Goal: Task Accomplishment & Management: Complete application form

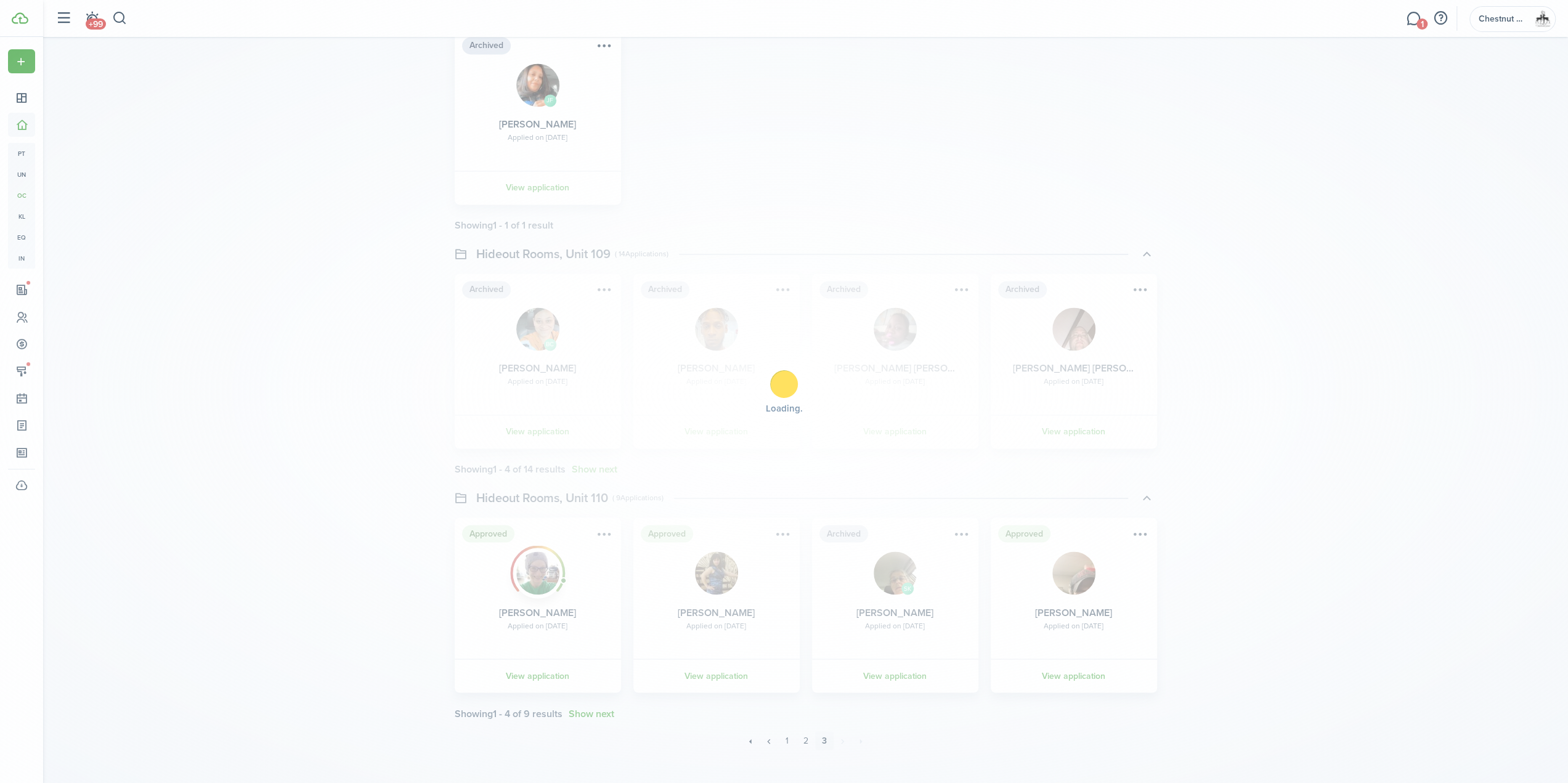
scroll to position [1846, 0]
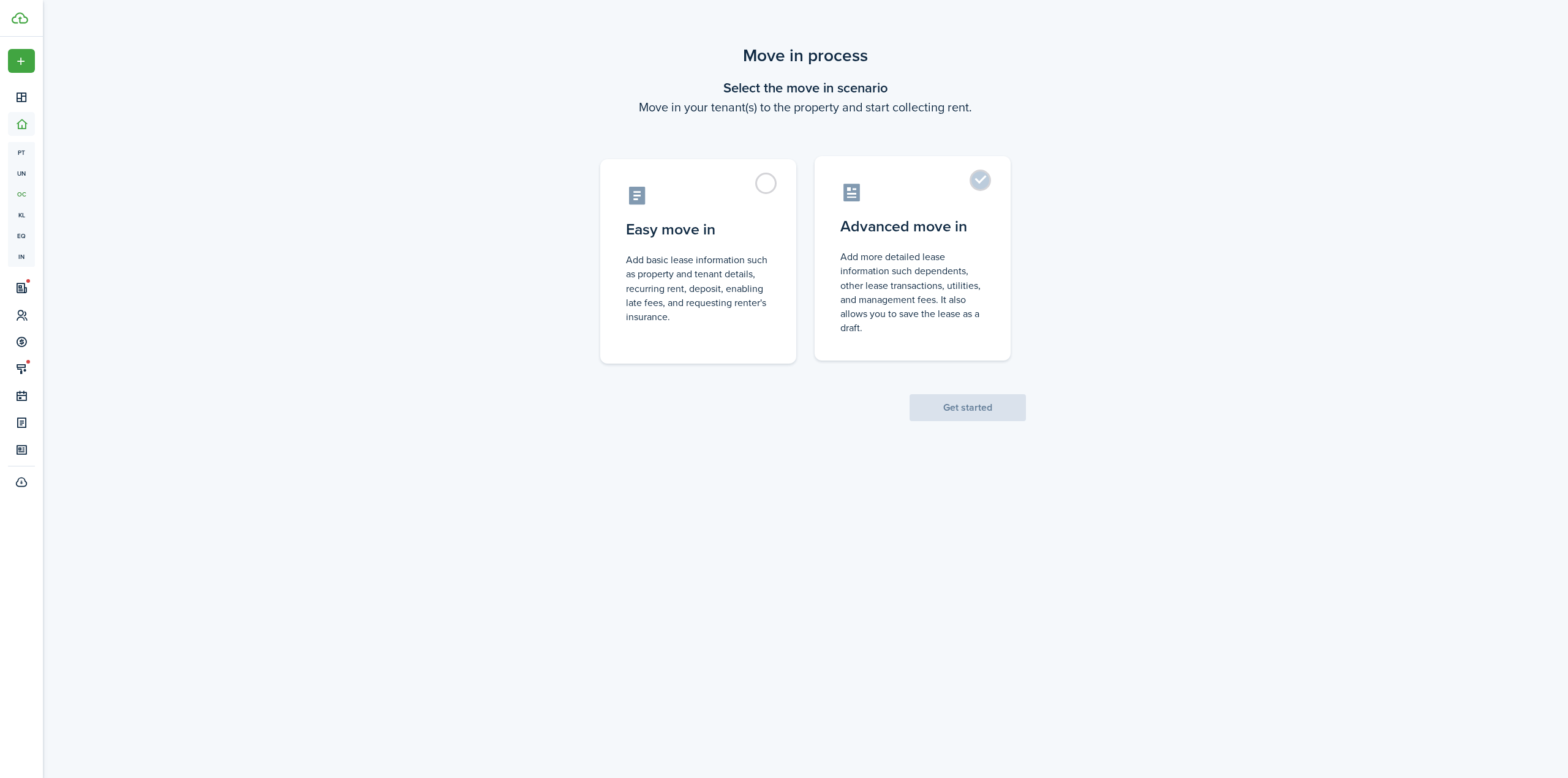
click at [994, 182] on label "Advanced move in Add more detailed lease information such dependents, other lea…" at bounding box center [912, 258] width 196 height 204
radio input "true"
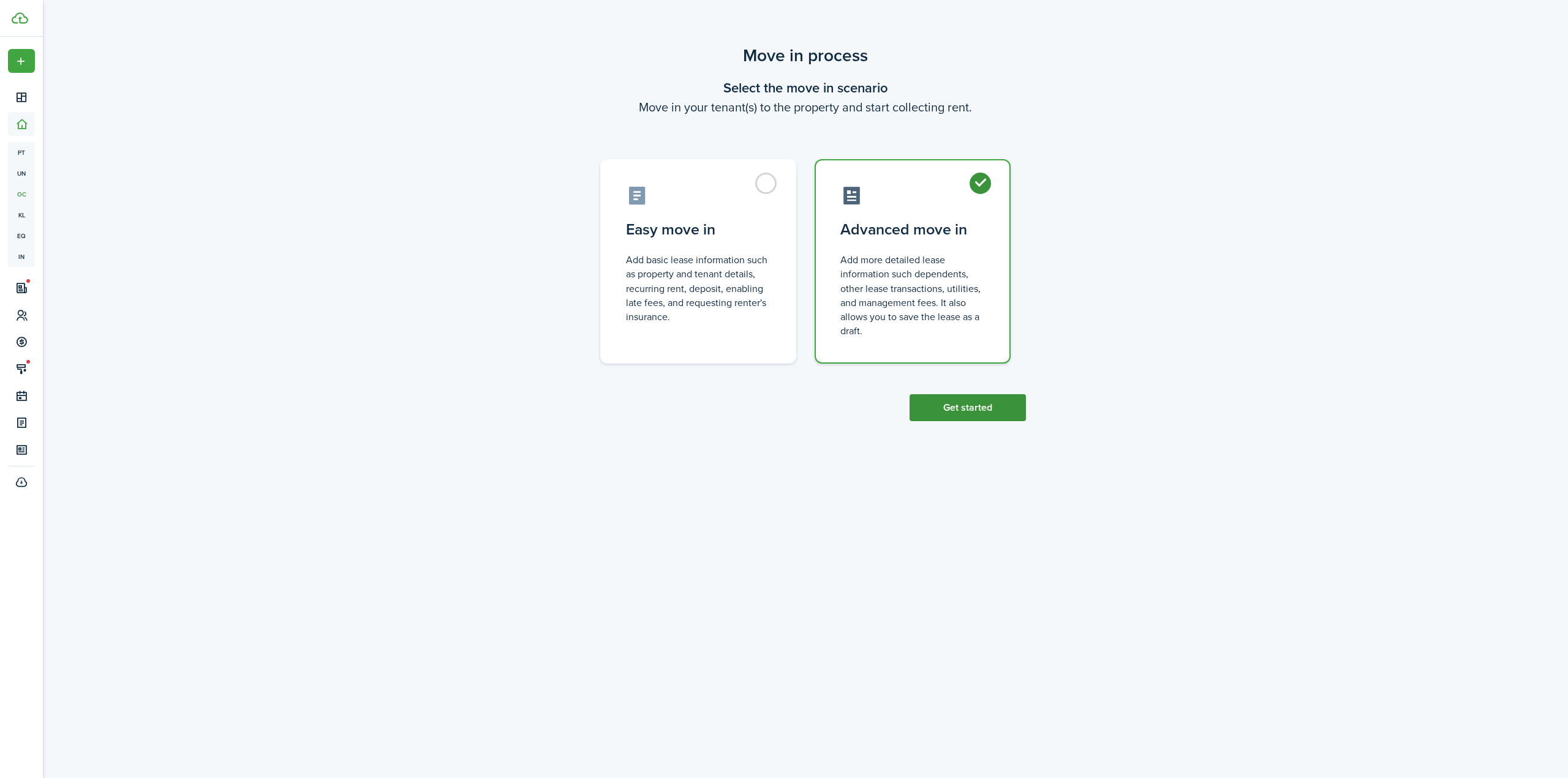
click at [976, 413] on button "Get started" at bounding box center [967, 408] width 116 height 27
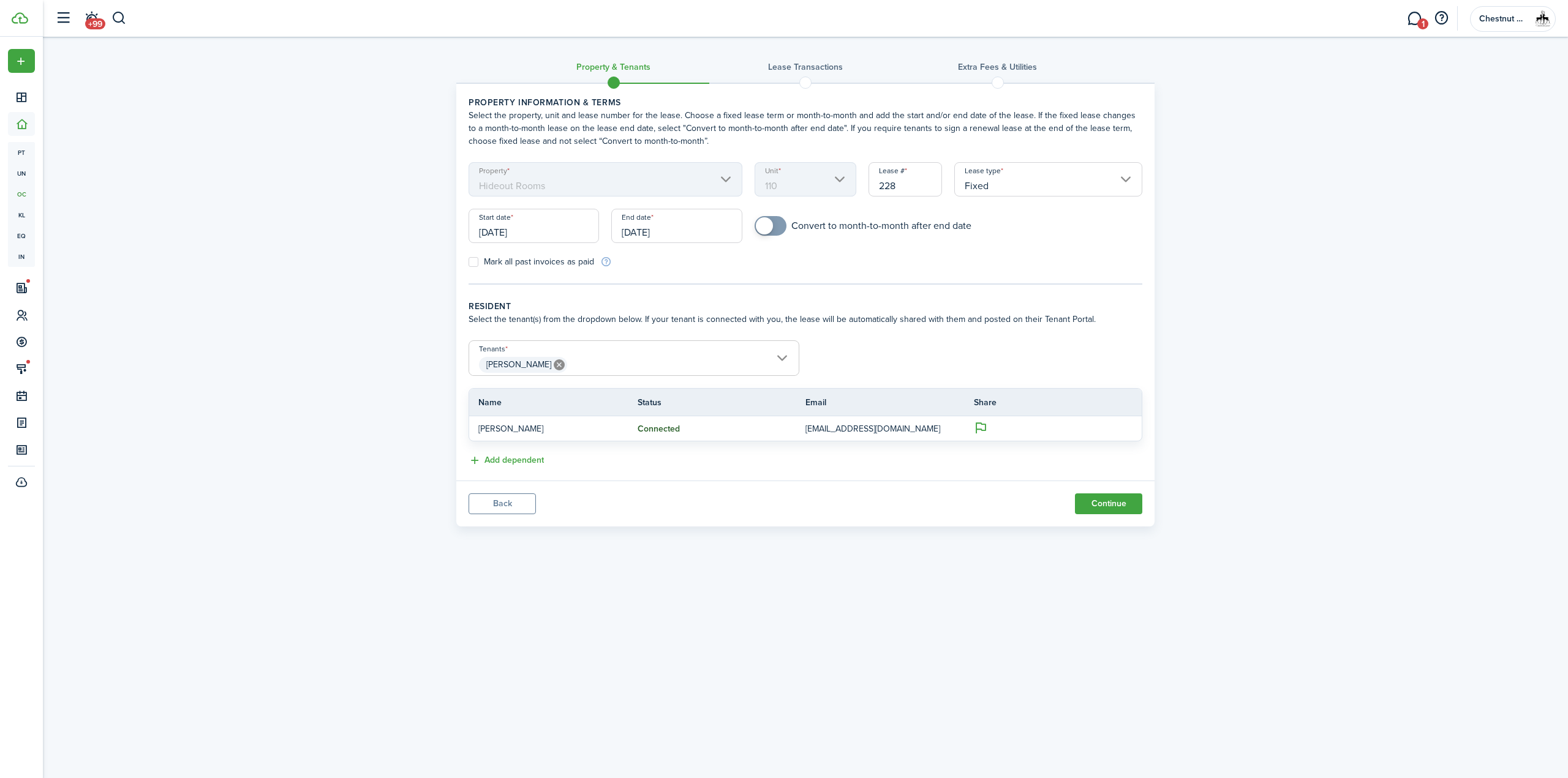
click at [539, 231] on input "[DATE]" at bounding box center [534, 226] width 131 height 34
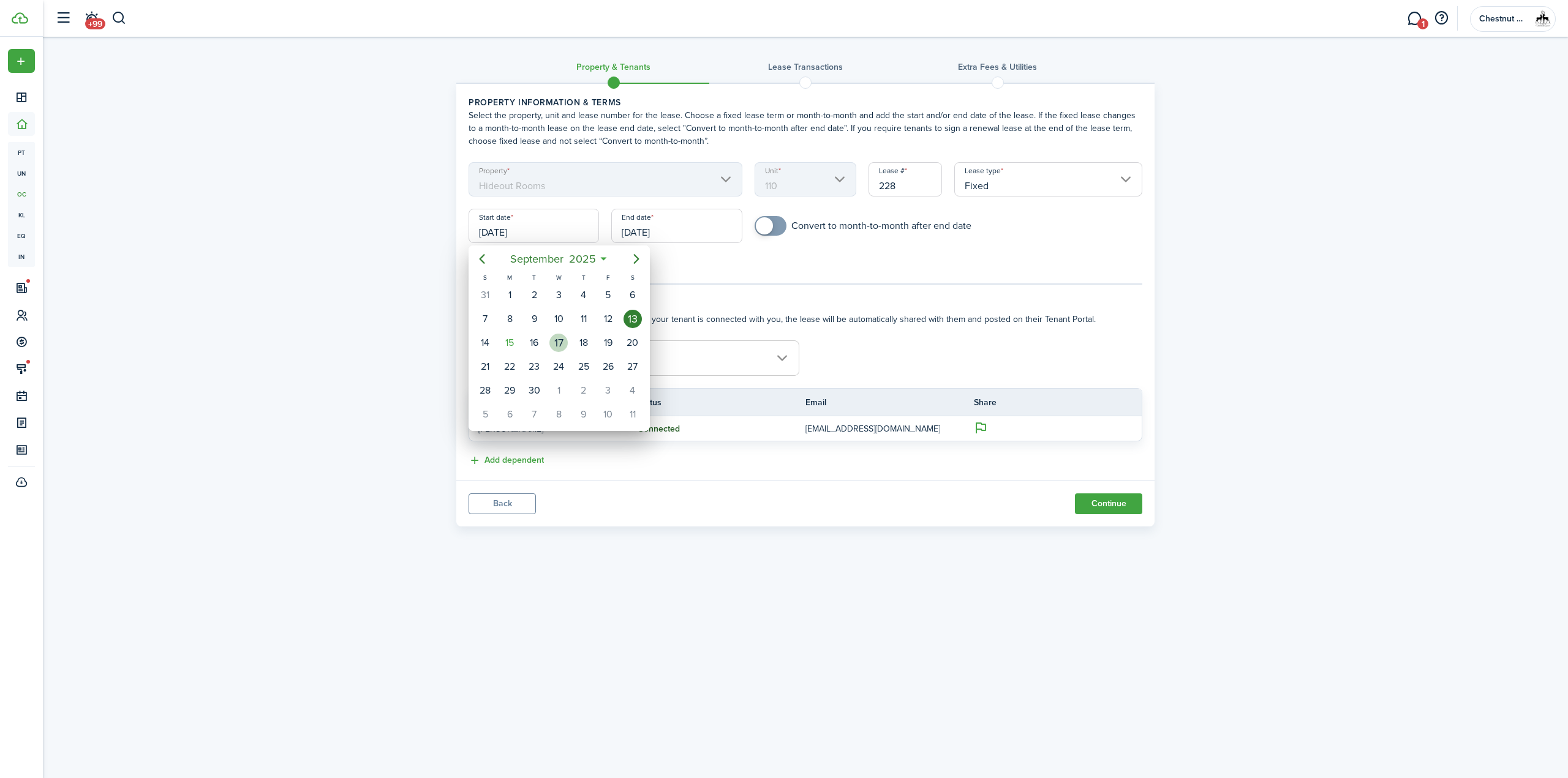
click at [559, 342] on div "17" at bounding box center [558, 342] width 18 height 18
type input "[DATE]"
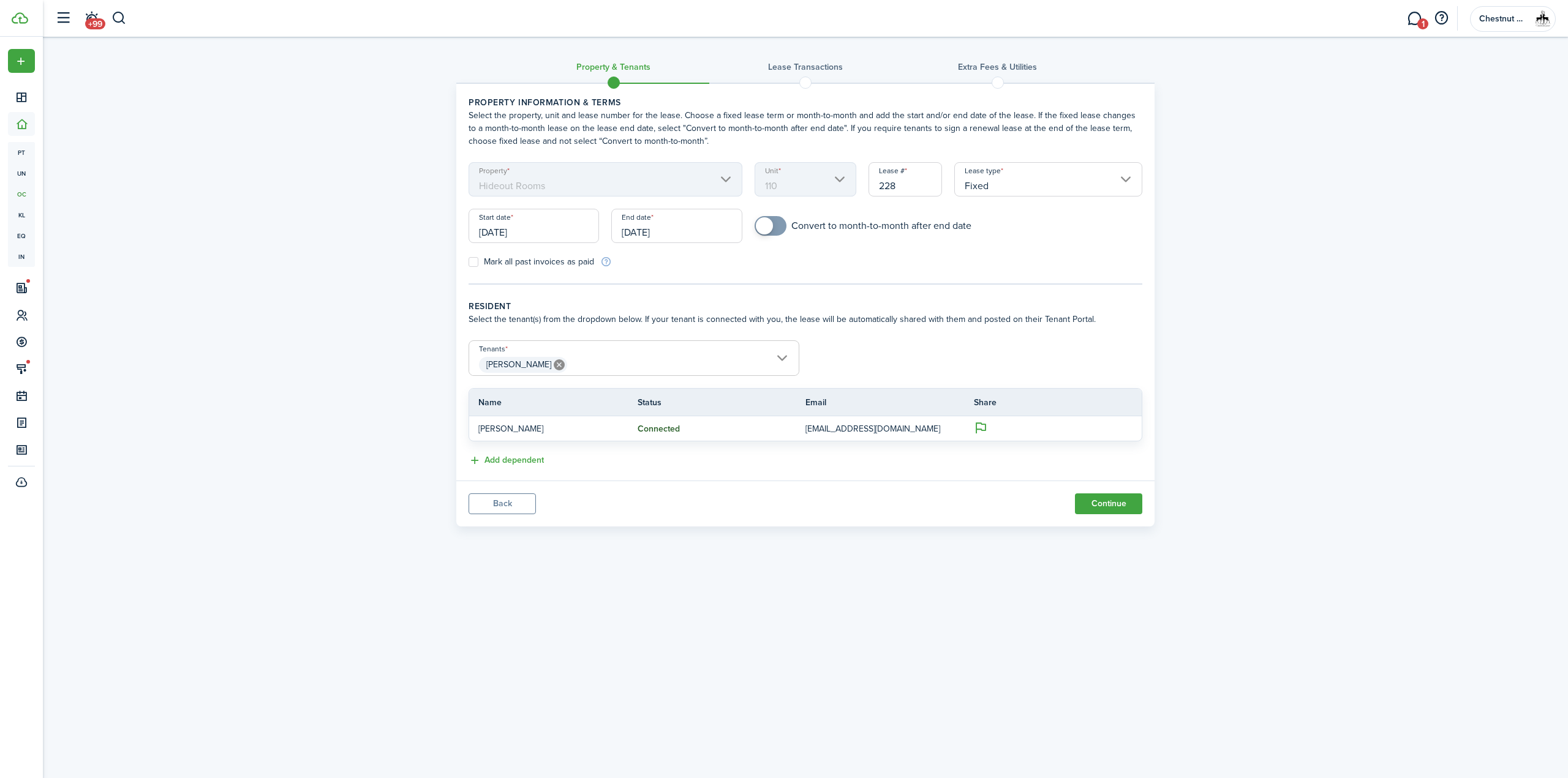
click at [657, 235] on input "[DATE]" at bounding box center [677, 226] width 131 height 34
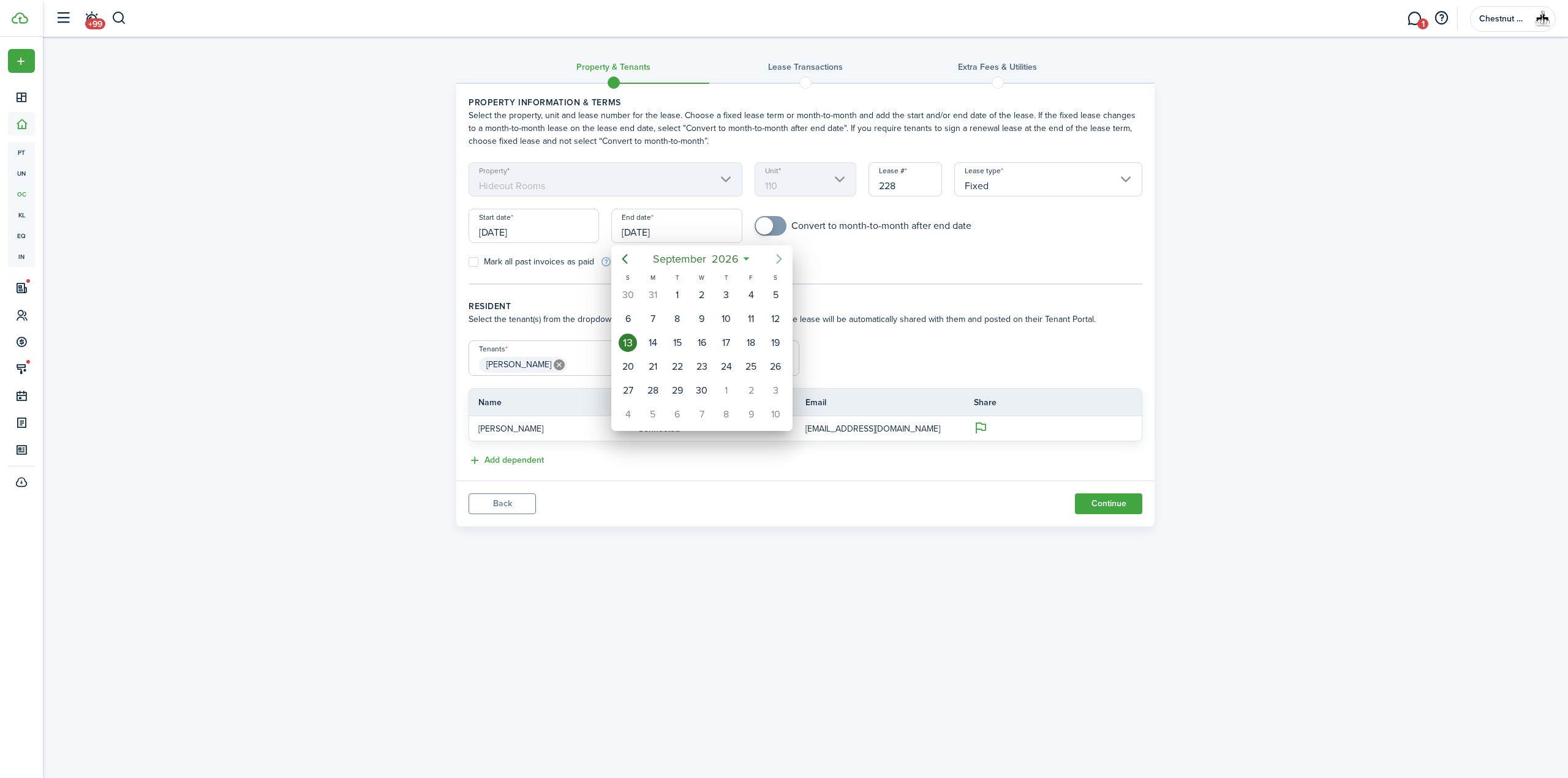
click at [781, 261] on icon "Next page" at bounding box center [778, 259] width 15 height 15
click at [637, 264] on div "[DATE]" at bounding box center [702, 259] width 130 height 22
click at [625, 259] on icon "Previous page" at bounding box center [624, 259] width 15 height 15
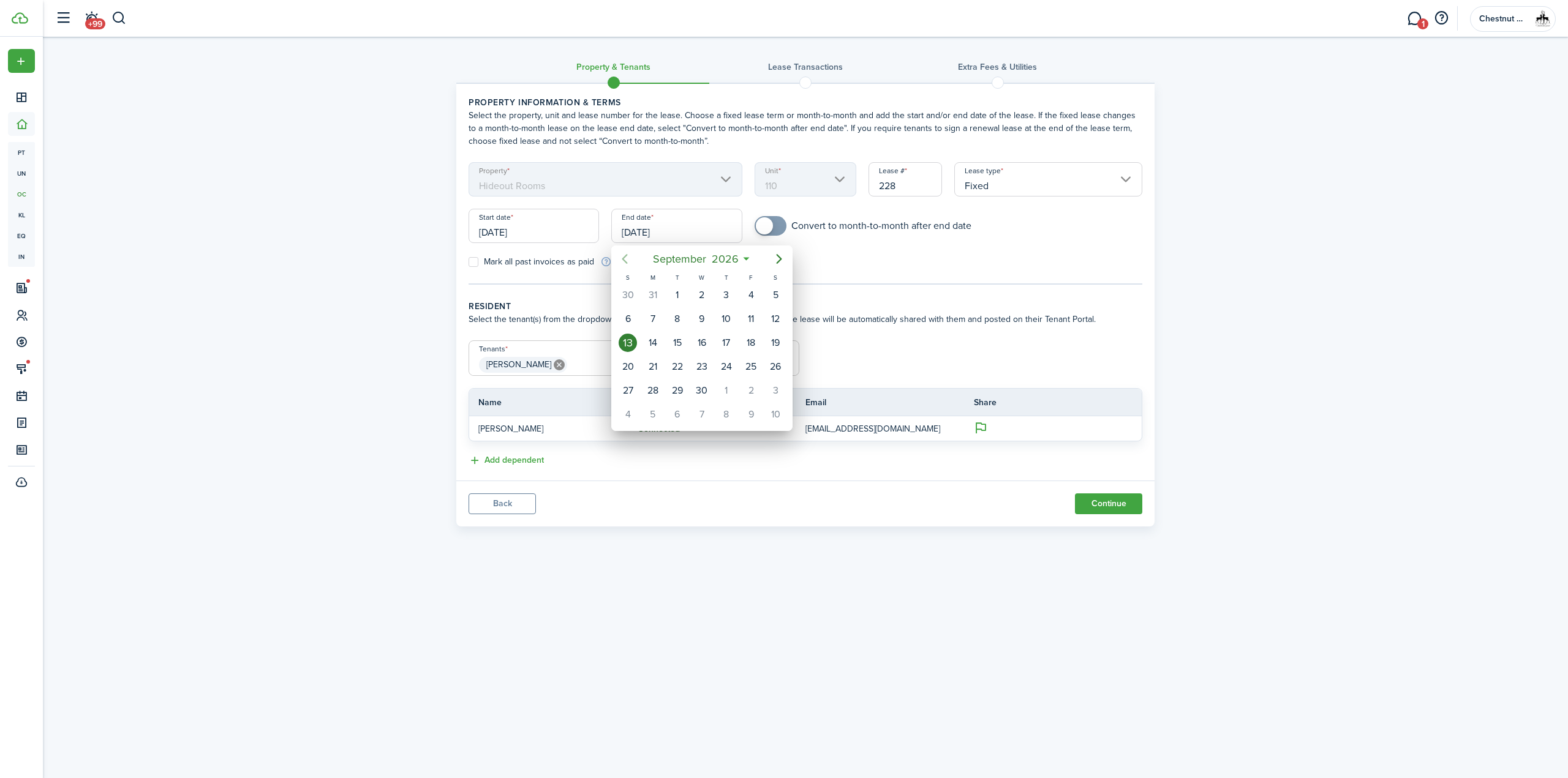
click at [625, 259] on icon "Previous page" at bounding box center [624, 259] width 15 height 15
click at [624, 262] on icon "Previous page" at bounding box center [624, 259] width 15 height 15
click at [624, 263] on icon "Previous page" at bounding box center [624, 259] width 15 height 15
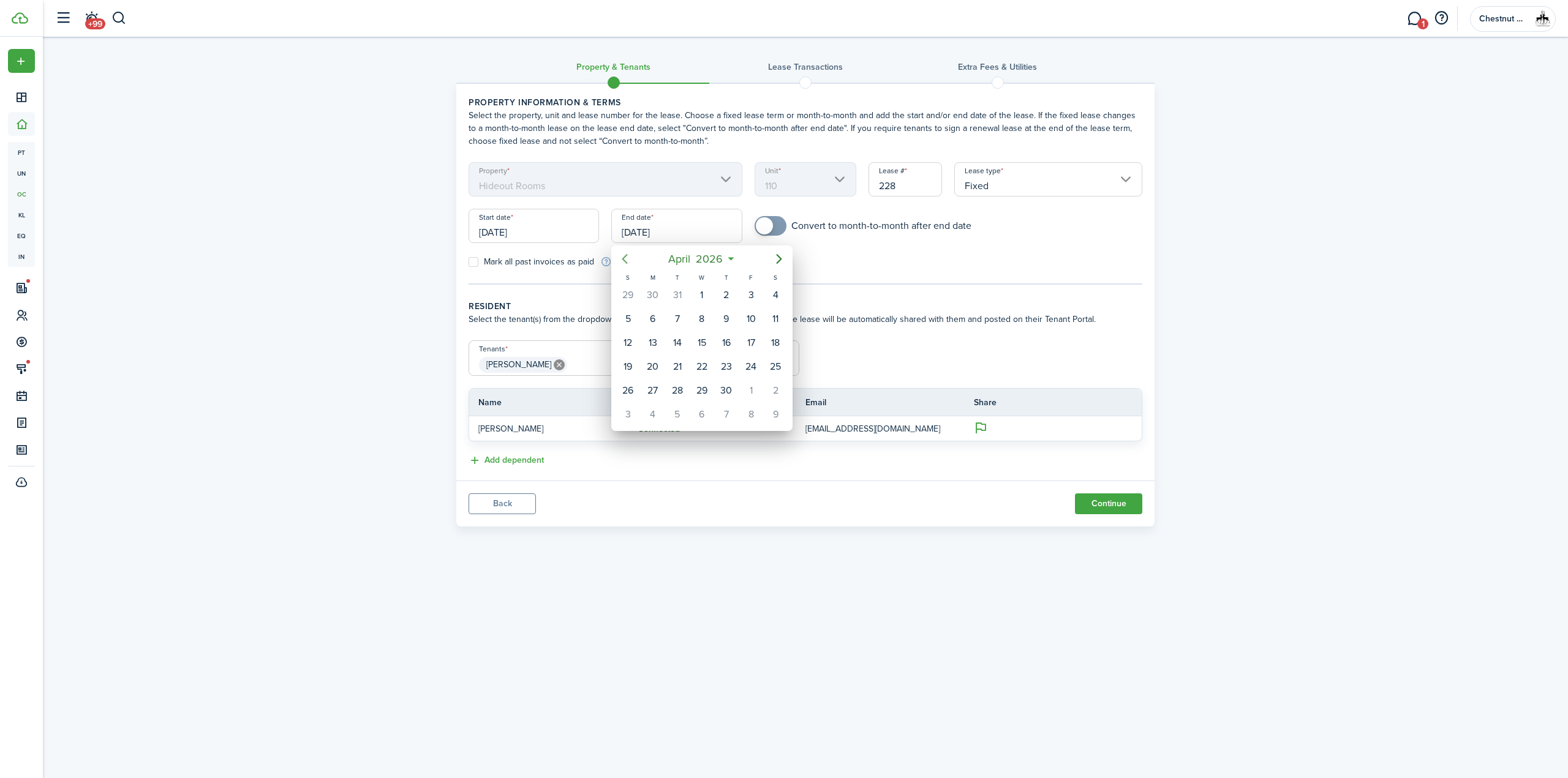
click at [625, 263] on icon "Previous page" at bounding box center [624, 259] width 15 height 15
click at [681, 385] on div "31" at bounding box center [677, 390] width 18 height 18
type input "[DATE]"
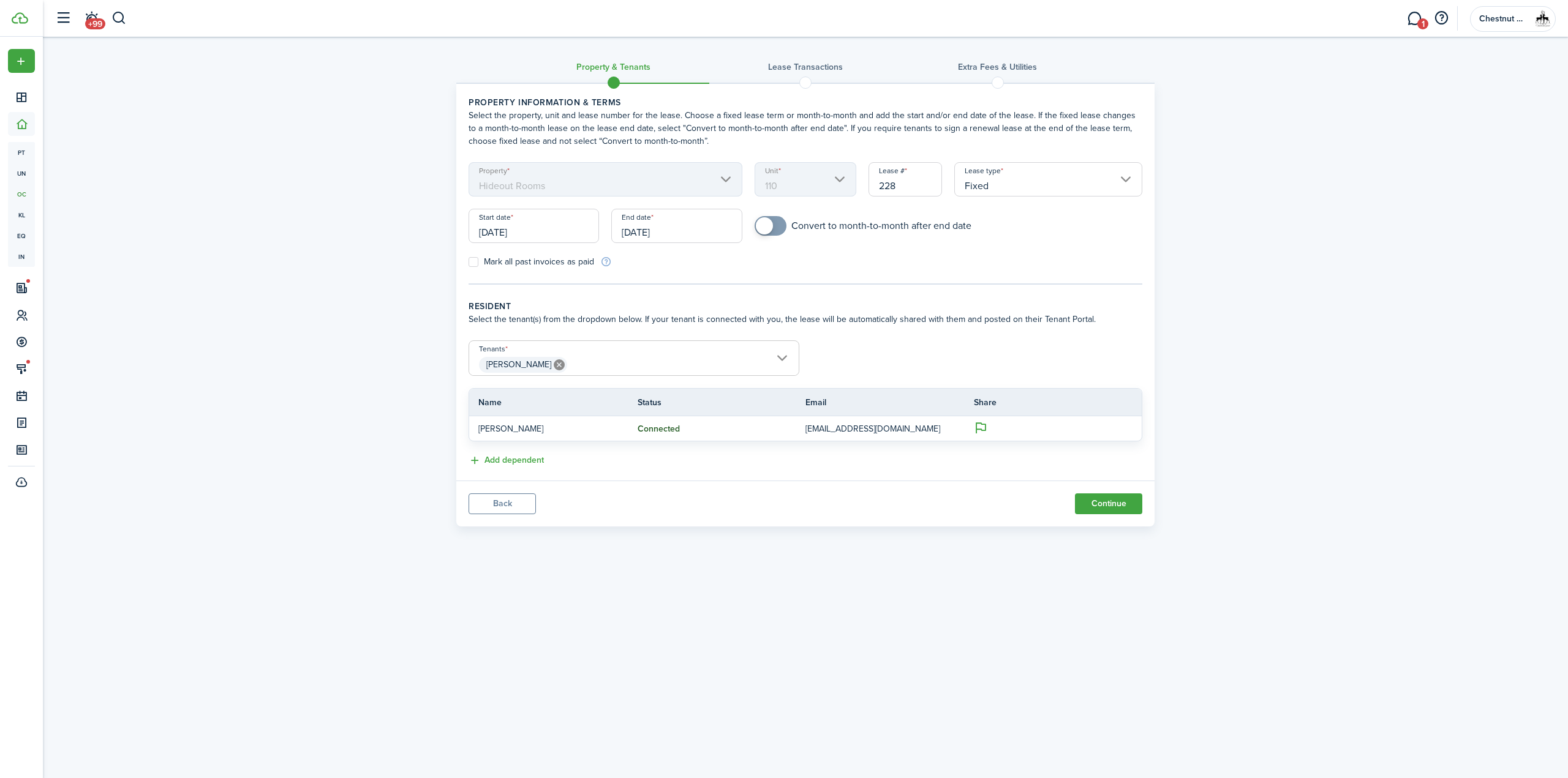
checkbox input "true"
click at [762, 226] on span at bounding box center [764, 226] width 17 height 17
drag, startPoint x: 905, startPoint y: 190, endPoint x: 747, endPoint y: 181, distance: 158.3
click at [761, 176] on form "Property Hideout Rooms Unit 110 Lease # 228 Lease type Fixed Start date [DATE] …" at bounding box center [805, 215] width 686 height 106
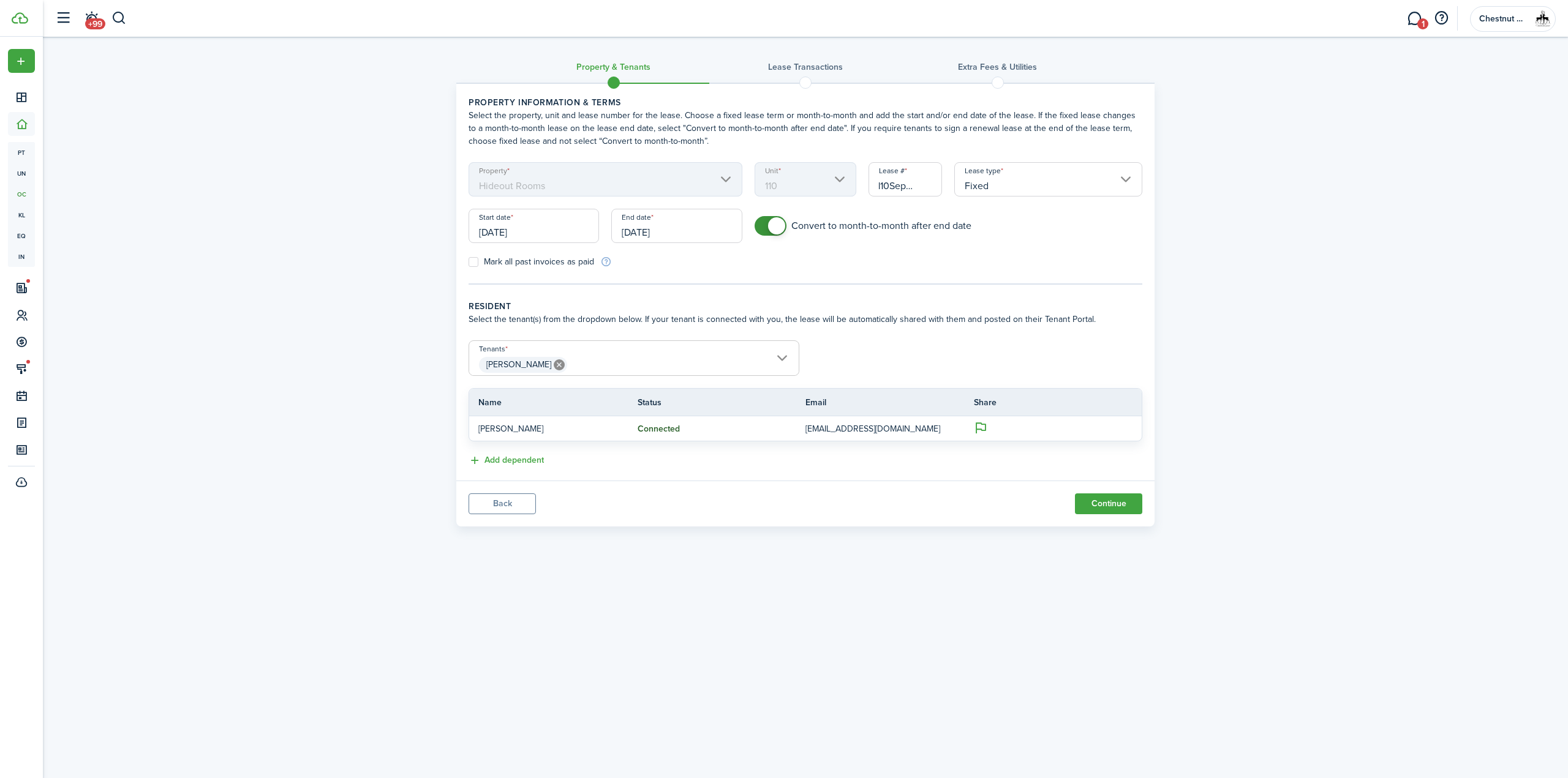
type input "CGI110Sept2025"
click at [549, 235] on input "[DATE]" at bounding box center [534, 226] width 131 height 34
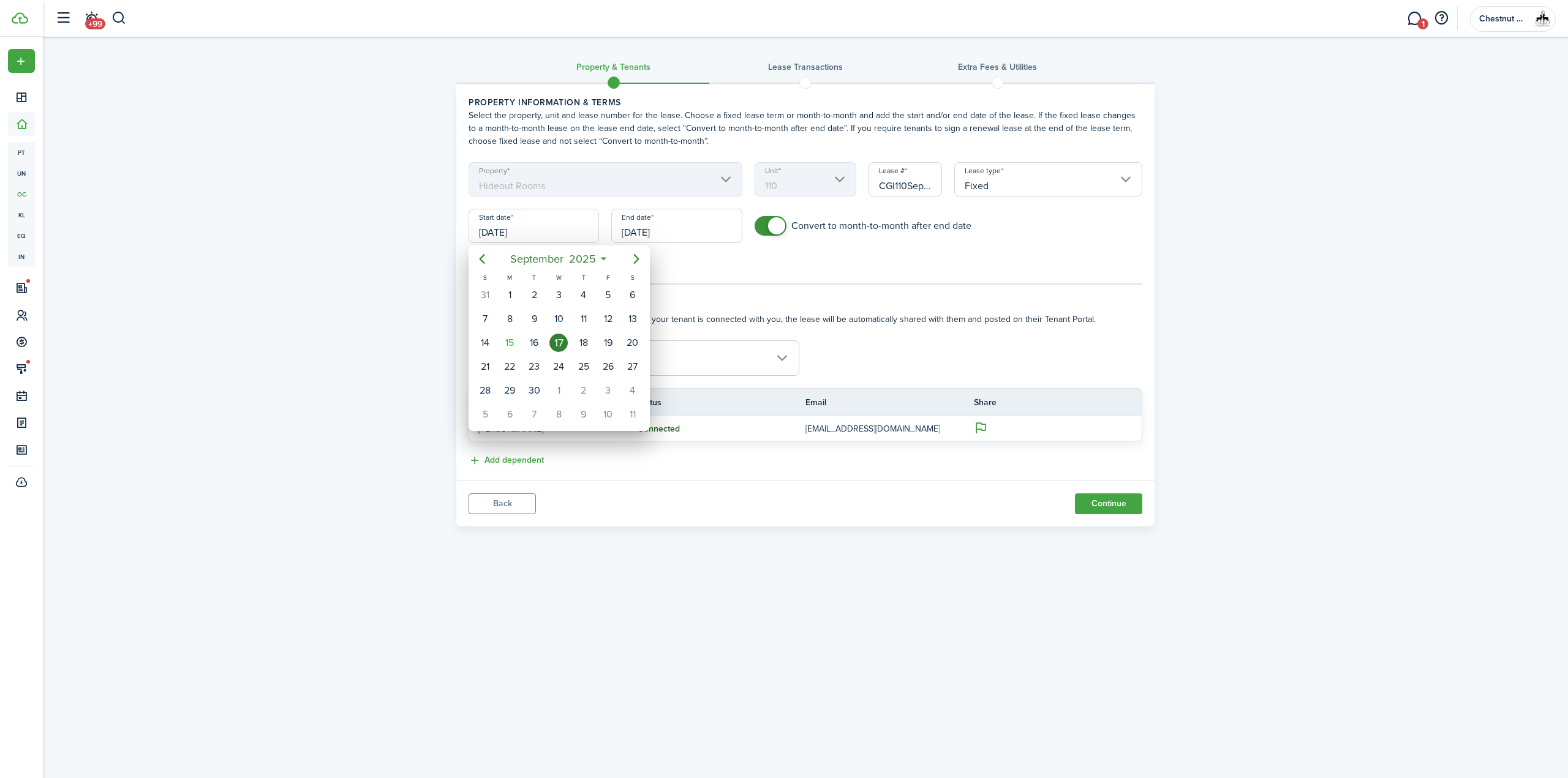
click at [774, 288] on div at bounding box center [784, 389] width 1763 height 974
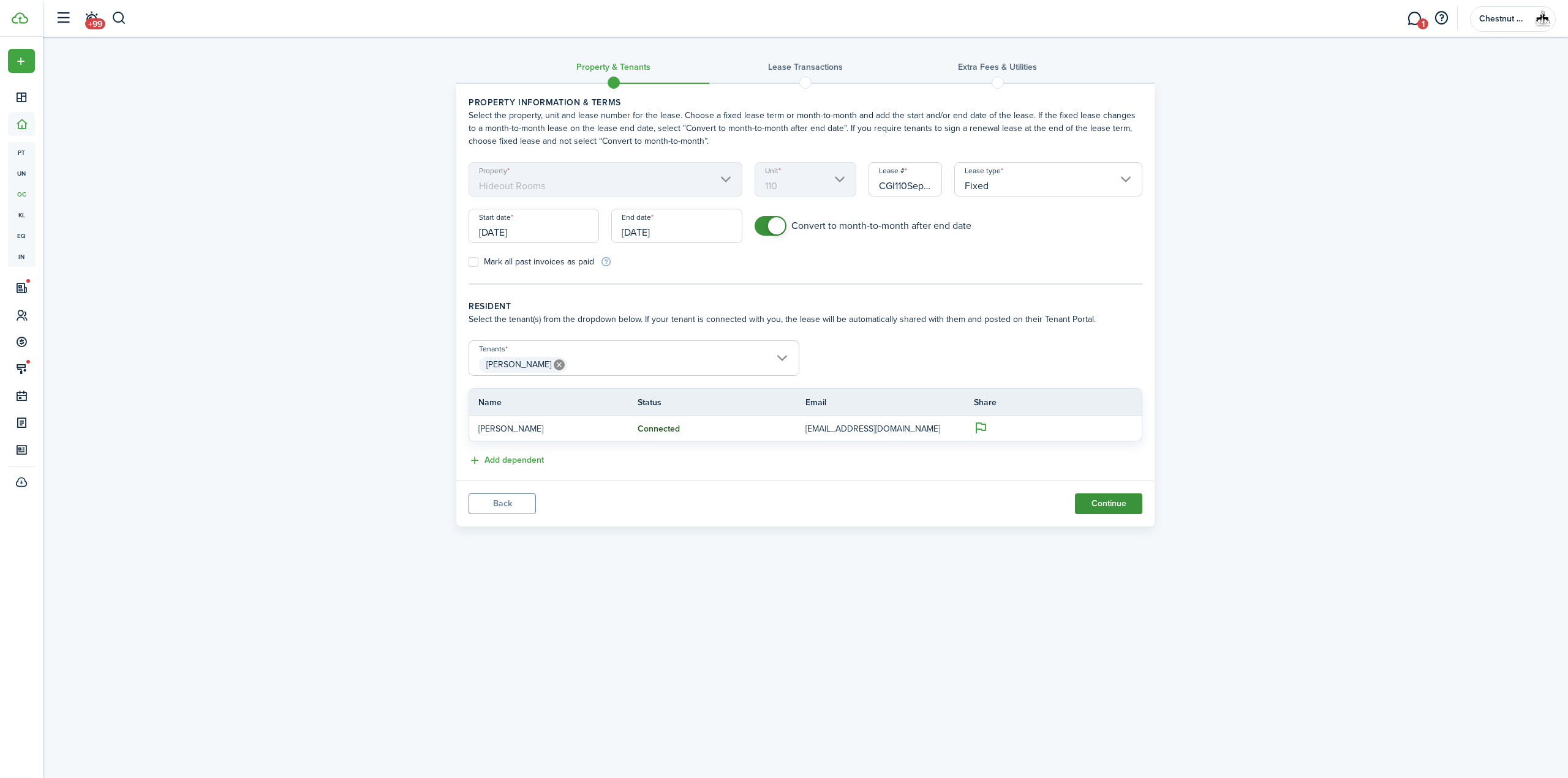
click at [1119, 507] on button "Continue" at bounding box center [1108, 503] width 67 height 21
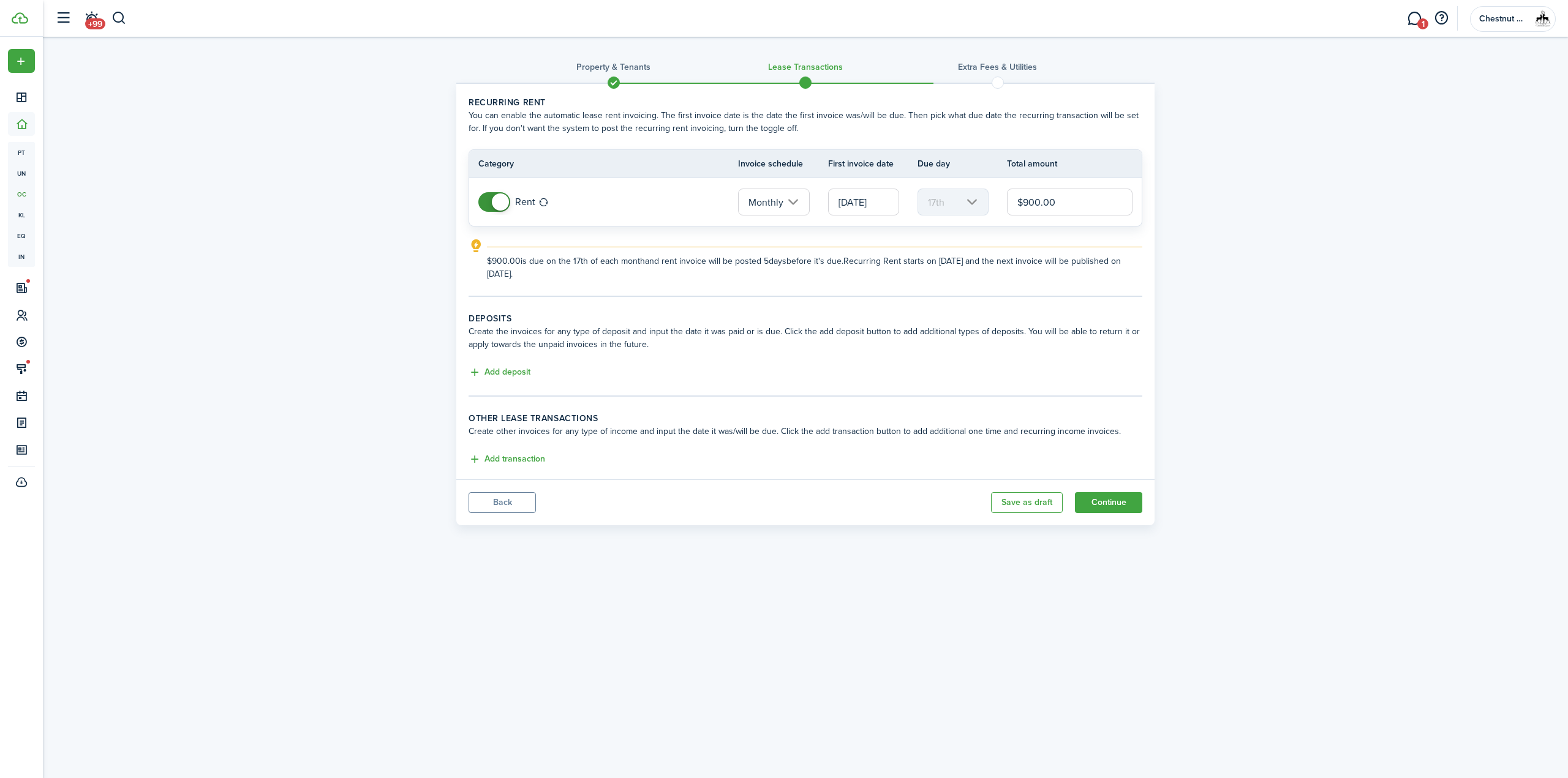
click at [1118, 211] on input "$900.00" at bounding box center [1069, 202] width 126 height 27
drag, startPoint x: 1125, startPoint y: 193, endPoint x: 0, endPoint y: 117, distance: 1127.6
click at [504, 145] on lease-classic-rent "Recurring rent You can enable the automatic lease rent invoicing. The first inv…" at bounding box center [806, 188] width 674 height 185
type input "$920.00"
click at [864, 210] on input "[DATE]" at bounding box center [863, 202] width 71 height 27
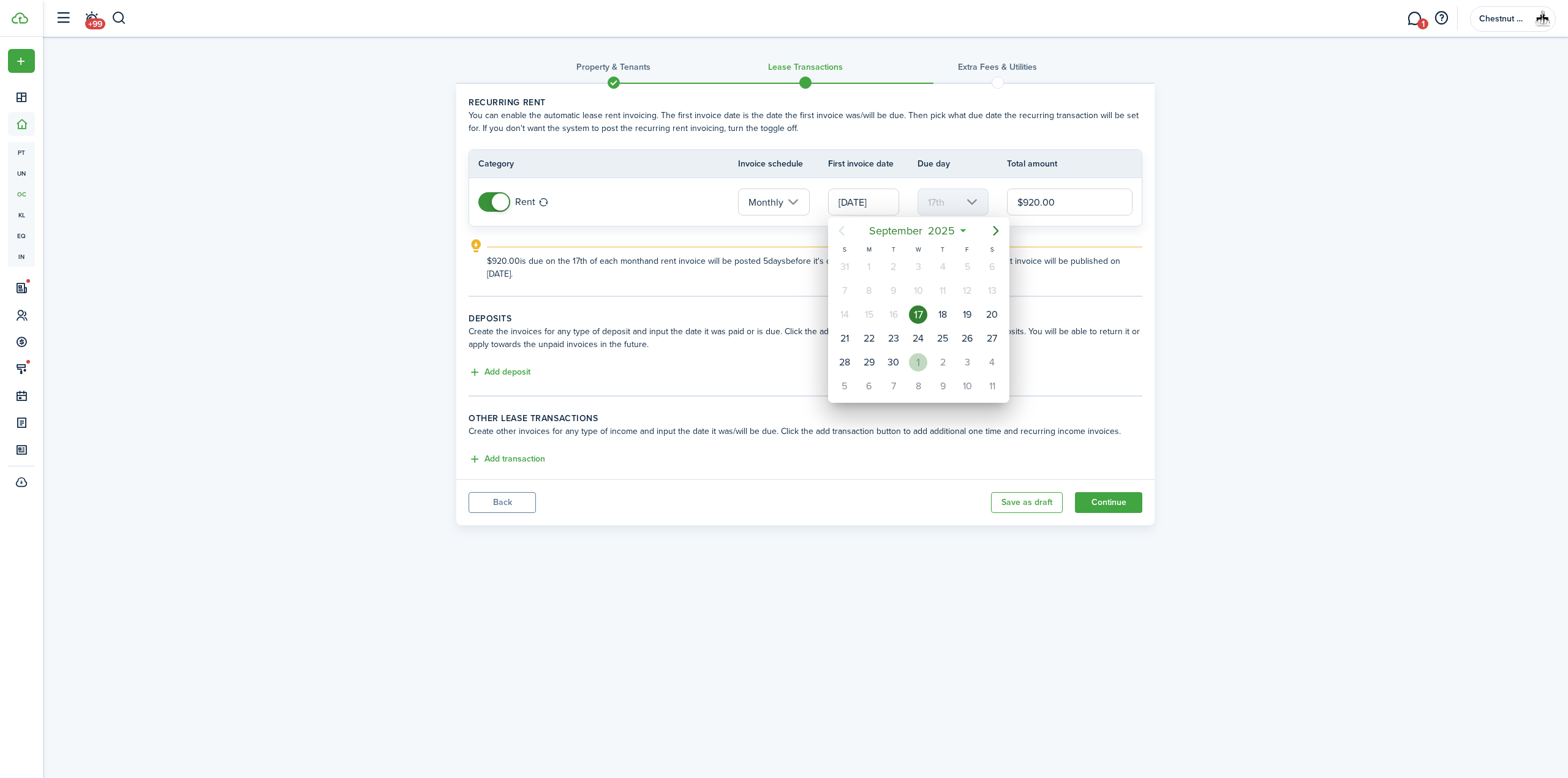
click at [918, 356] on div "1" at bounding box center [918, 362] width 18 height 18
type input "[DATE]"
type input "1st"
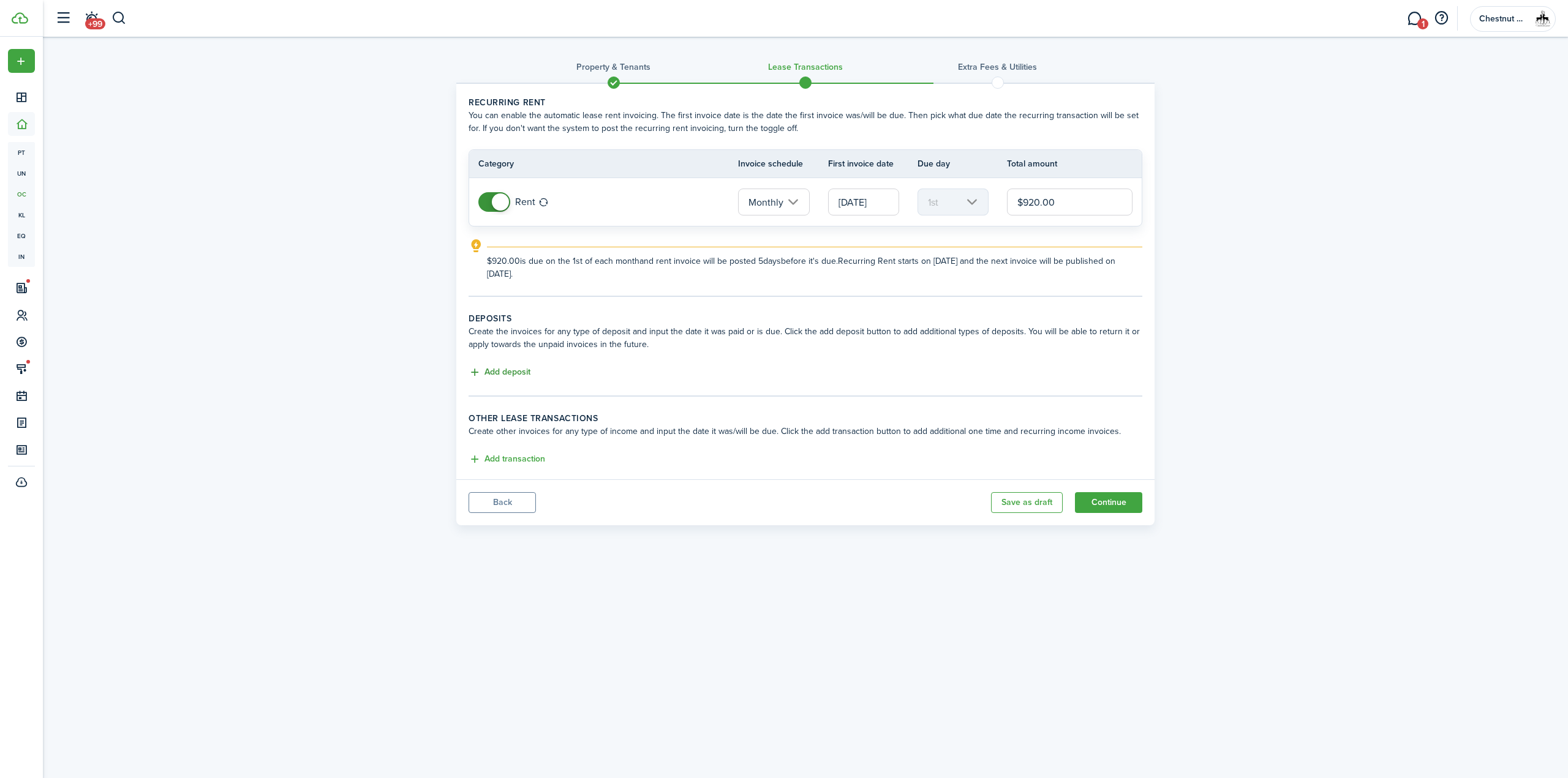
click at [504, 376] on button "Add deposit" at bounding box center [500, 372] width 62 height 14
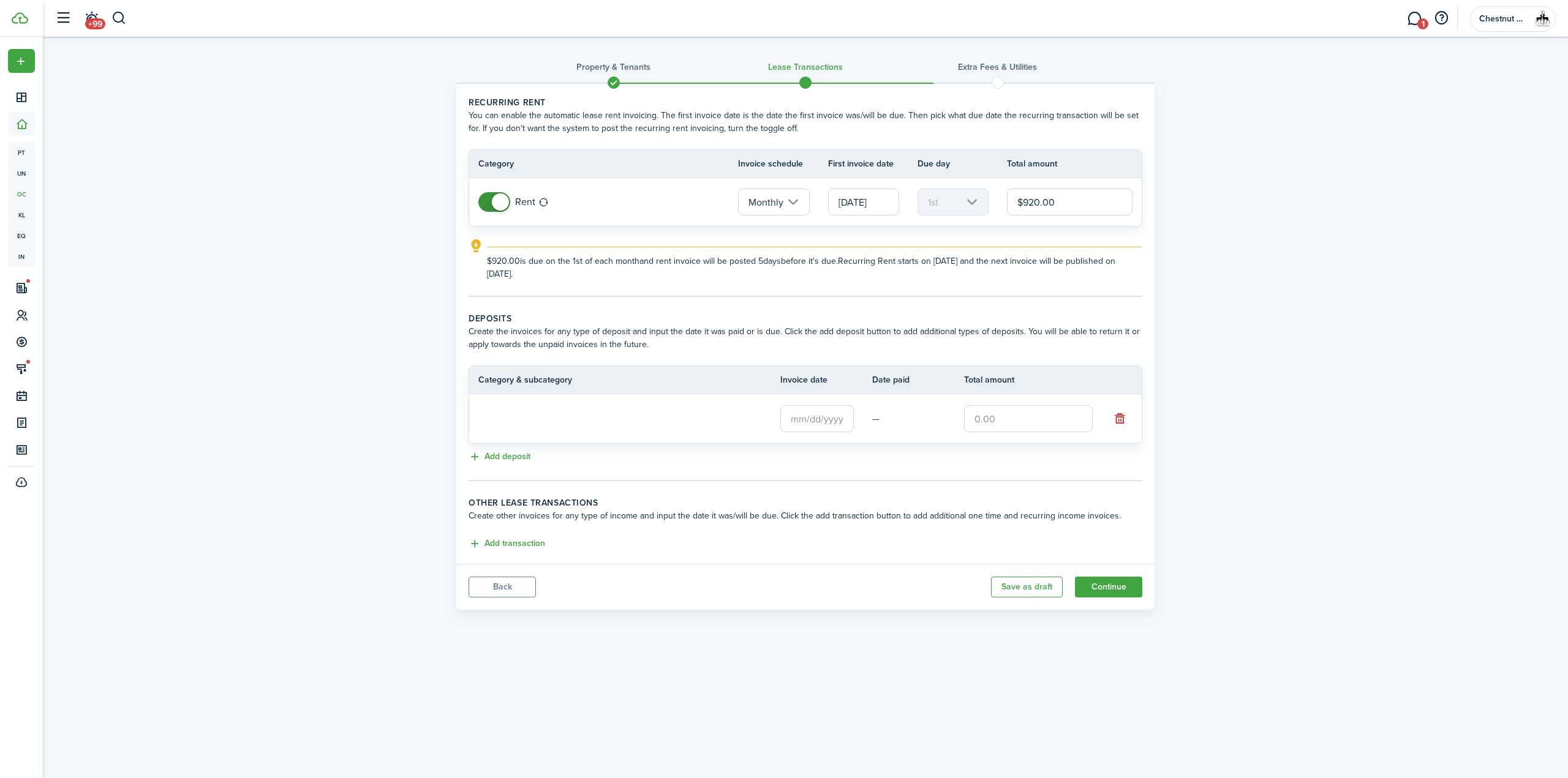
click at [1018, 416] on input "text" at bounding box center [1028, 418] width 129 height 27
type input "$920.00"
click at [789, 416] on input "text" at bounding box center [817, 418] width 74 height 27
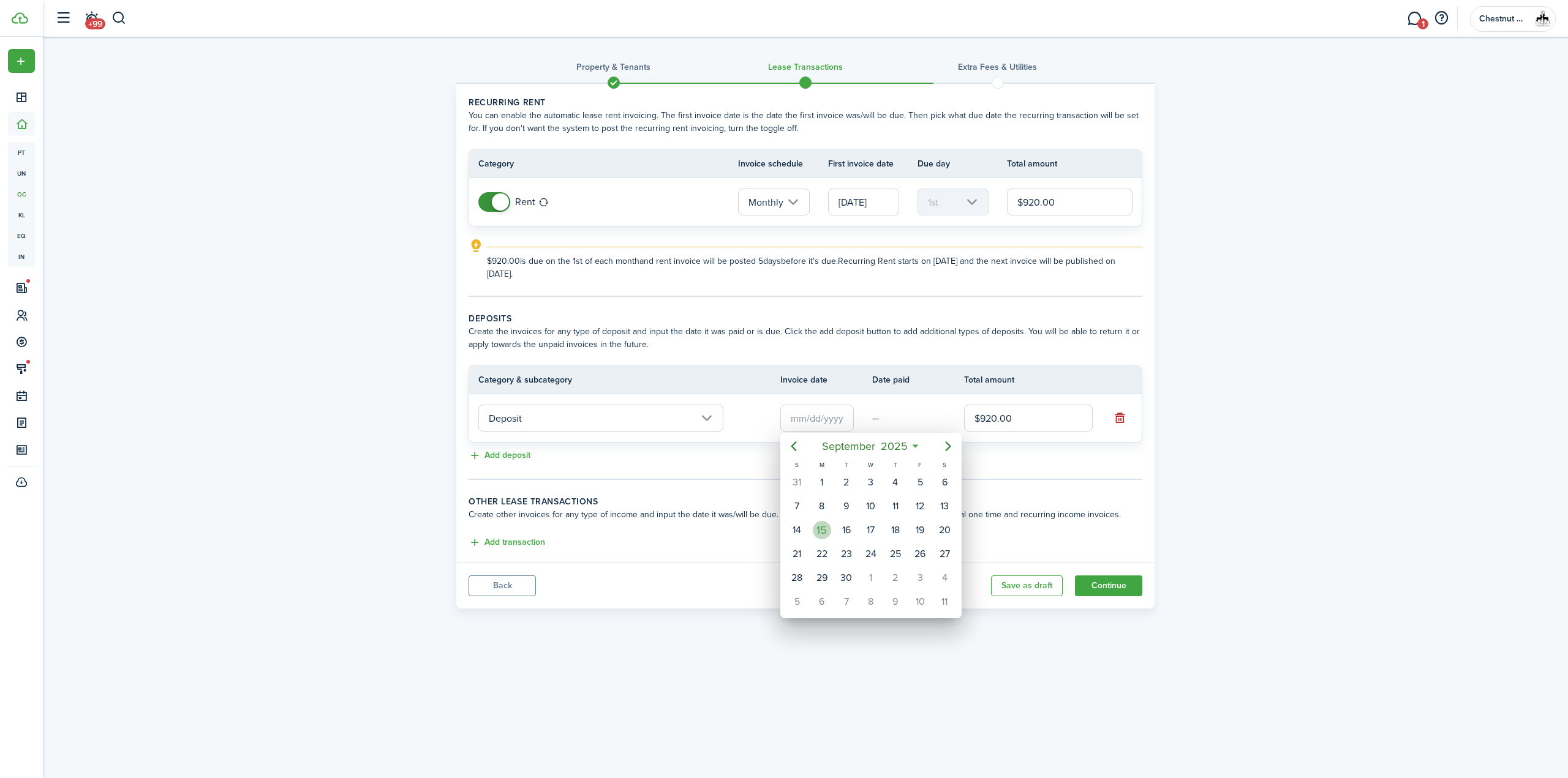
click at [825, 528] on div "15" at bounding box center [821, 530] width 18 height 18
type input "[DATE]"
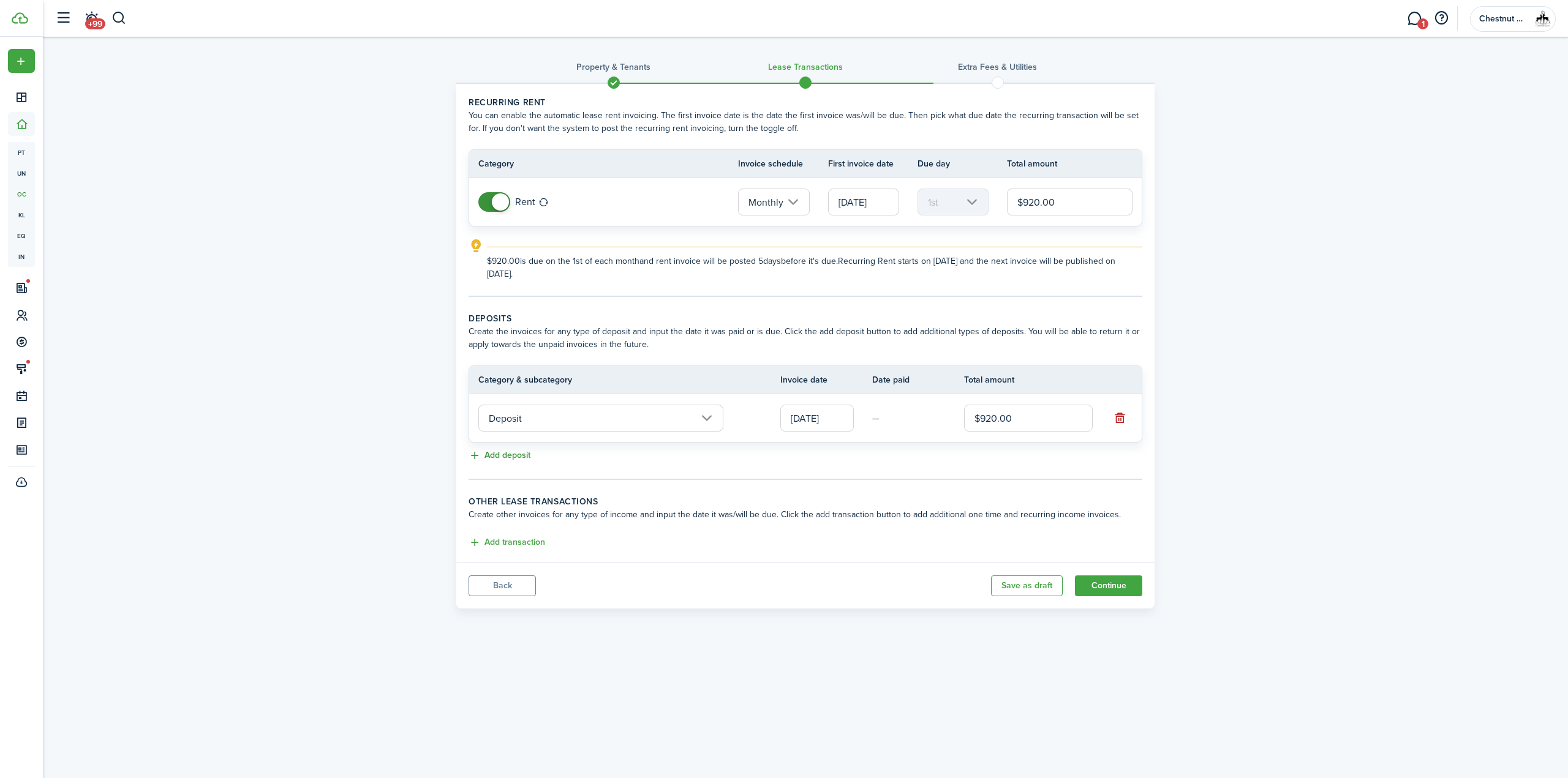
click at [515, 458] on button "Add deposit" at bounding box center [500, 456] width 62 height 14
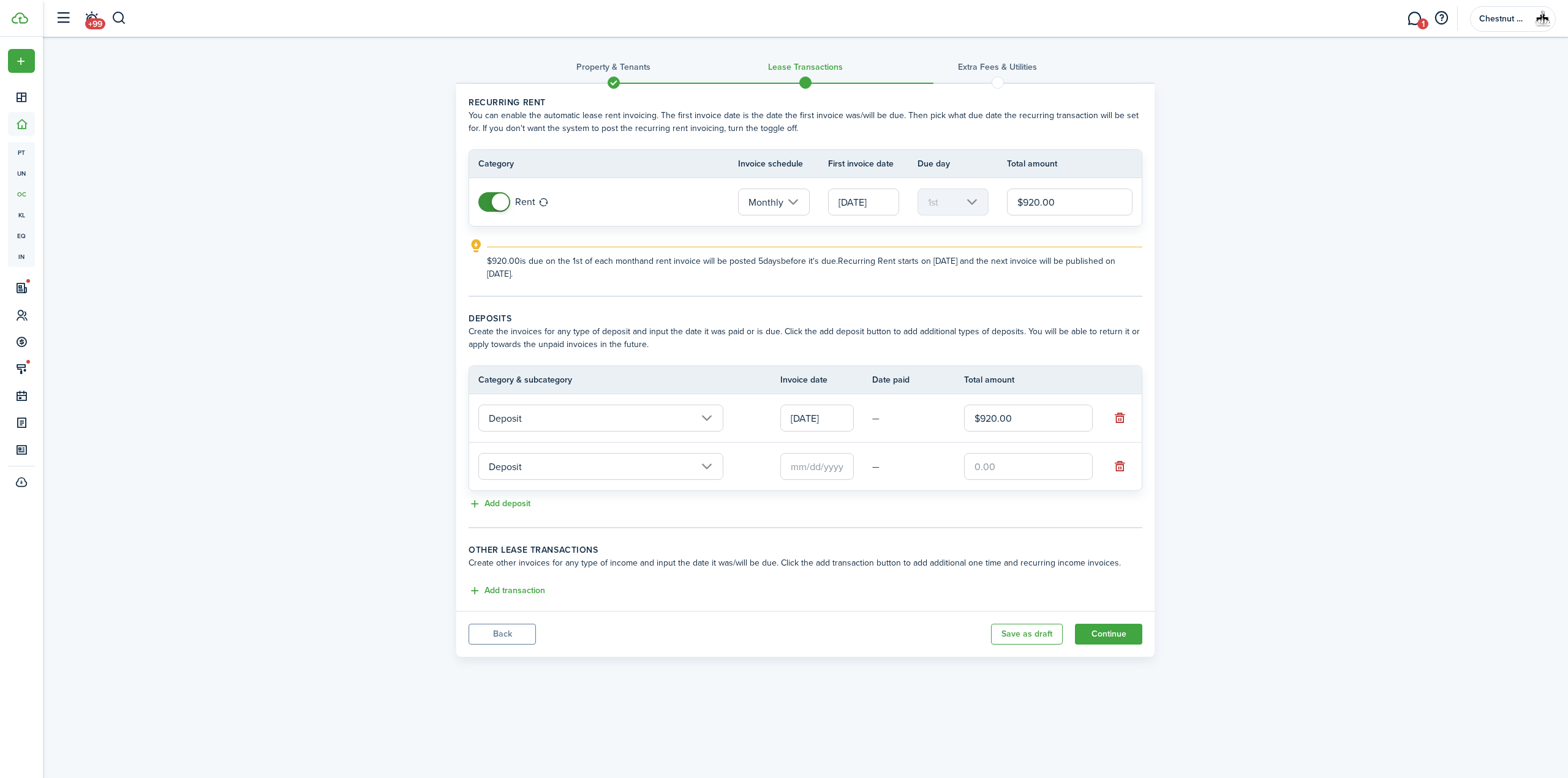
click at [596, 464] on input "Deposit" at bounding box center [601, 466] width 245 height 27
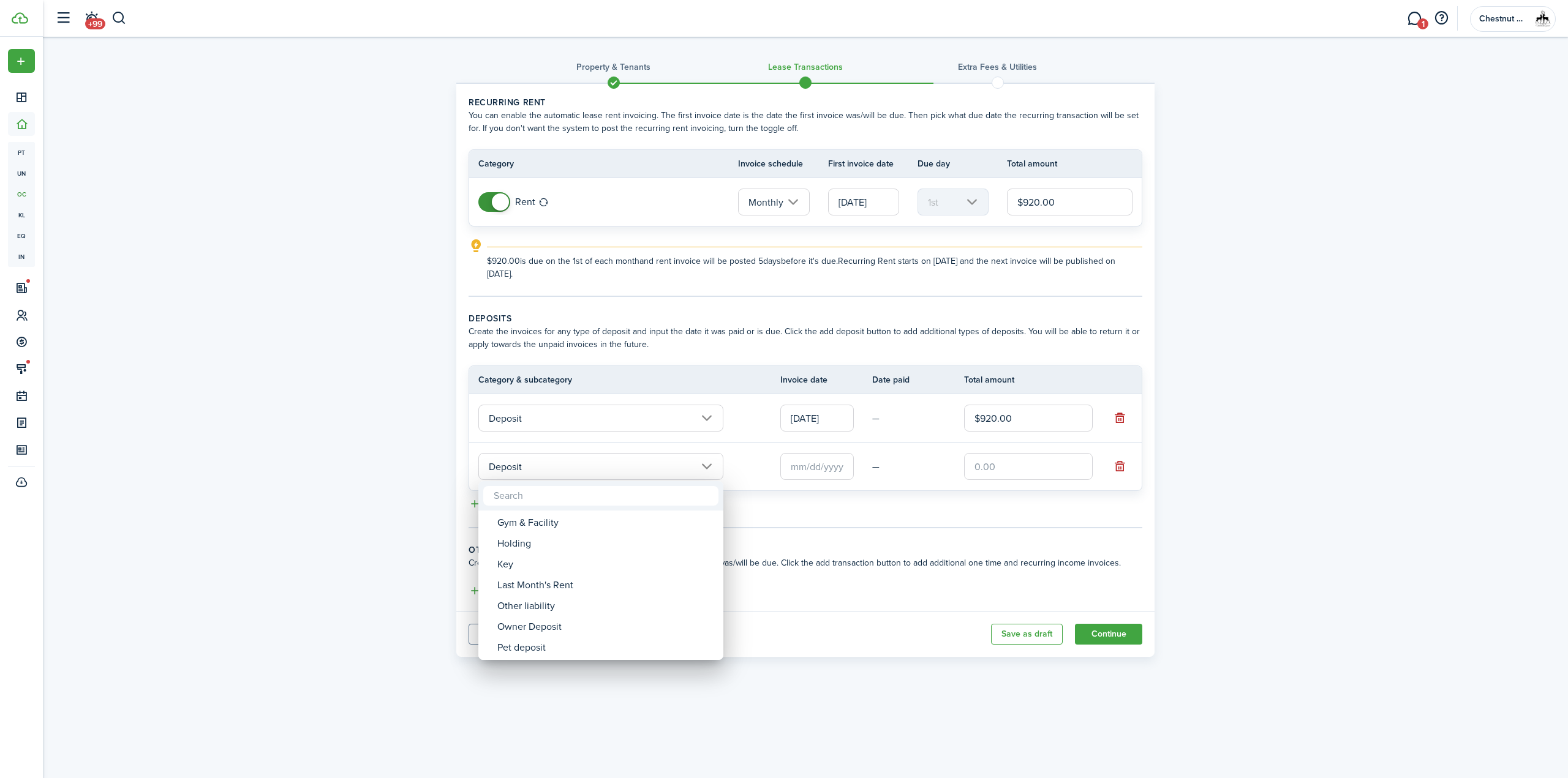
click at [871, 557] on div at bounding box center [784, 389] width 1763 height 974
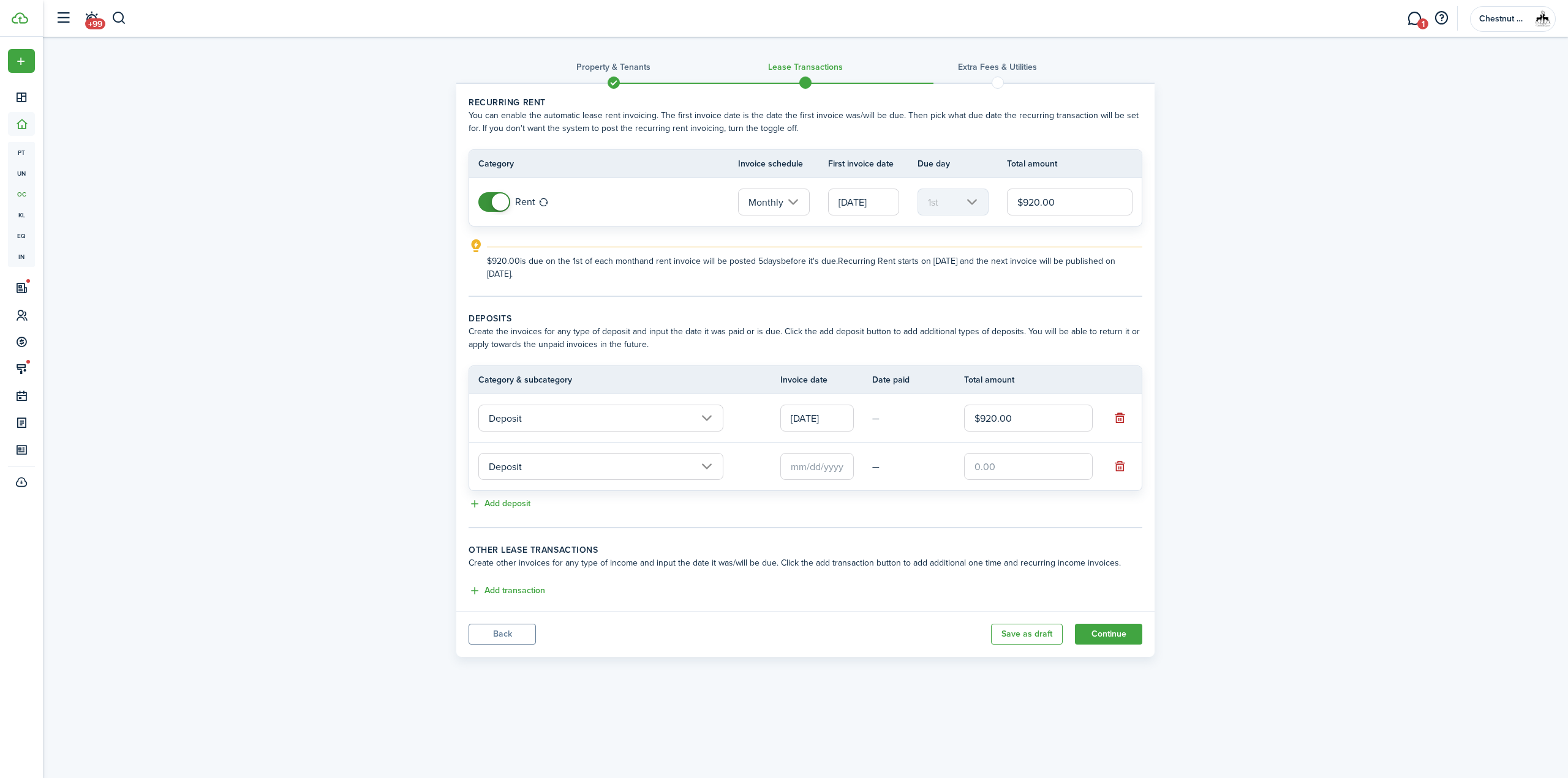
click at [630, 469] on input "Deposit" at bounding box center [601, 466] width 245 height 27
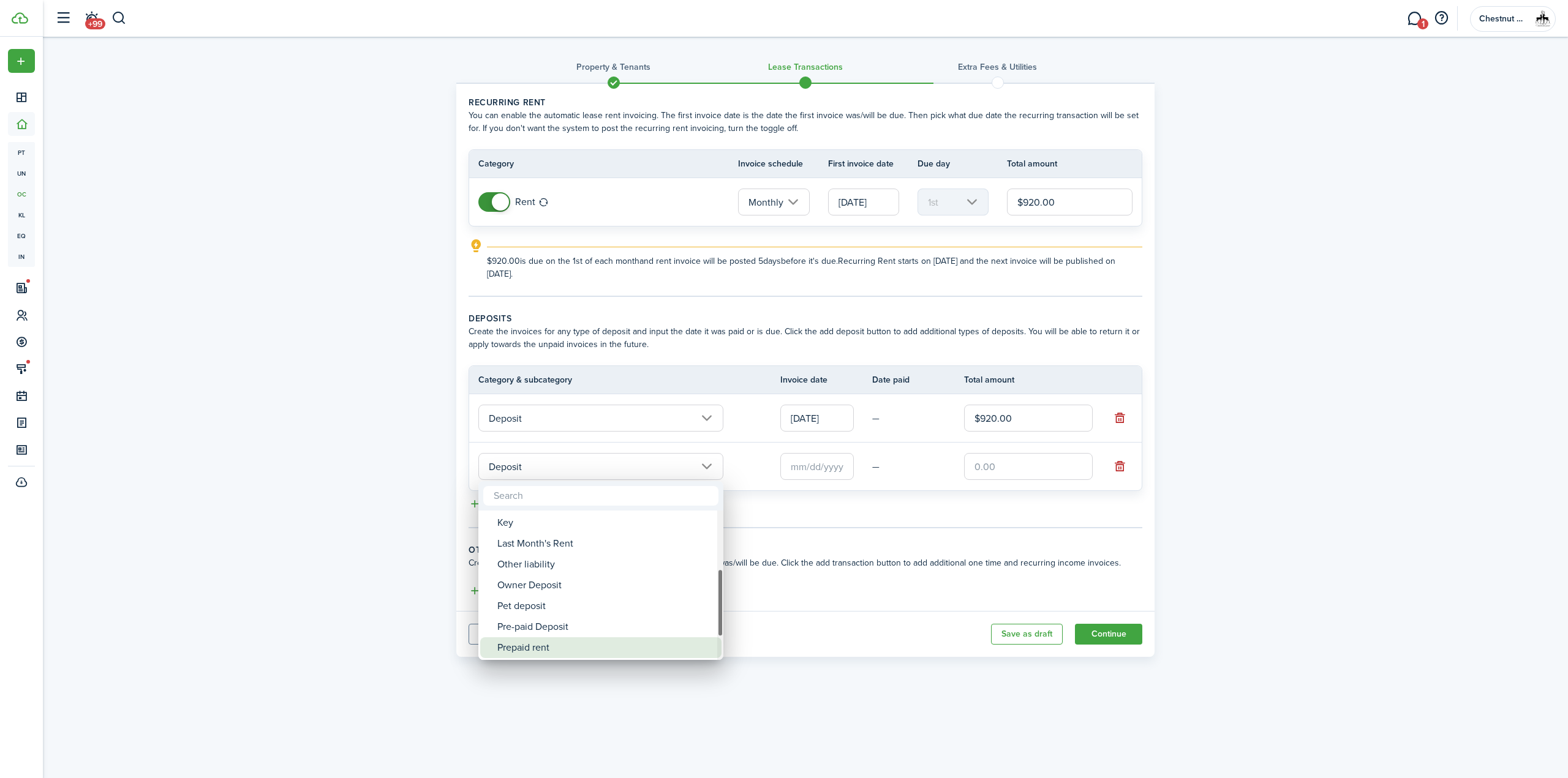
click at [577, 641] on div "Prepaid rent" at bounding box center [606, 647] width 217 height 21
type input "Deposit / Prepaid rent"
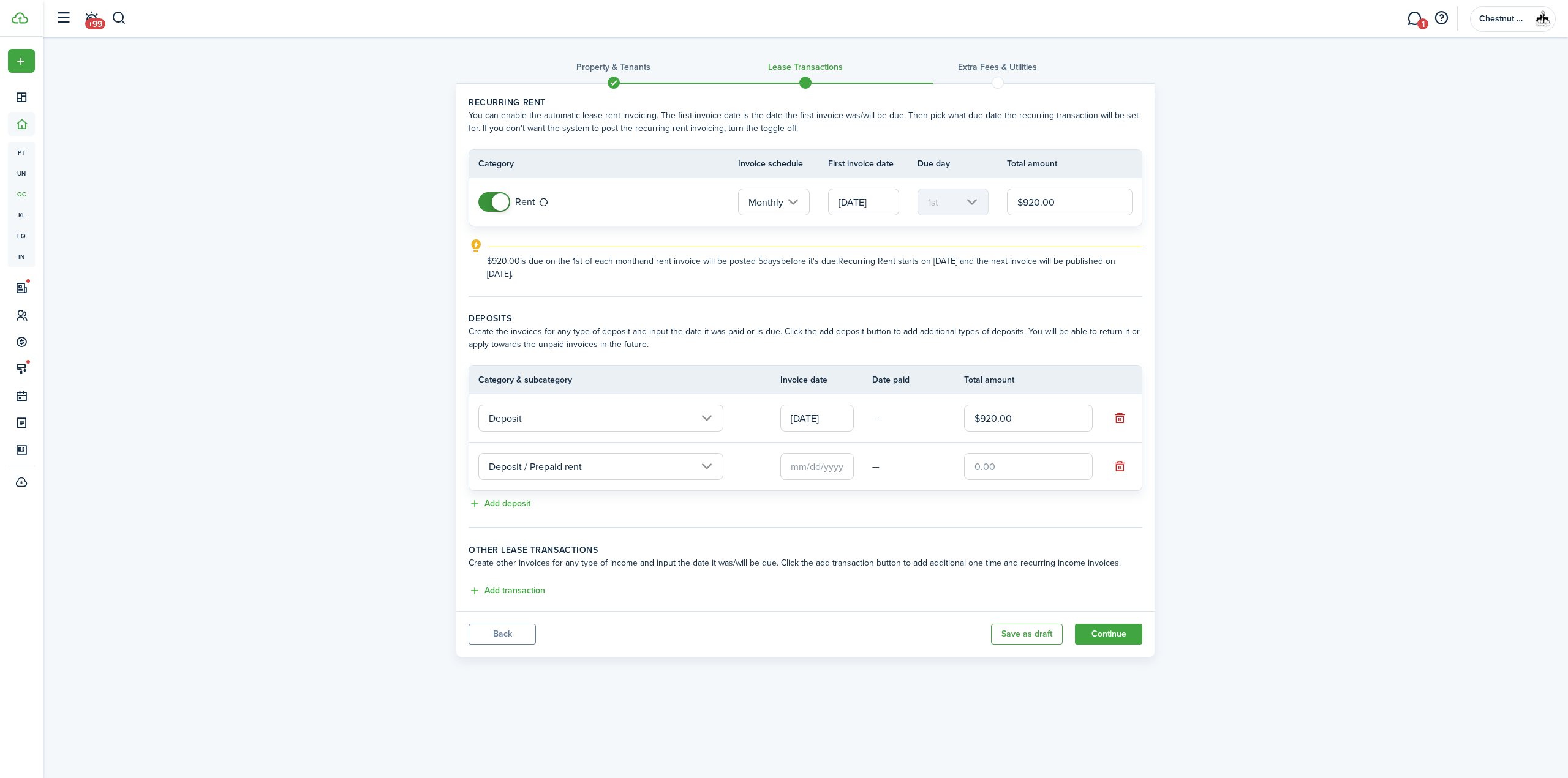
click at [811, 456] on input "text" at bounding box center [817, 466] width 74 height 27
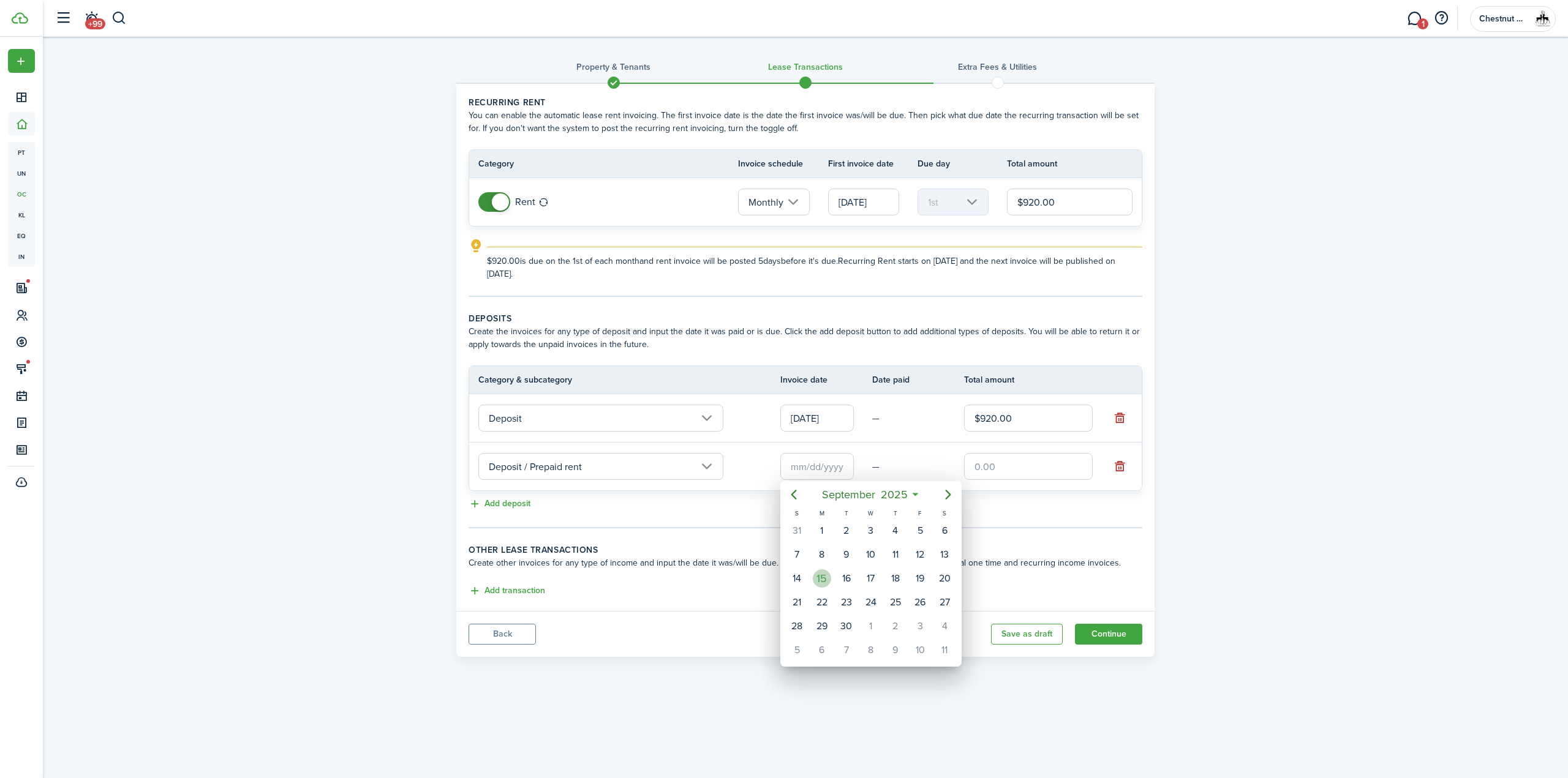
click at [822, 576] on div "15" at bounding box center [821, 578] width 18 height 18
type input "[DATE]"
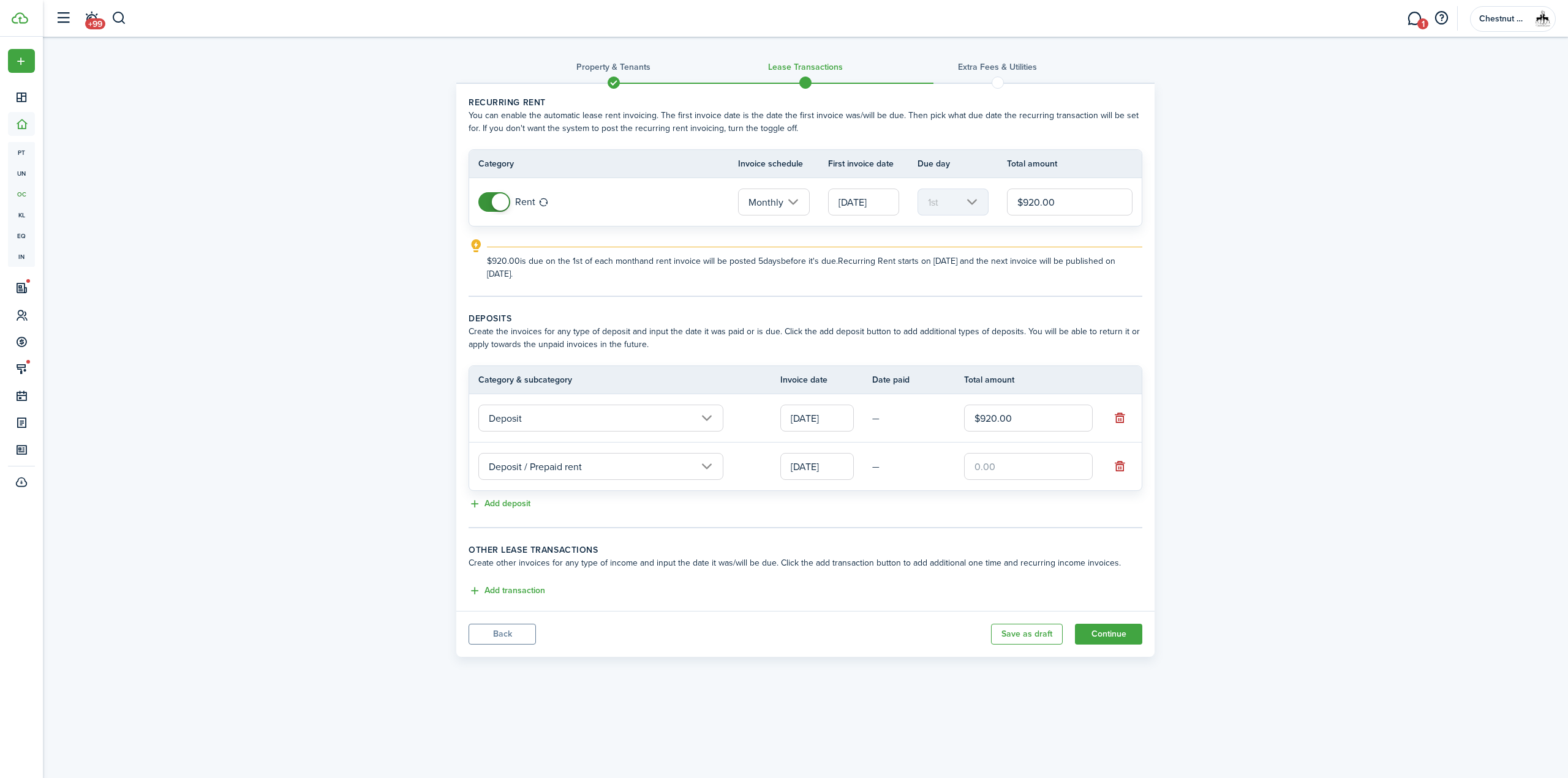
click at [1026, 468] on input "text" at bounding box center [1028, 466] width 129 height 27
type input "$430.00"
click at [780, 535] on panel-main-body "Recurring rent You can enable the automatic lease rent invoicing. The first inv…" at bounding box center [805, 347] width 698 height 527
click at [1128, 628] on button "Continue" at bounding box center [1108, 634] width 67 height 21
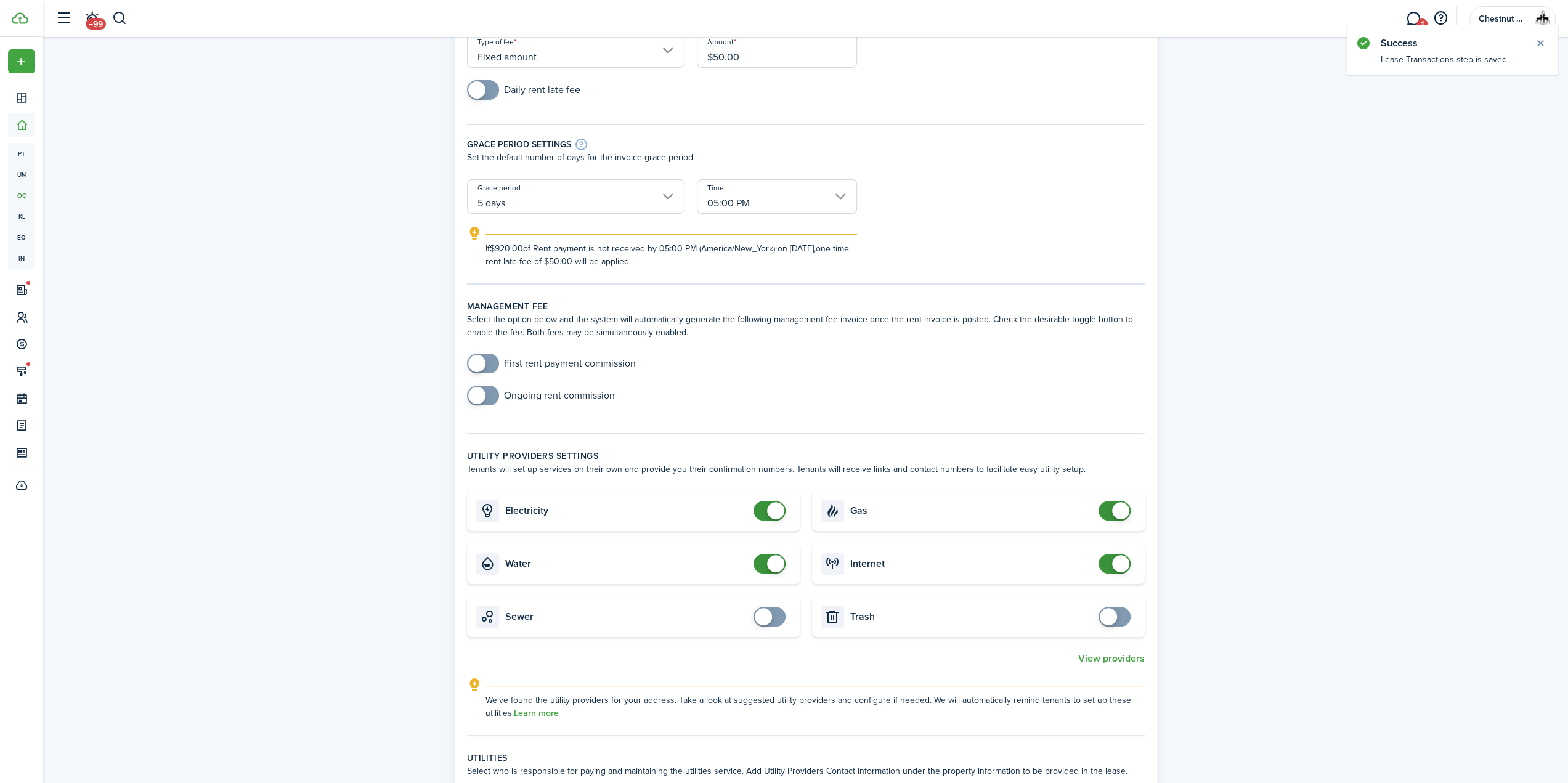
scroll to position [431, 0]
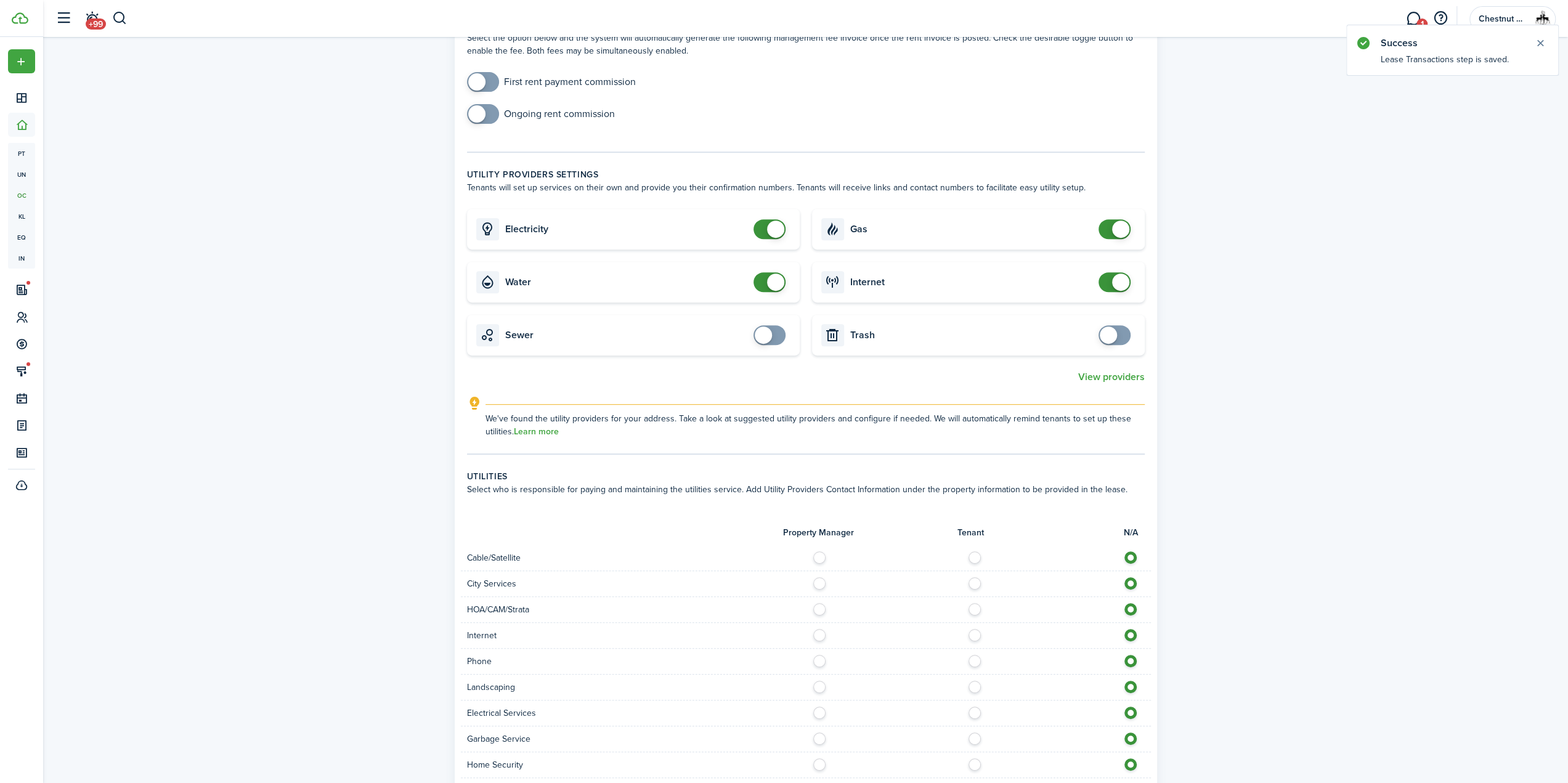
checkbox input "false"
click at [772, 223] on span at bounding box center [775, 229] width 17 height 17
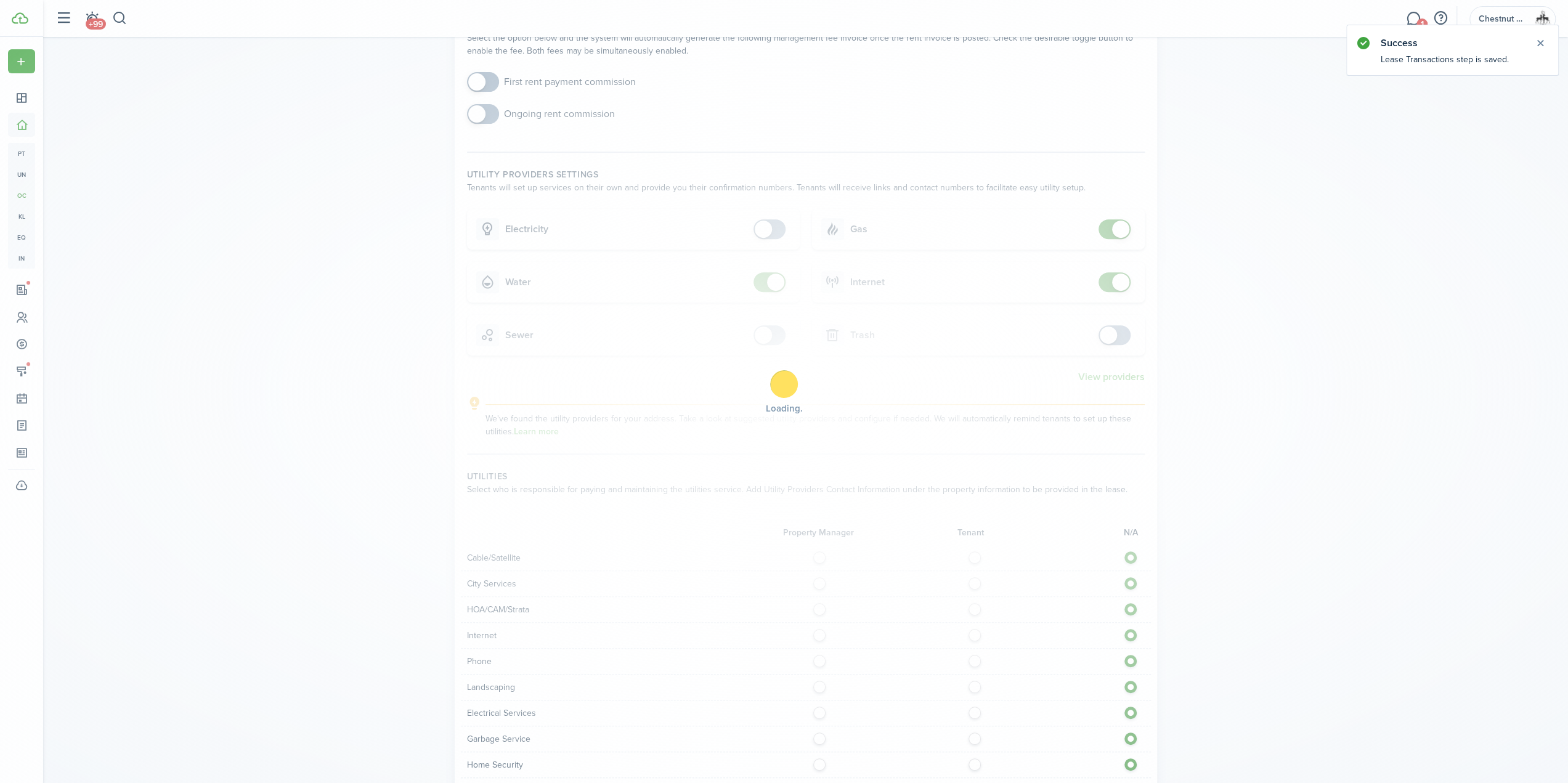
click at [775, 280] on div "Loading" at bounding box center [784, 391] width 1568 height 783
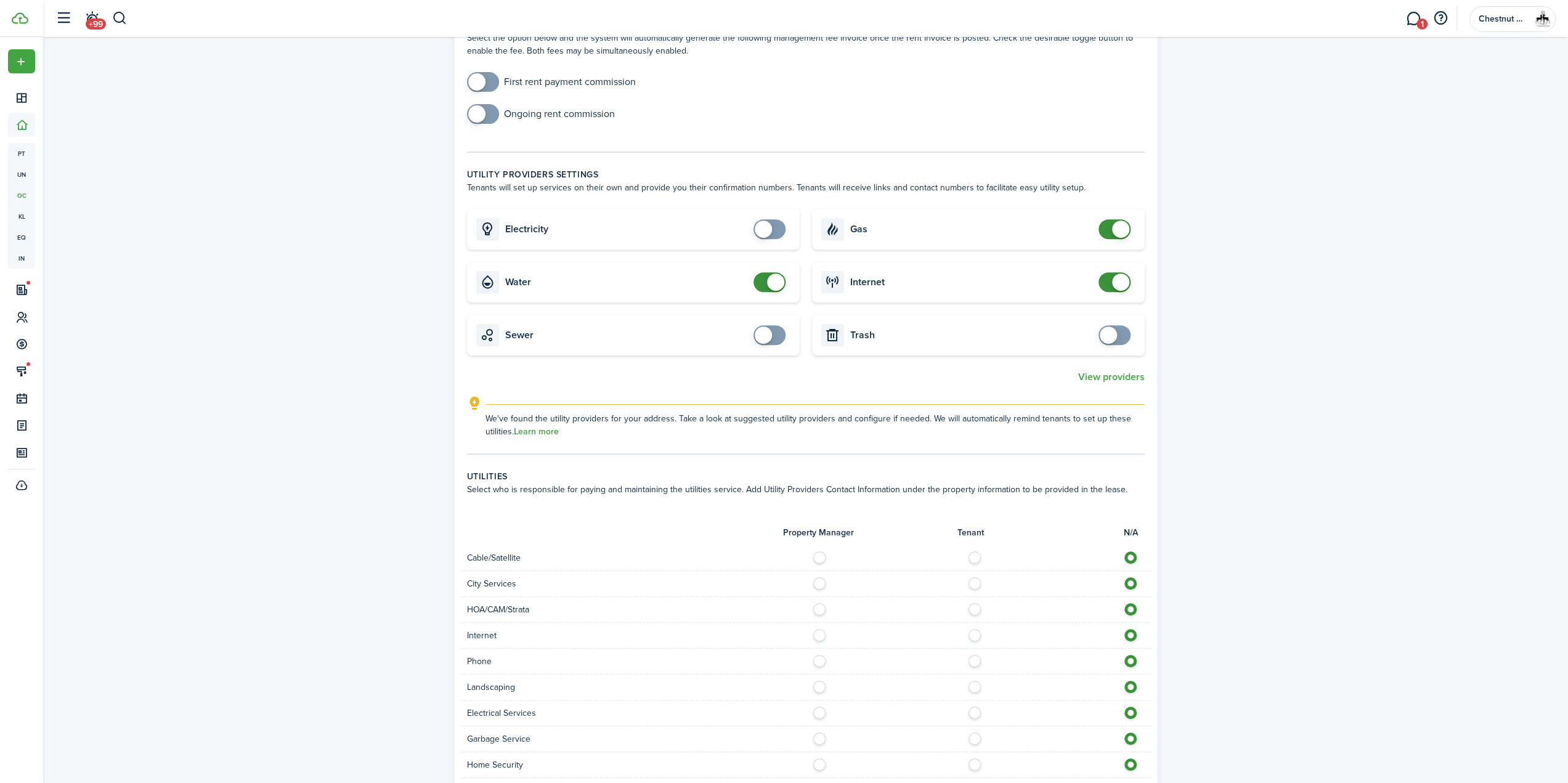
checkbox input "false"
click at [772, 279] on span at bounding box center [775, 282] width 17 height 17
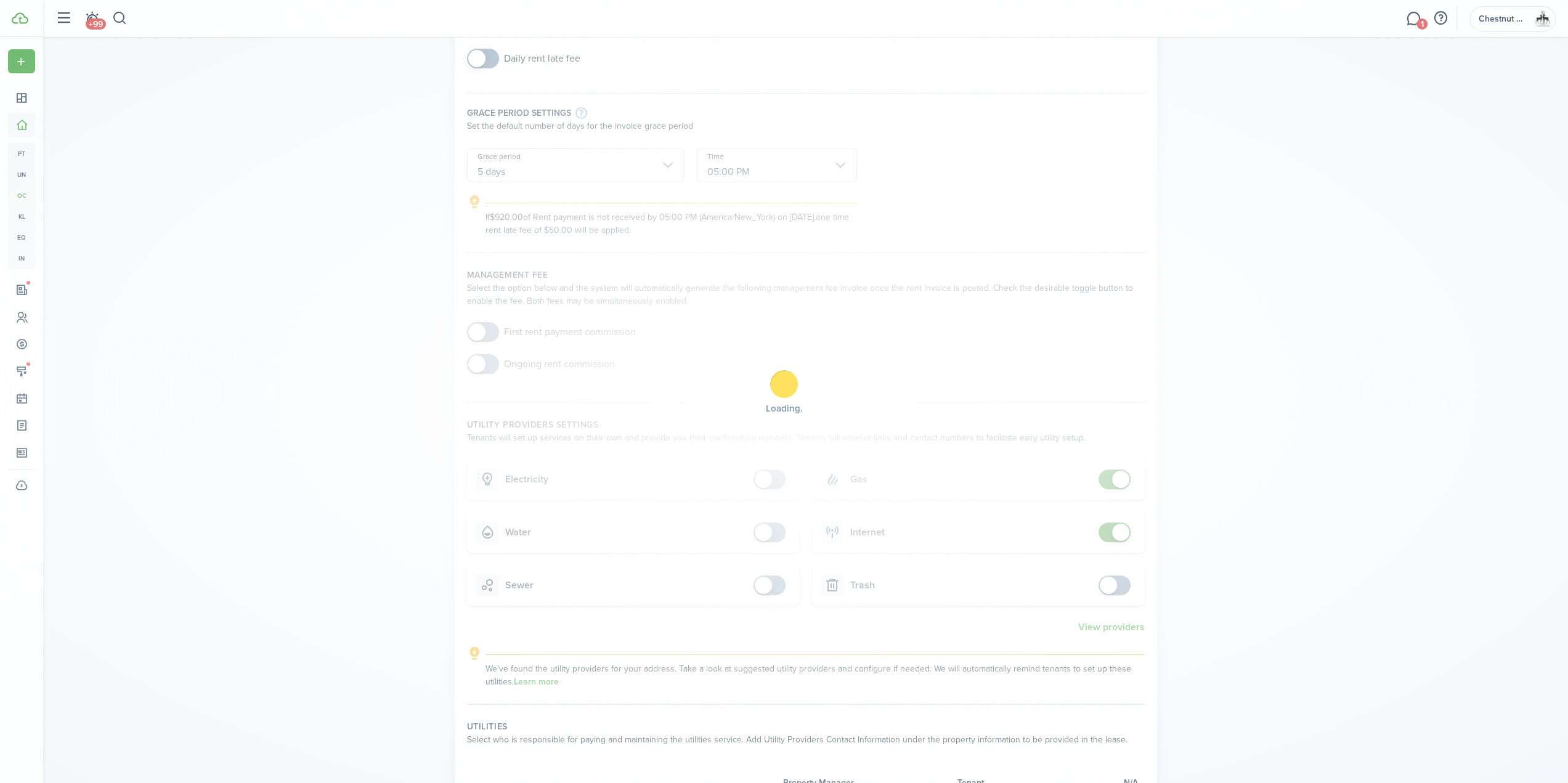
scroll to position [185, 0]
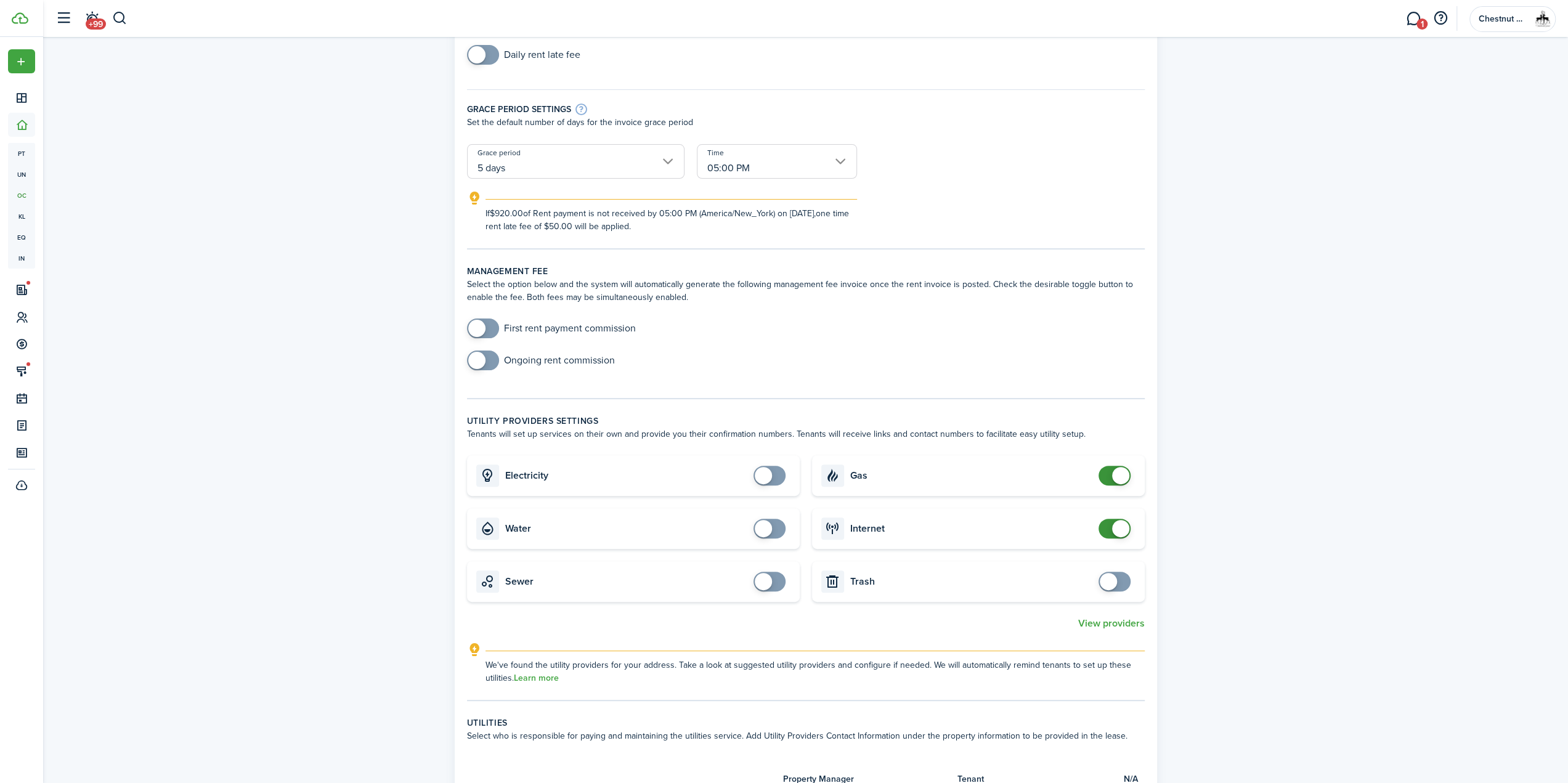
checkbox input "false"
click at [1118, 476] on span at bounding box center [1121, 475] width 17 height 17
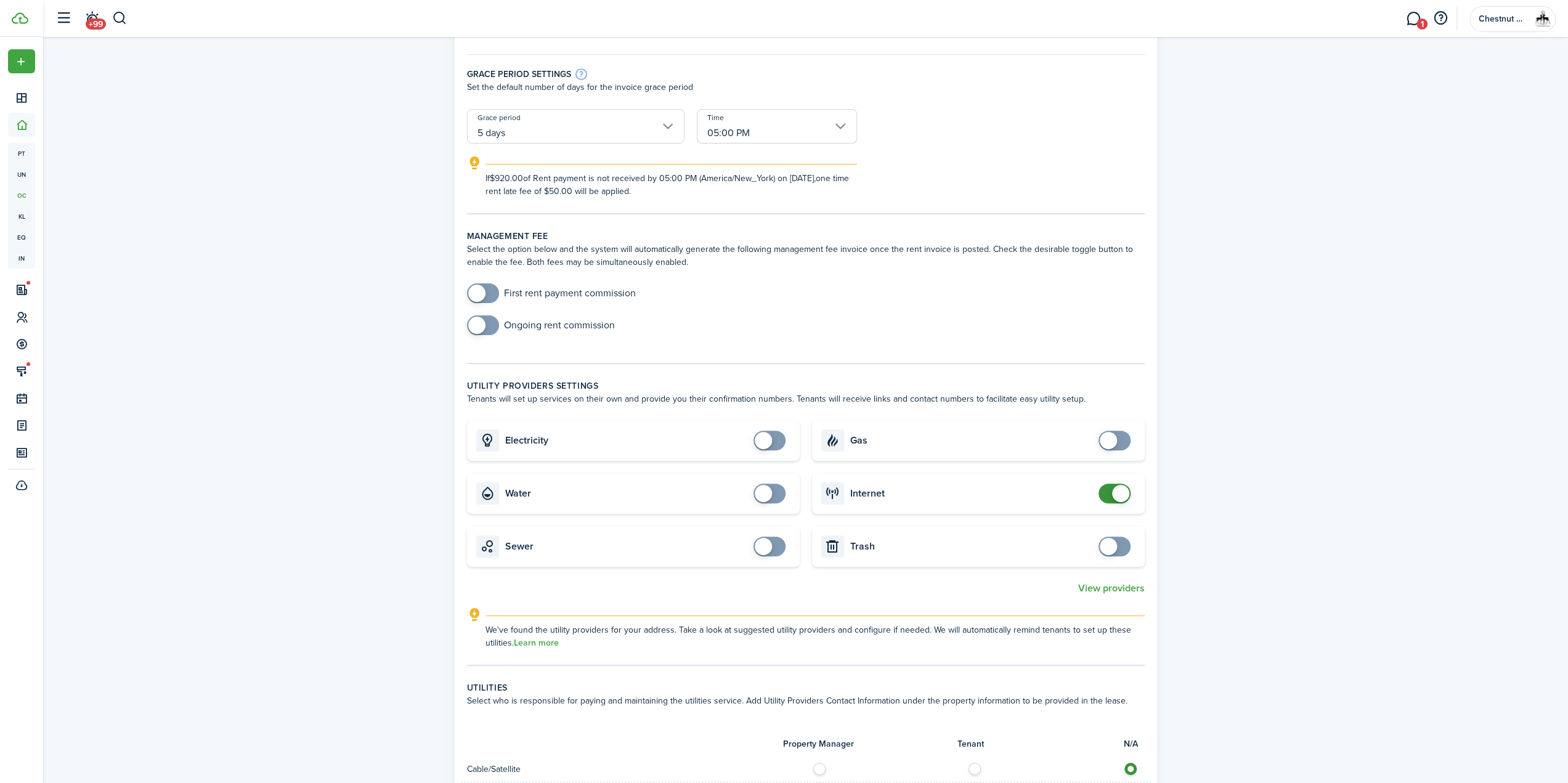
scroll to position [246, 0]
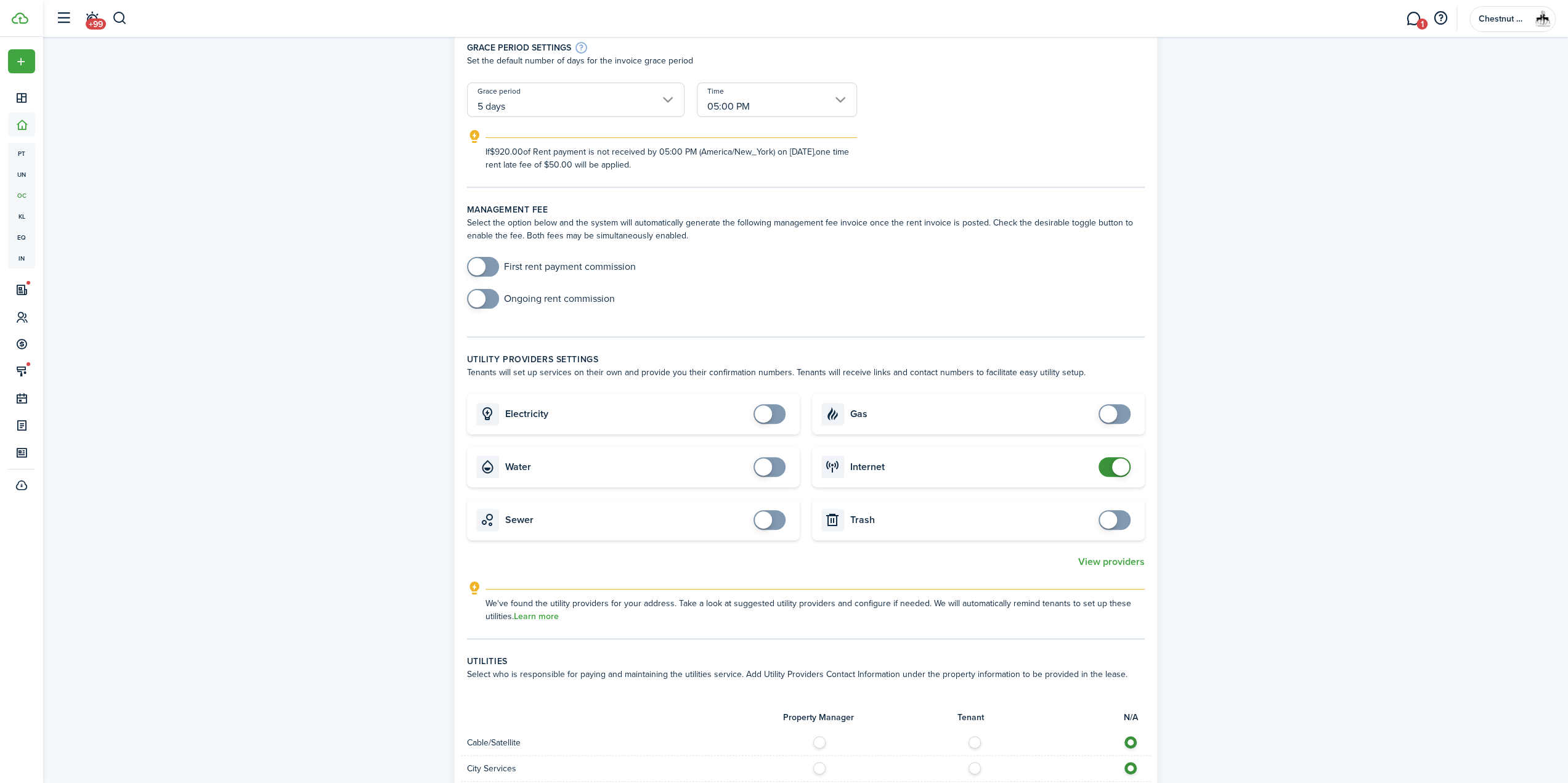
click at [1117, 466] on span at bounding box center [1121, 466] width 17 height 17
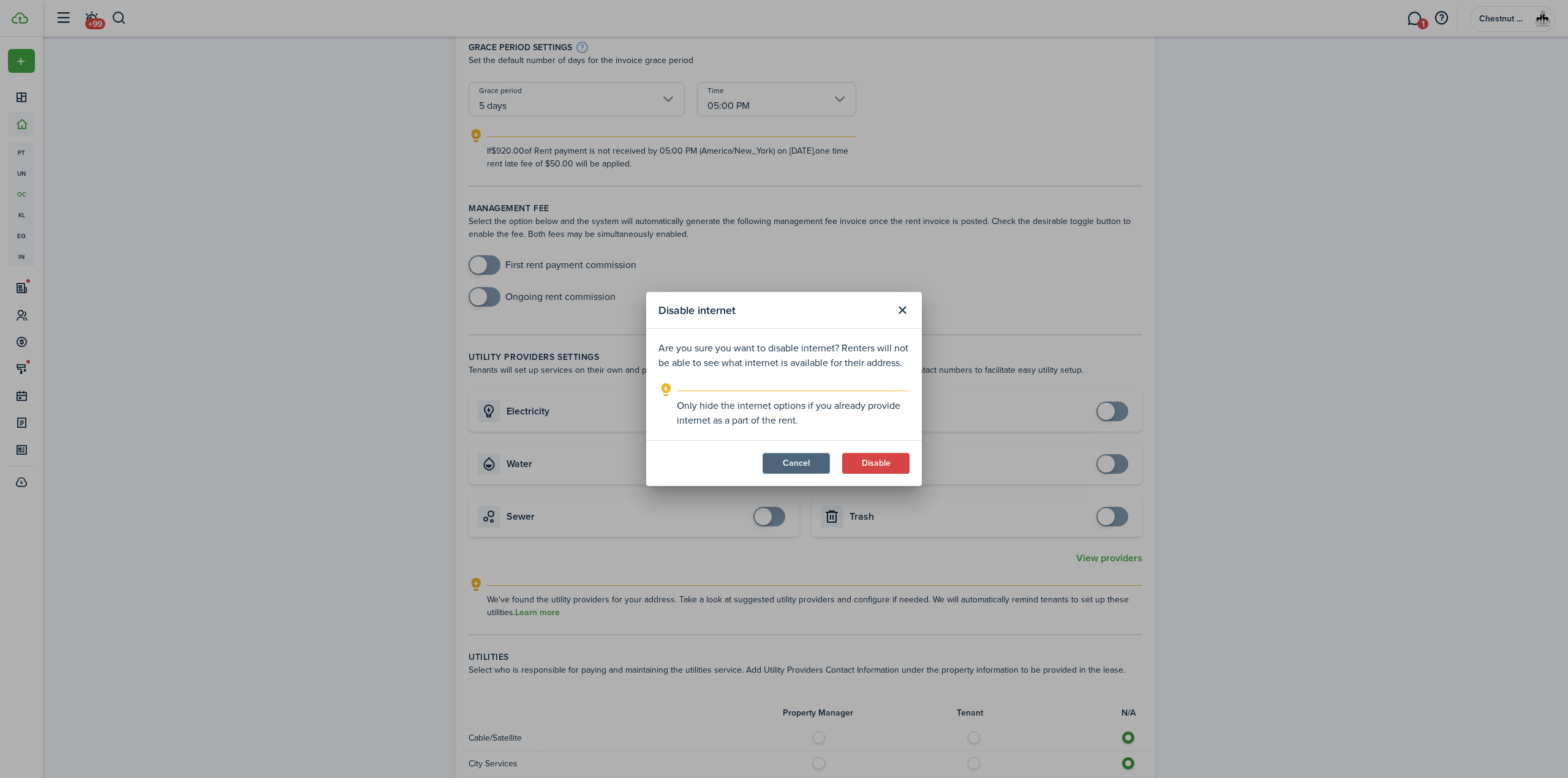
click at [802, 465] on button "Cancel" at bounding box center [796, 463] width 67 height 21
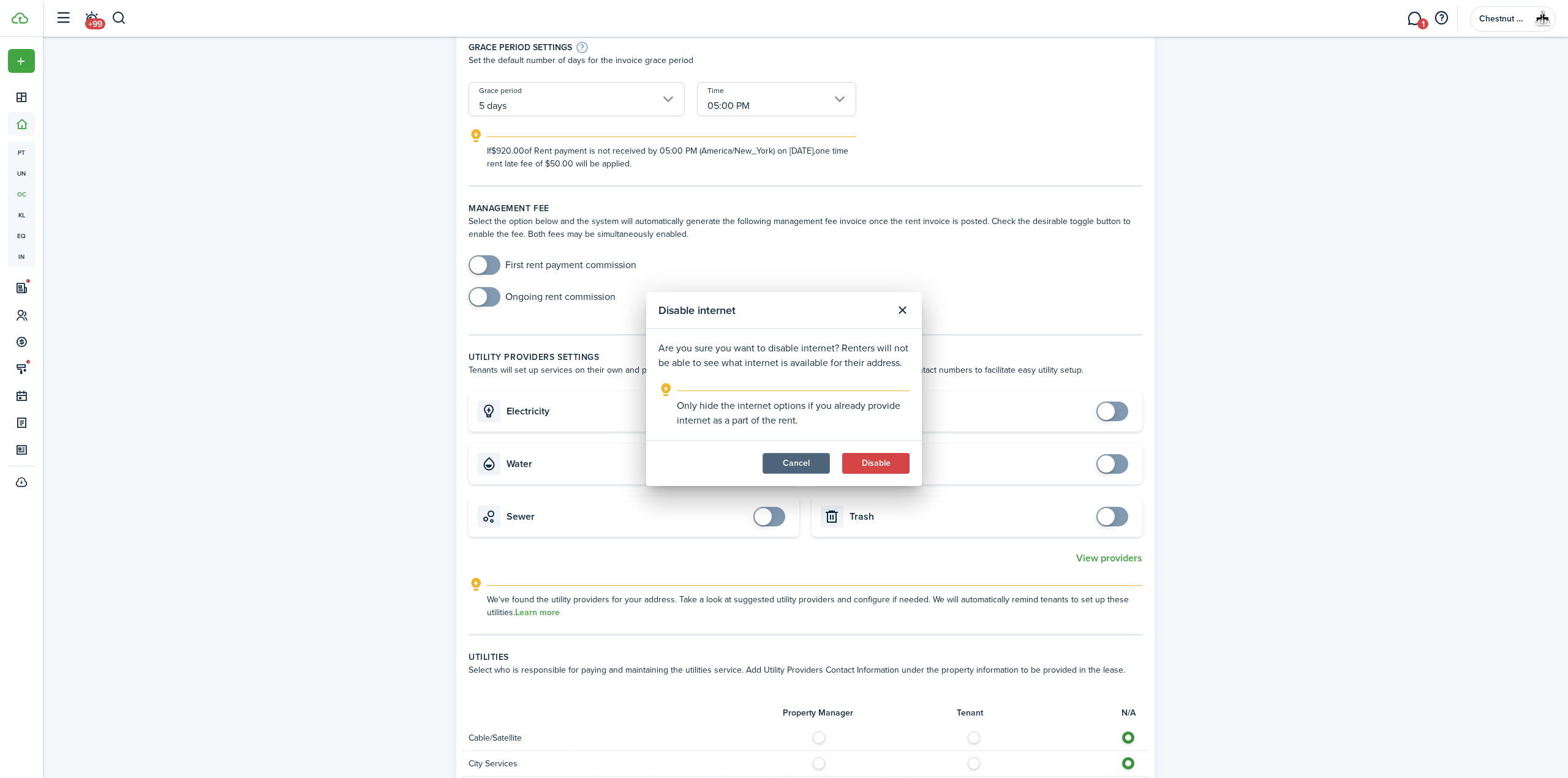
checkbox input "true"
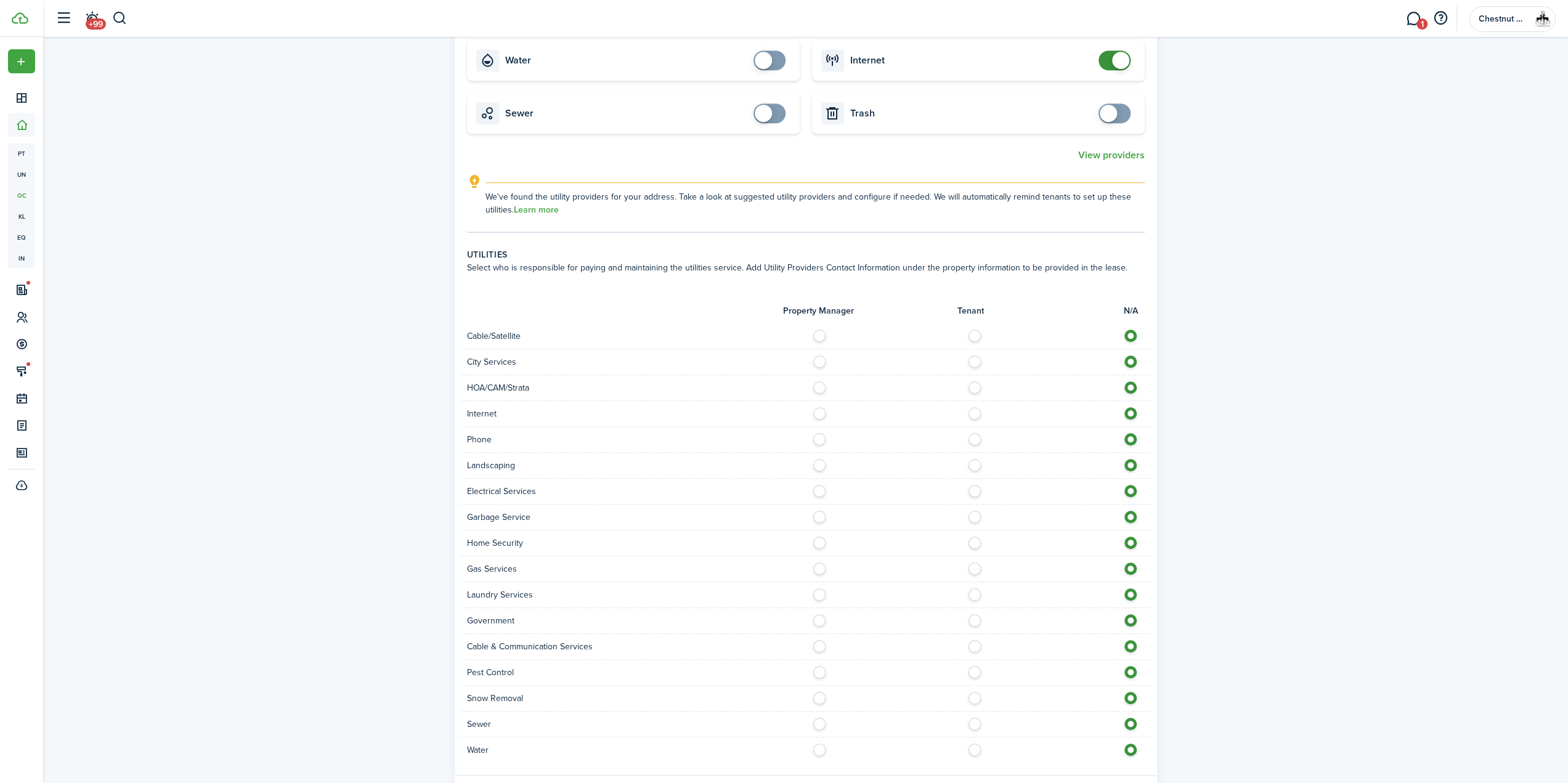
scroll to position [721, 0]
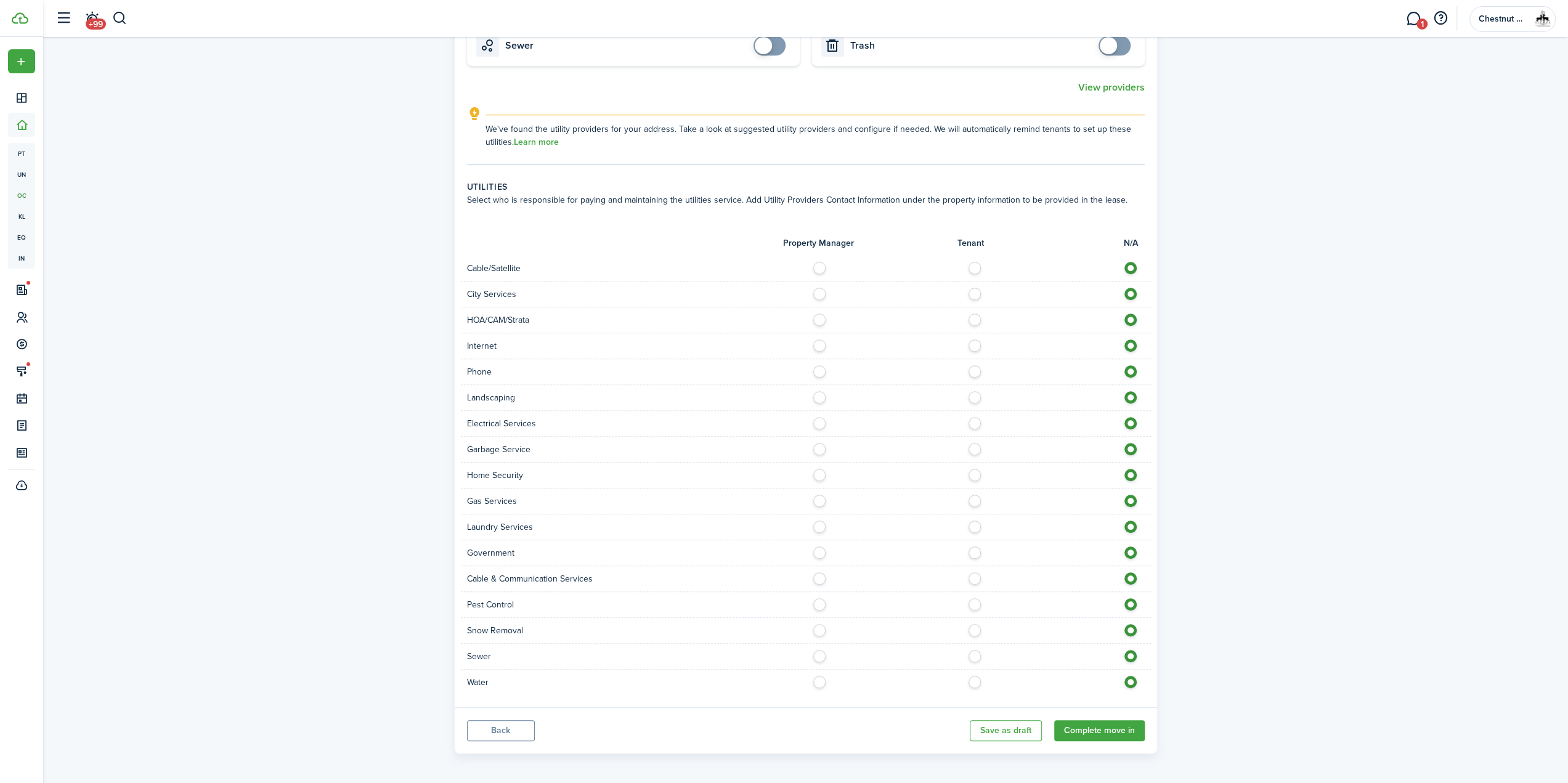
click at [973, 268] on label at bounding box center [978, 265] width 22 height 6
radio input "true"
click at [970, 294] on label at bounding box center [978, 291] width 22 height 6
radio input "true"
click at [972, 345] on label at bounding box center [978, 343] width 22 height 6
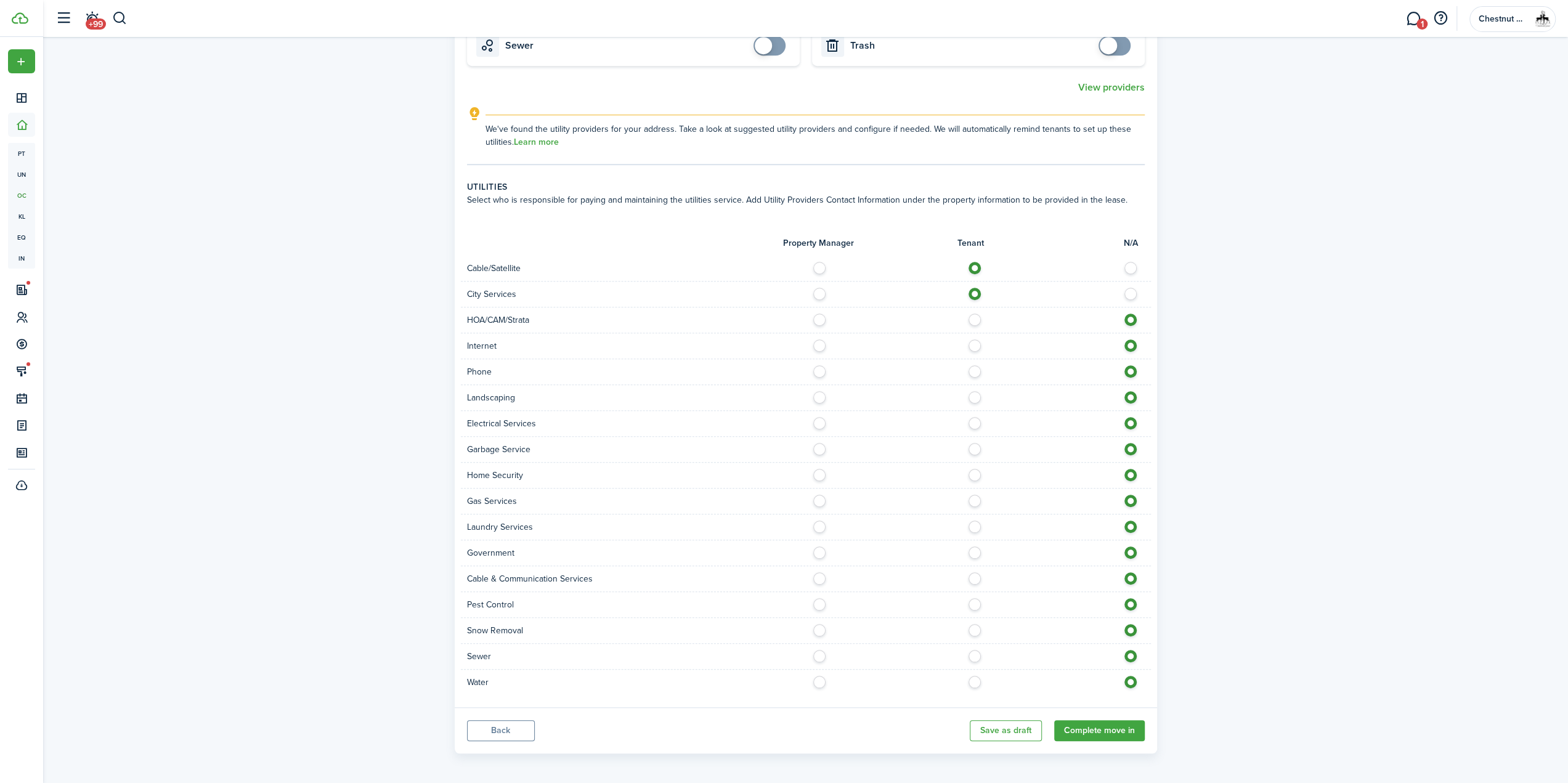
radio input "true"
click at [969, 376] on div at bounding box center [978, 372] width 345 height 13
click at [973, 369] on label at bounding box center [978, 369] width 22 height 6
radio input "true"
click at [817, 417] on label at bounding box center [823, 421] width 22 height 6
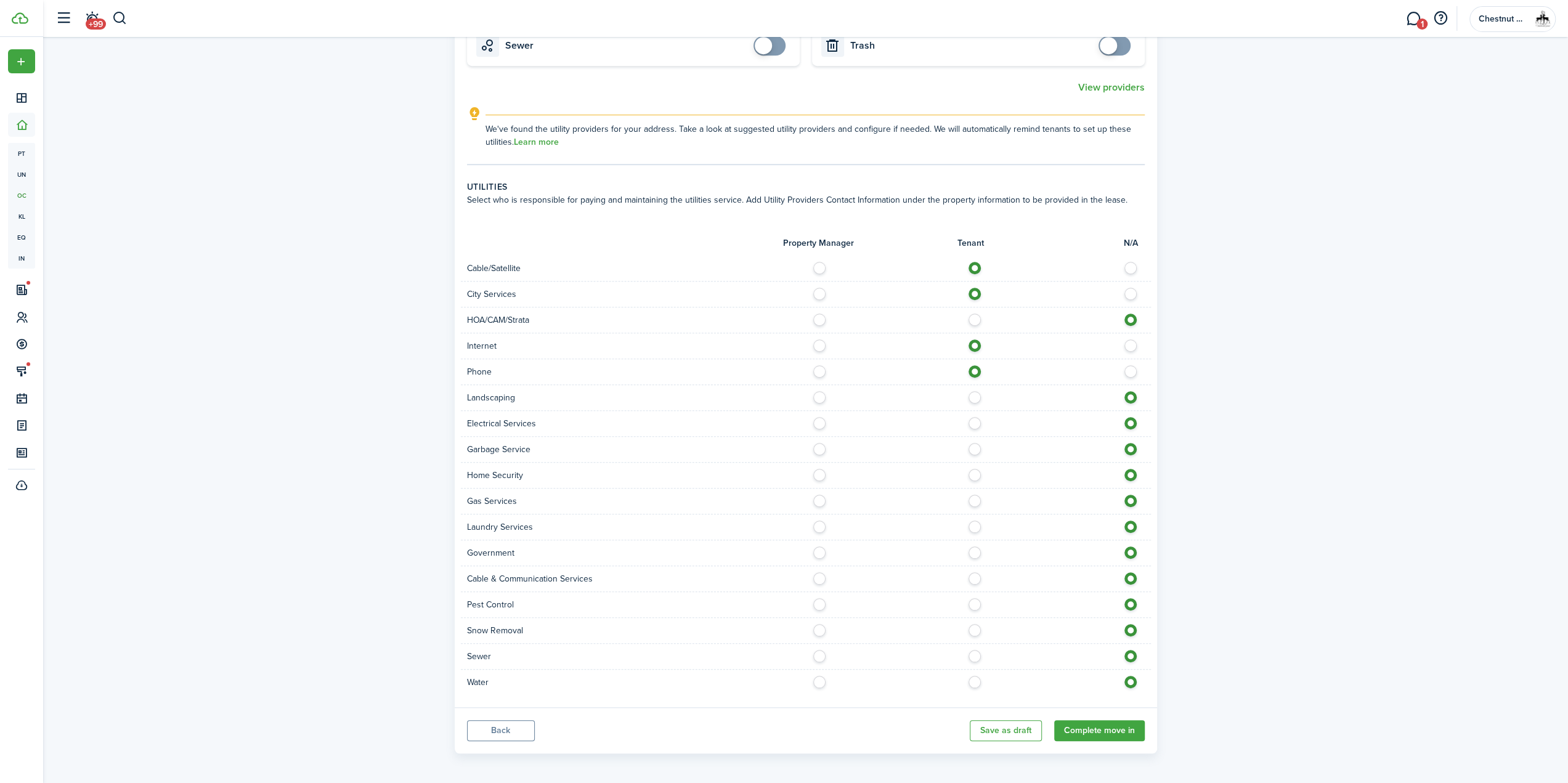
radio input "true"
click at [816, 444] on label at bounding box center [823, 446] width 22 height 6
radio input "true"
click at [974, 472] on label at bounding box center [978, 472] width 22 height 6
radio input "true"
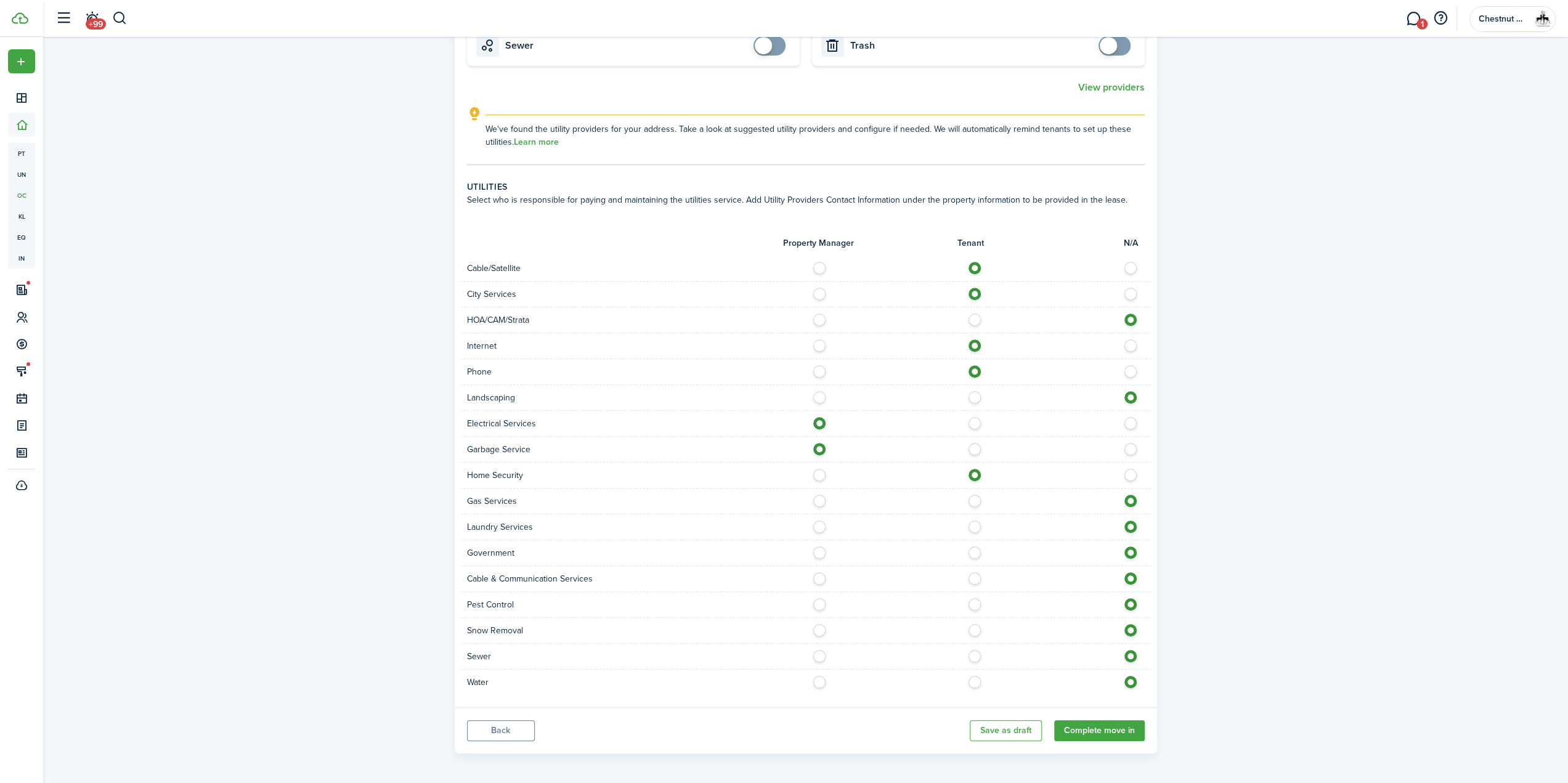
click at [973, 526] on label at bounding box center [978, 524] width 22 height 6
radio input "true"
click at [970, 603] on label at bounding box center [978, 601] width 22 height 6
radio input "true"
click at [975, 627] on label at bounding box center [978, 627] width 22 height 6
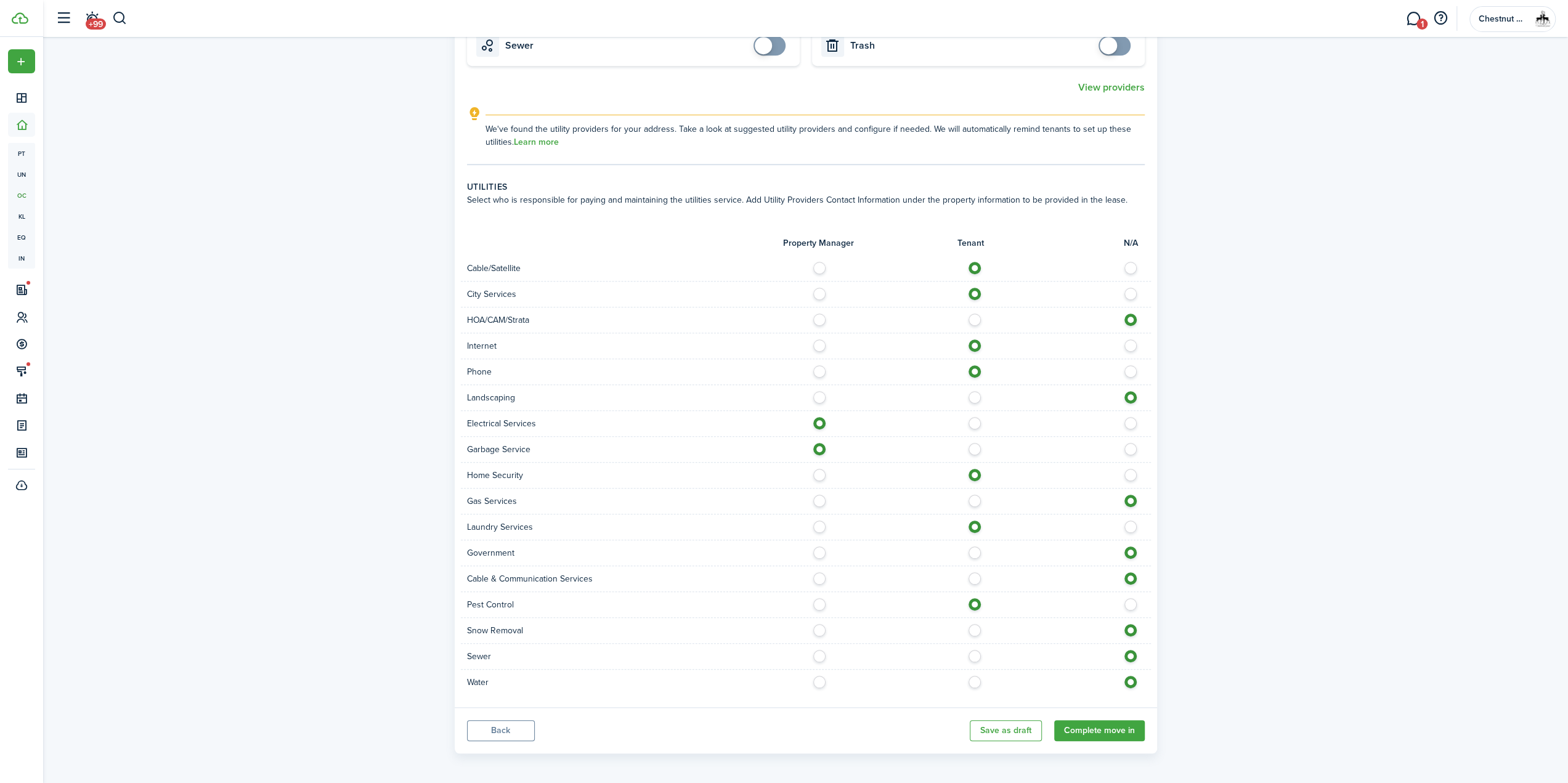
radio input "true"
click at [826, 655] on div at bounding box center [978, 657] width 345 height 13
click at [814, 657] on div at bounding box center [978, 657] width 345 height 13
click at [818, 650] on label at bounding box center [823, 653] width 22 height 6
radio input "true"
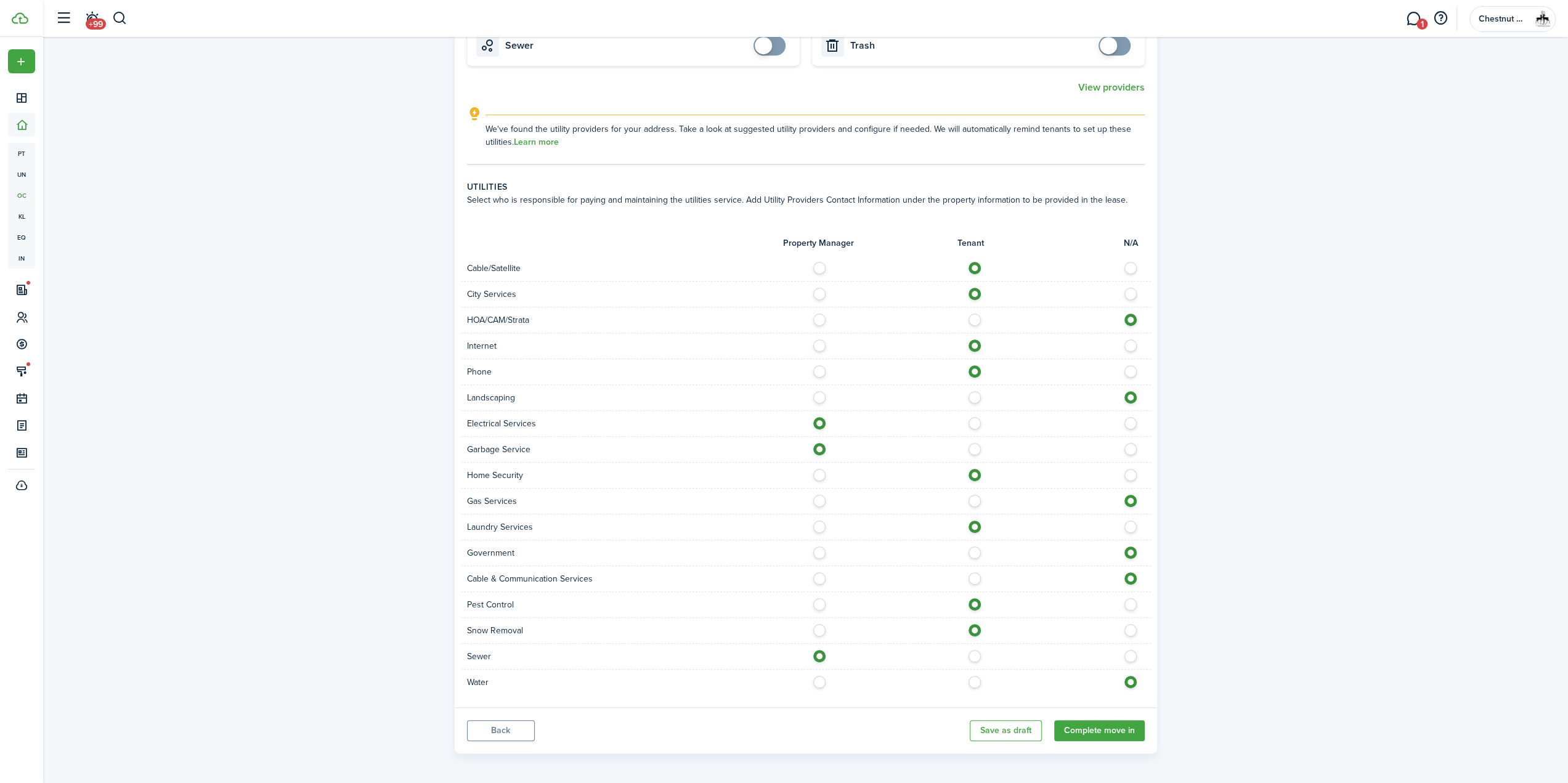
click at [819, 676] on label at bounding box center [823, 679] width 22 height 6
radio input "true"
click at [1100, 725] on button "Complete move in" at bounding box center [1100, 731] width 91 height 21
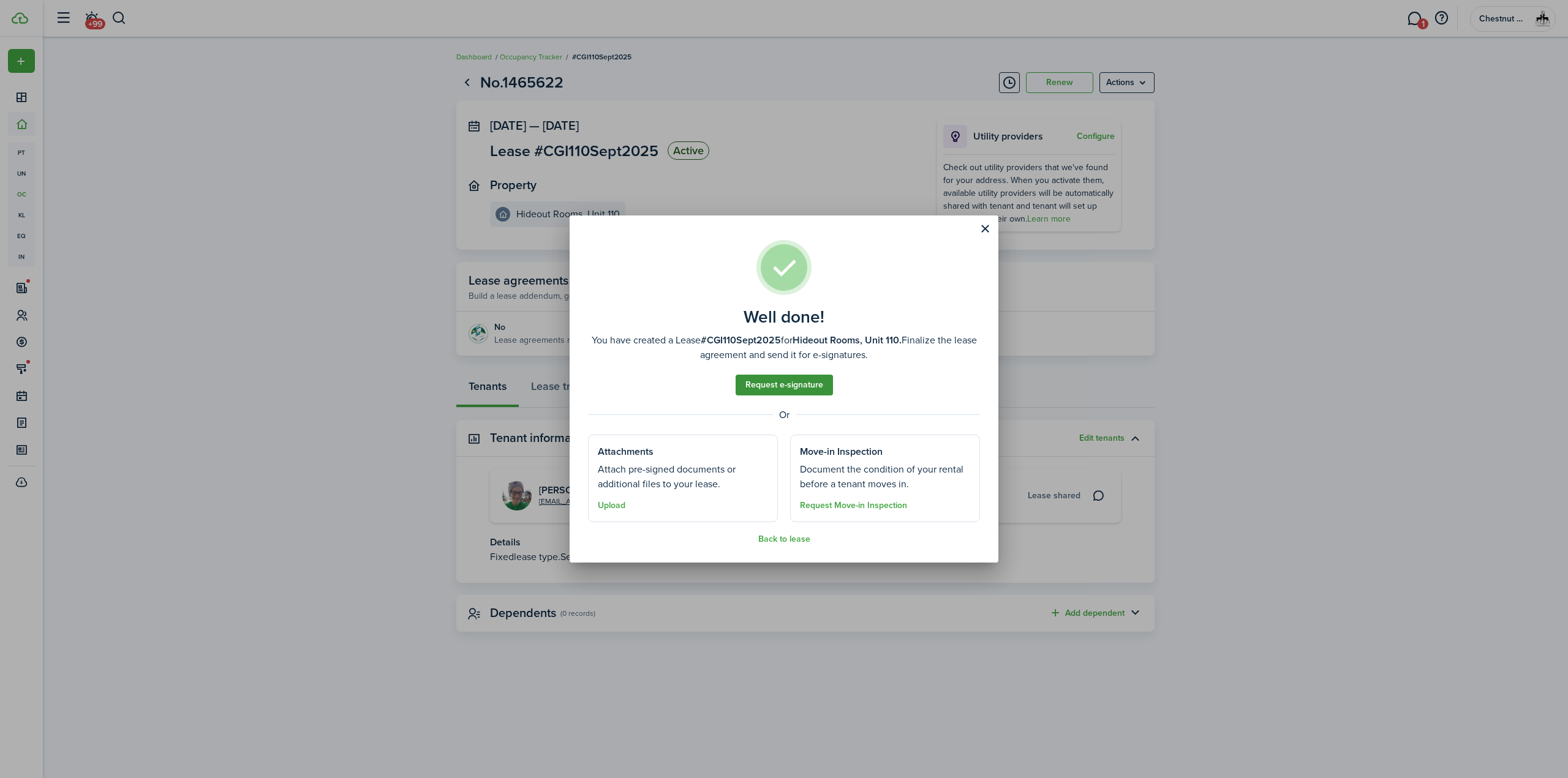
click at [795, 385] on link "Request e-signature" at bounding box center [784, 385] width 98 height 21
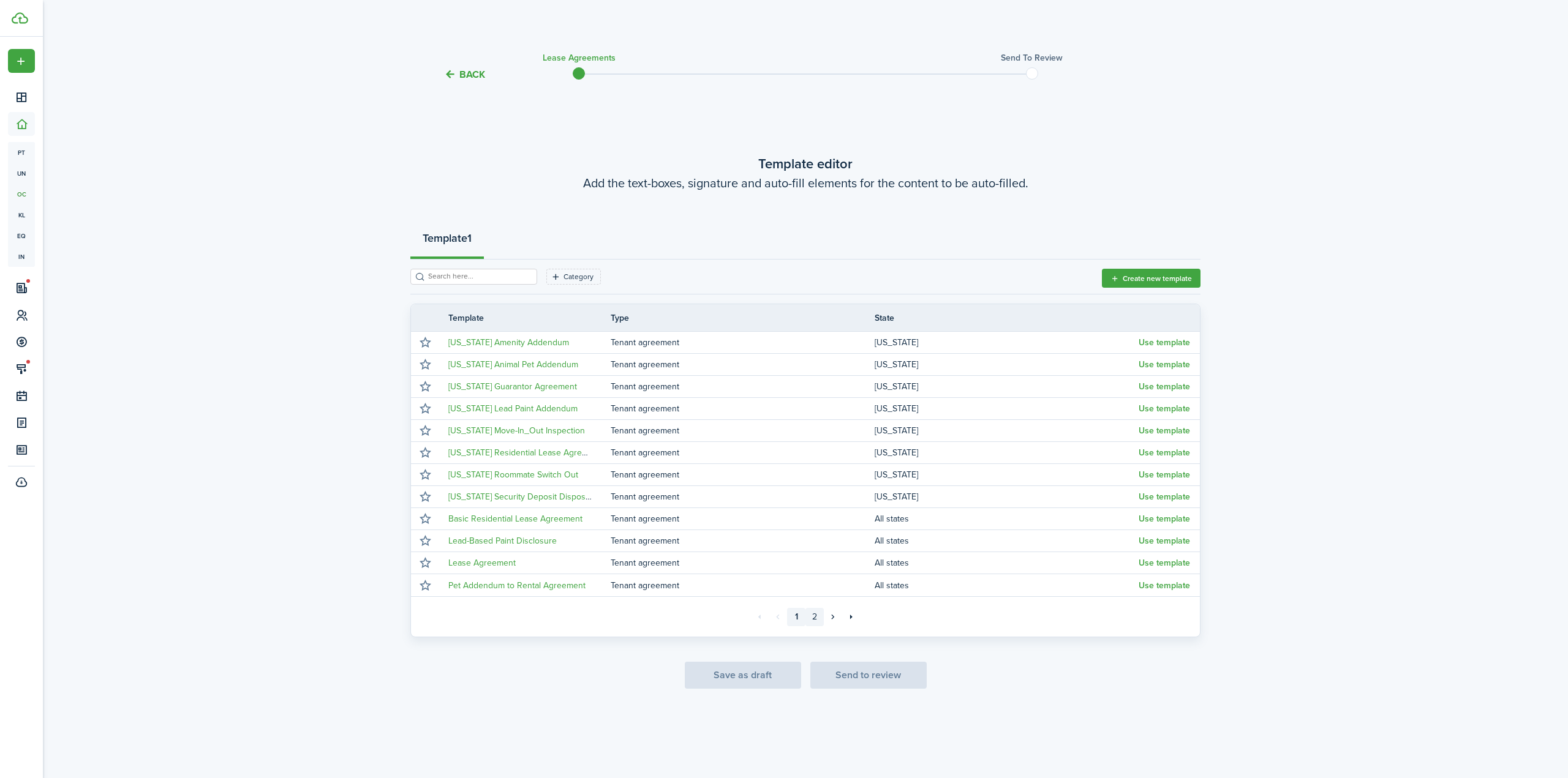
click at [812, 616] on link "2" at bounding box center [814, 617] width 18 height 18
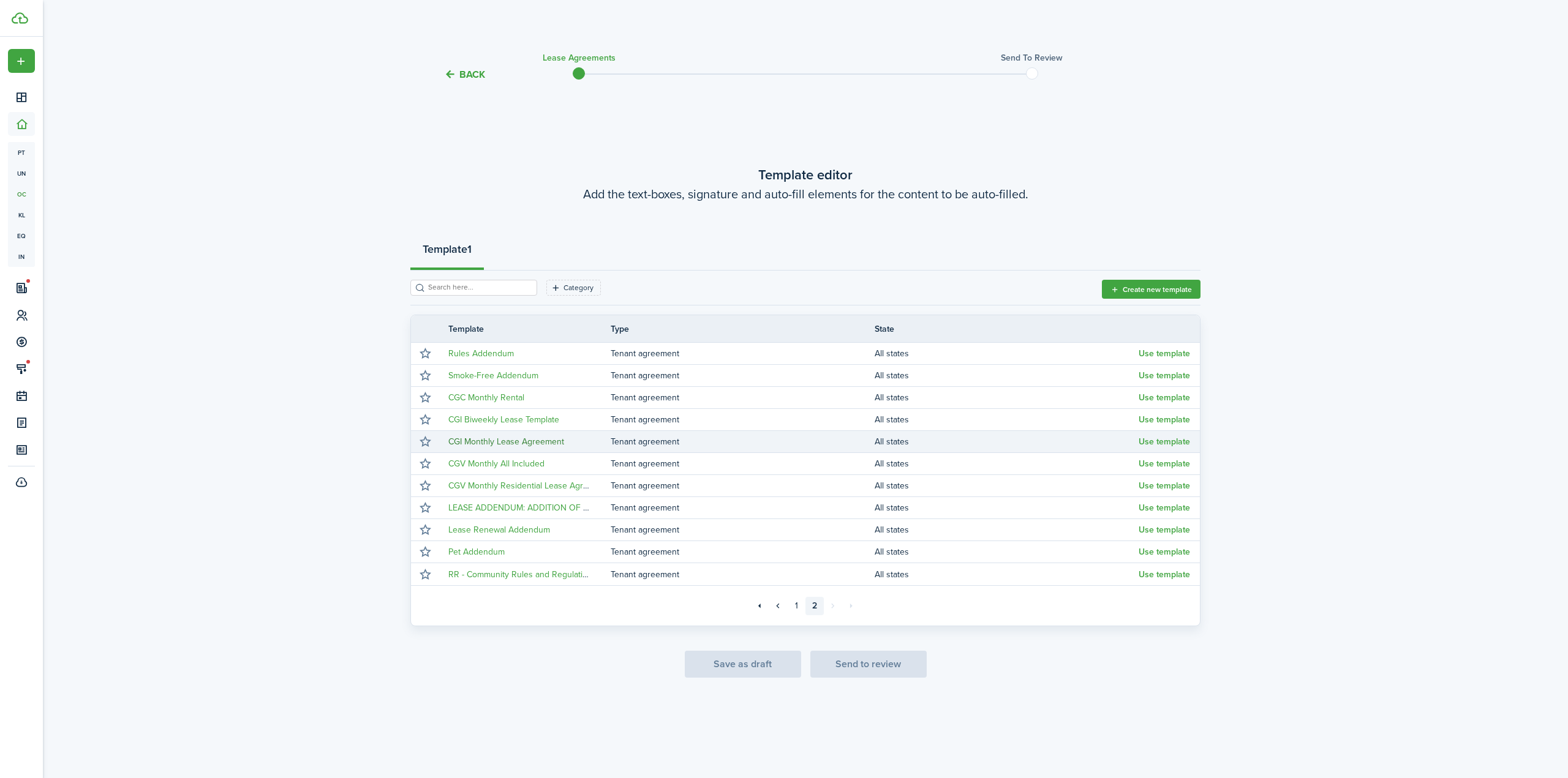
click at [504, 440] on link "CGI Monthly Lease Agreement" at bounding box center [506, 441] width 115 height 13
click at [1156, 444] on button "Use template" at bounding box center [1164, 441] width 51 height 10
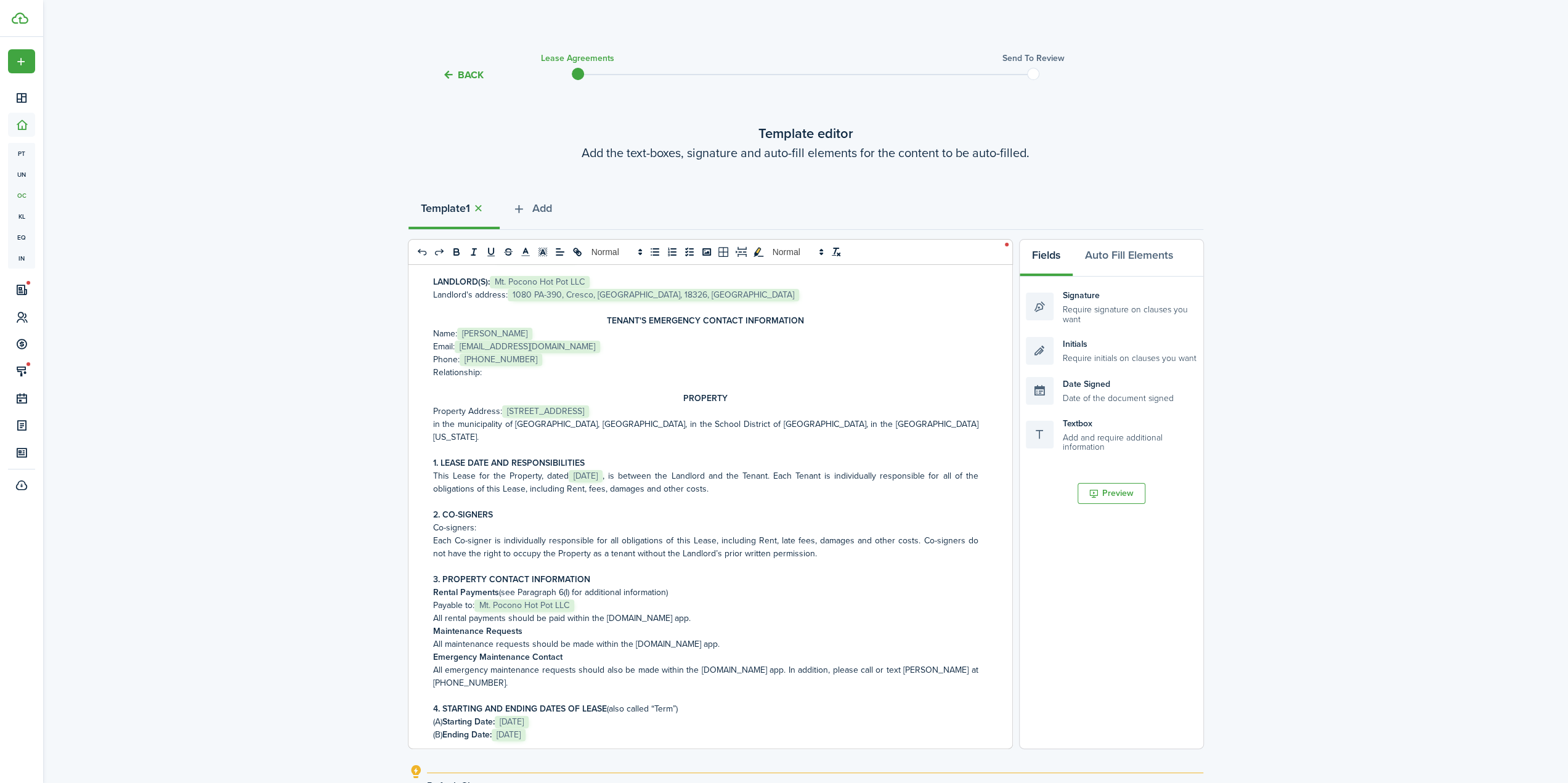
scroll to position [185, 0]
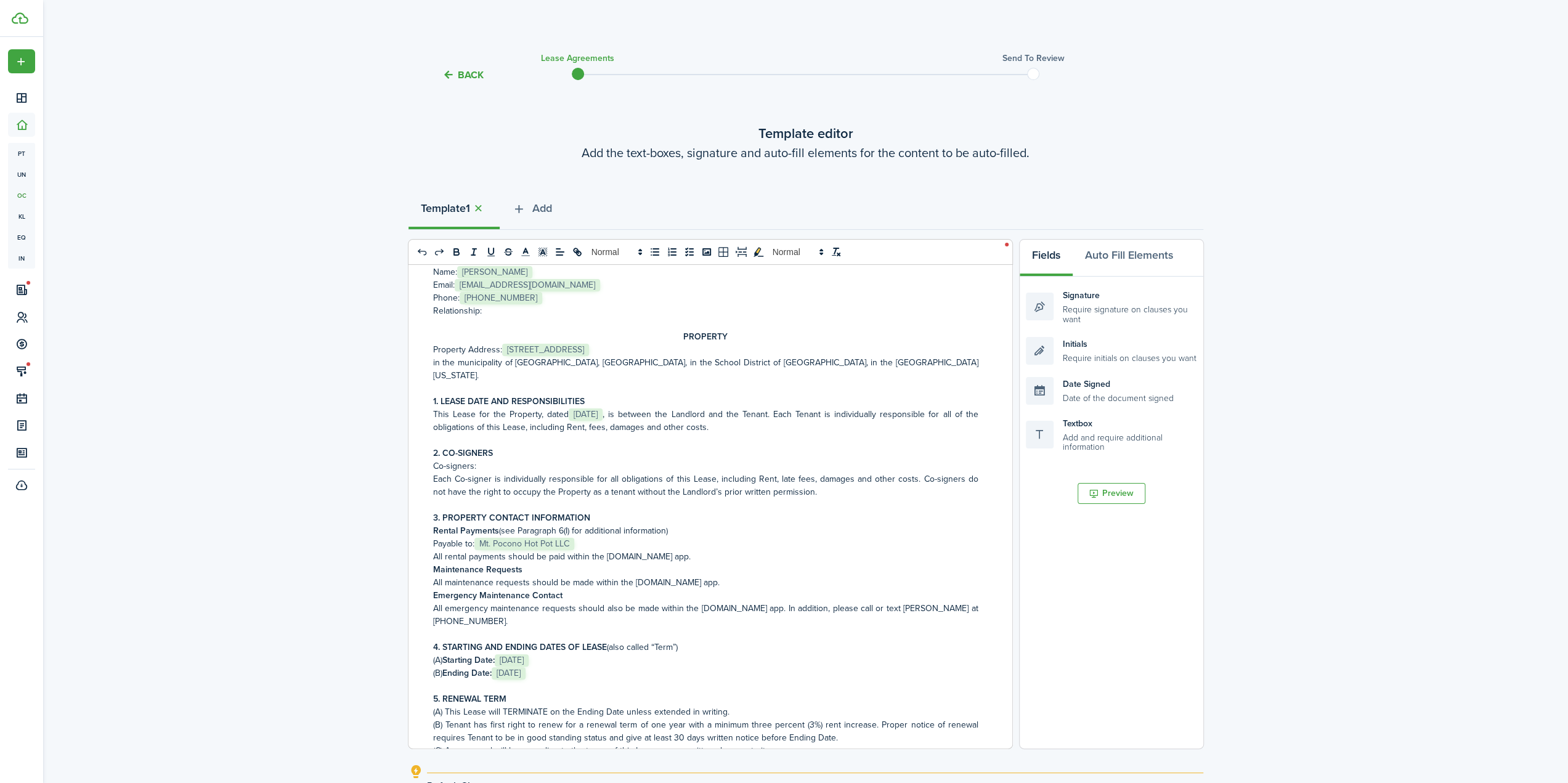
click at [499, 349] on p "Property Address: ﻿ [STREET_ADDRESS] ﻿" at bounding box center [706, 350] width 545 height 13
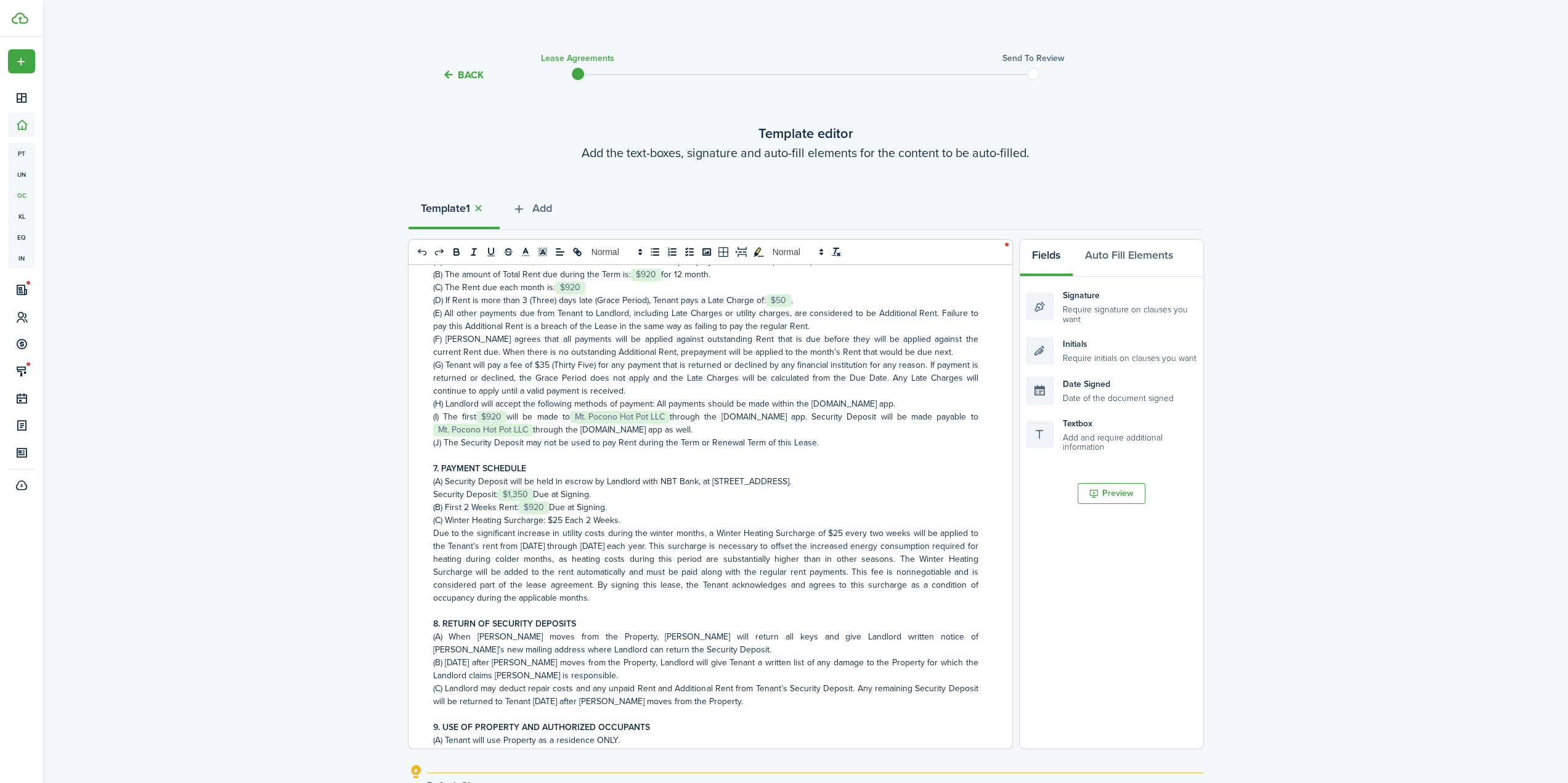
scroll to position [740, 0]
click at [537, 492] on p "Security Deposit: ﻿ $1,350 ﻿ Due at Signing." at bounding box center [706, 494] width 545 height 13
click at [634, 506] on span "$920" at bounding box center [627, 507] width 30 height 12
click at [641, 516] on p "(C) Winter Heating Surcharge: $25 Each 2 Weeks." at bounding box center [706, 519] width 545 height 13
click at [562, 523] on p "(C) Winter Heating Surcharge: $25 Each 2 Weeks." at bounding box center [706, 519] width 545 height 13
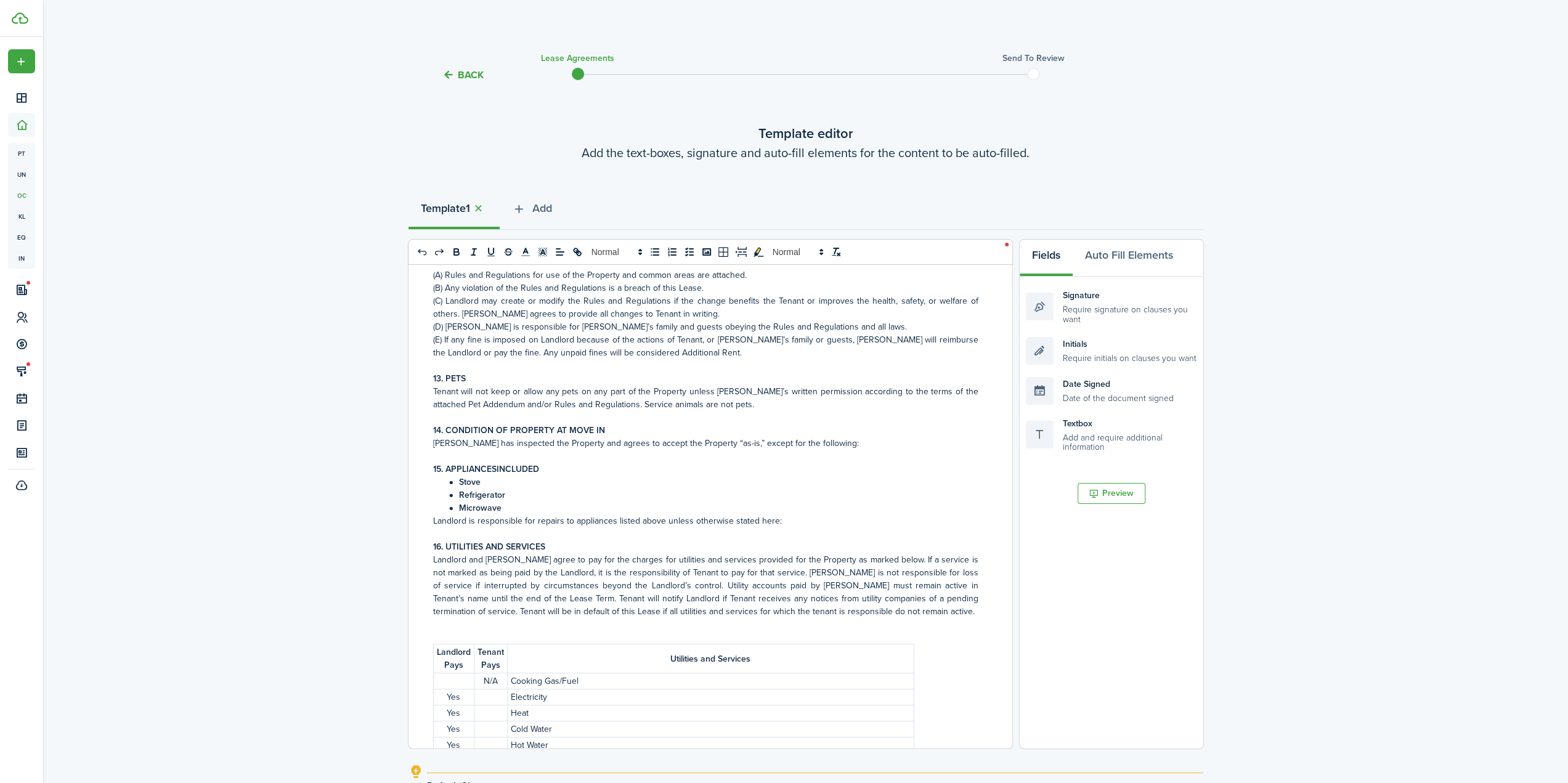
scroll to position [1602, 0]
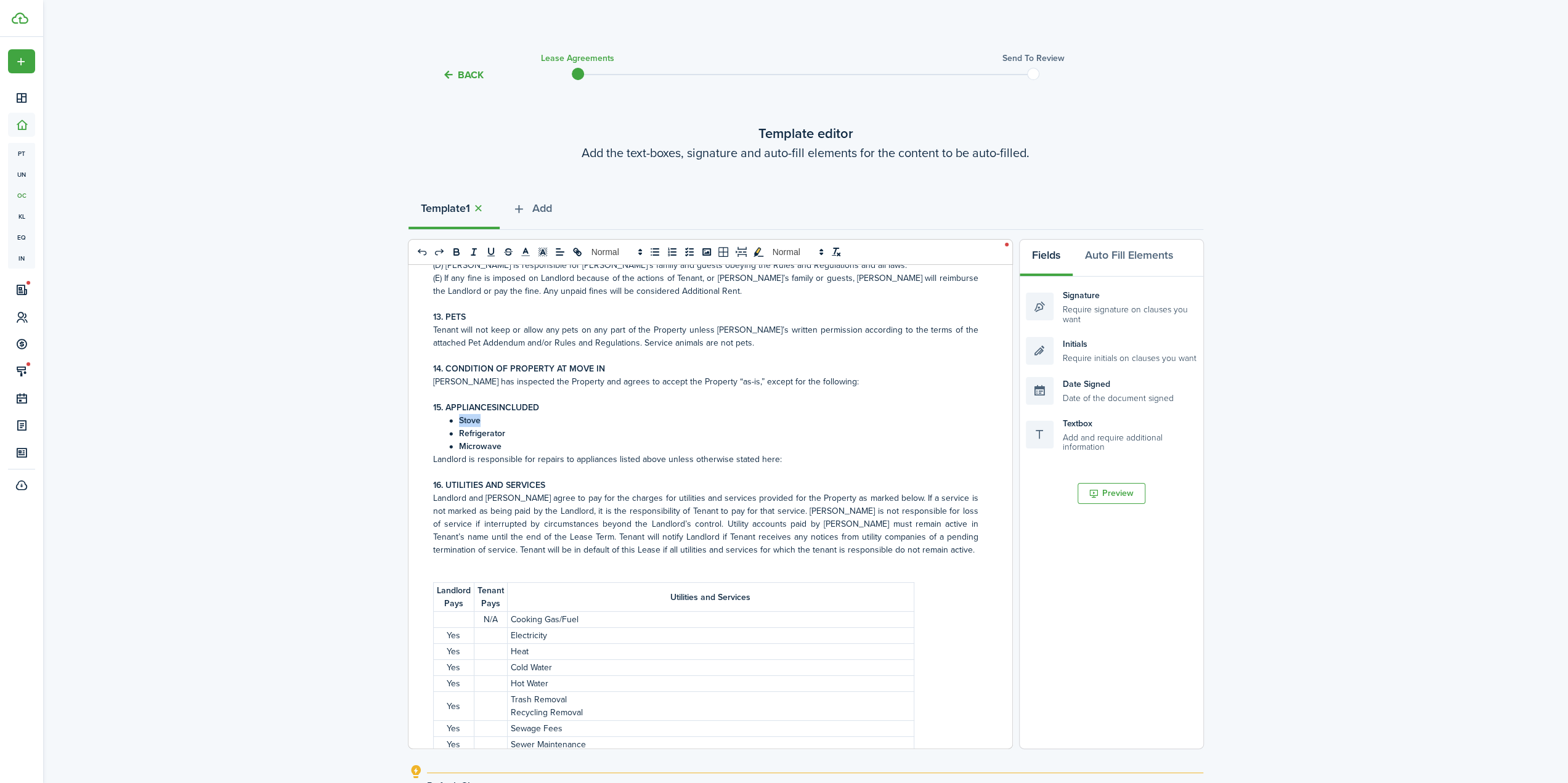
drag, startPoint x: 498, startPoint y: 419, endPoint x: 438, endPoint y: 419, distance: 60.0
click at [446, 419] on li "Stove" at bounding box center [712, 421] width 532 height 13
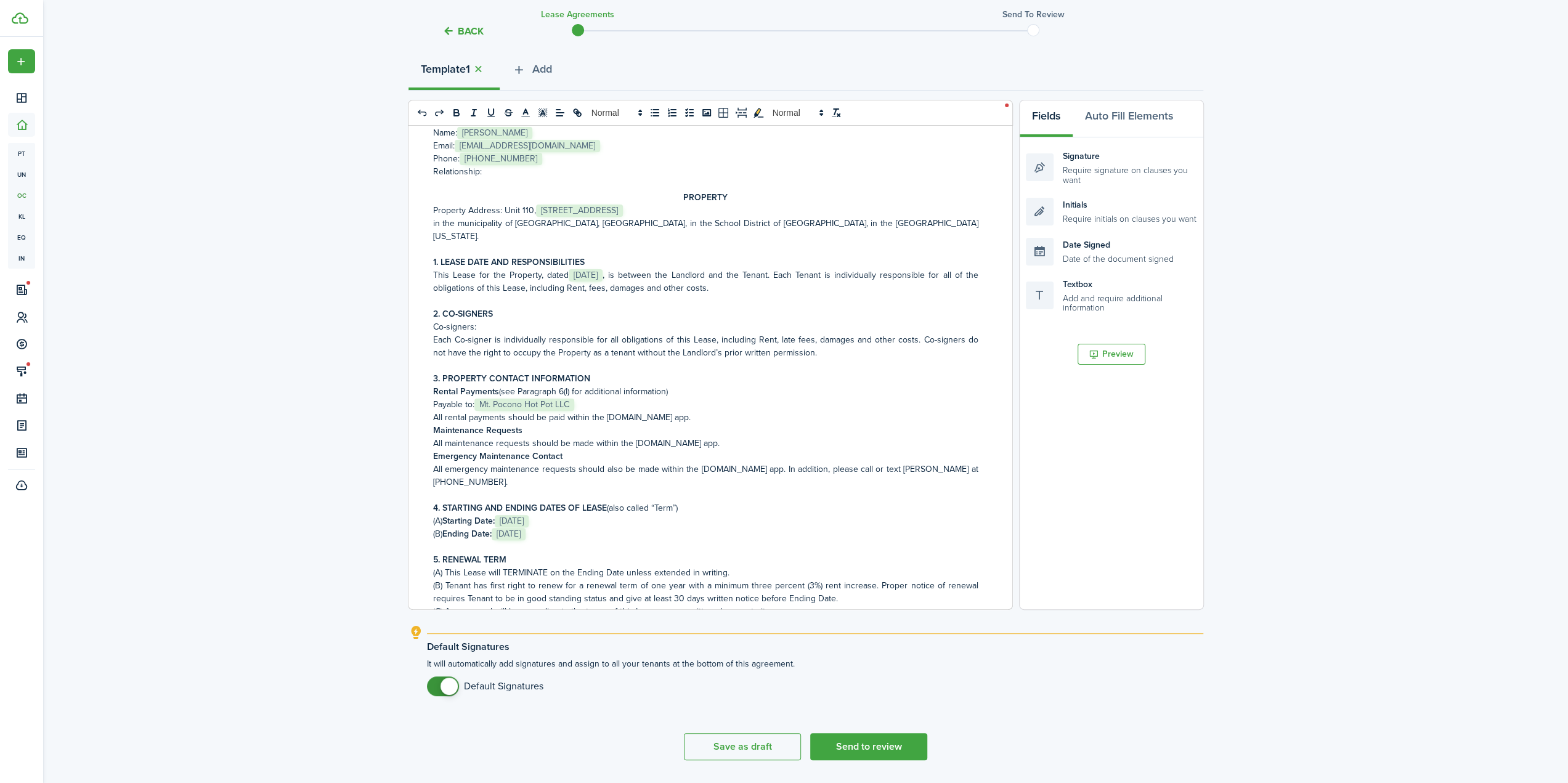
scroll to position [174, 0]
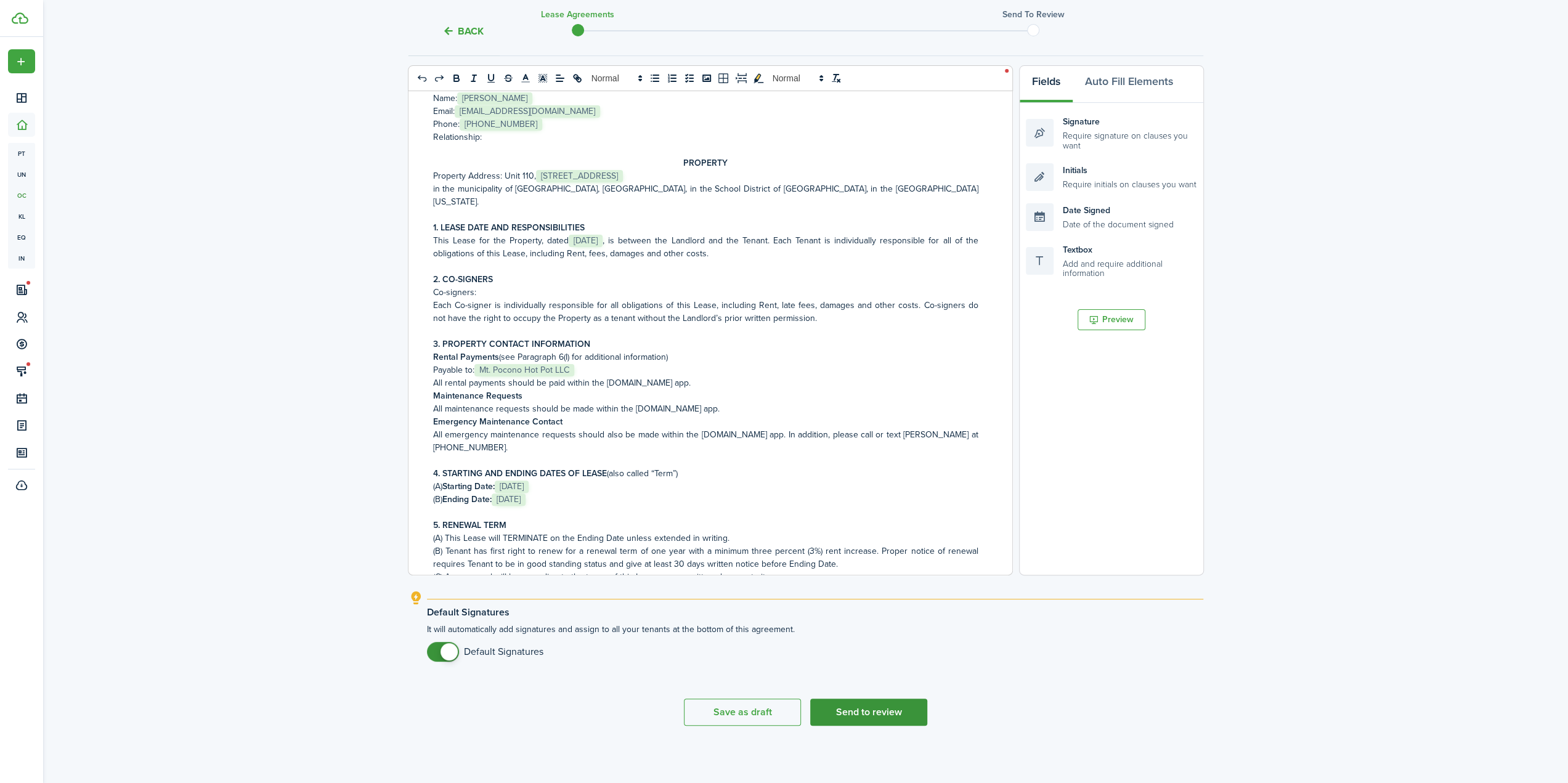
click at [870, 713] on button "Send to review" at bounding box center [869, 712] width 117 height 27
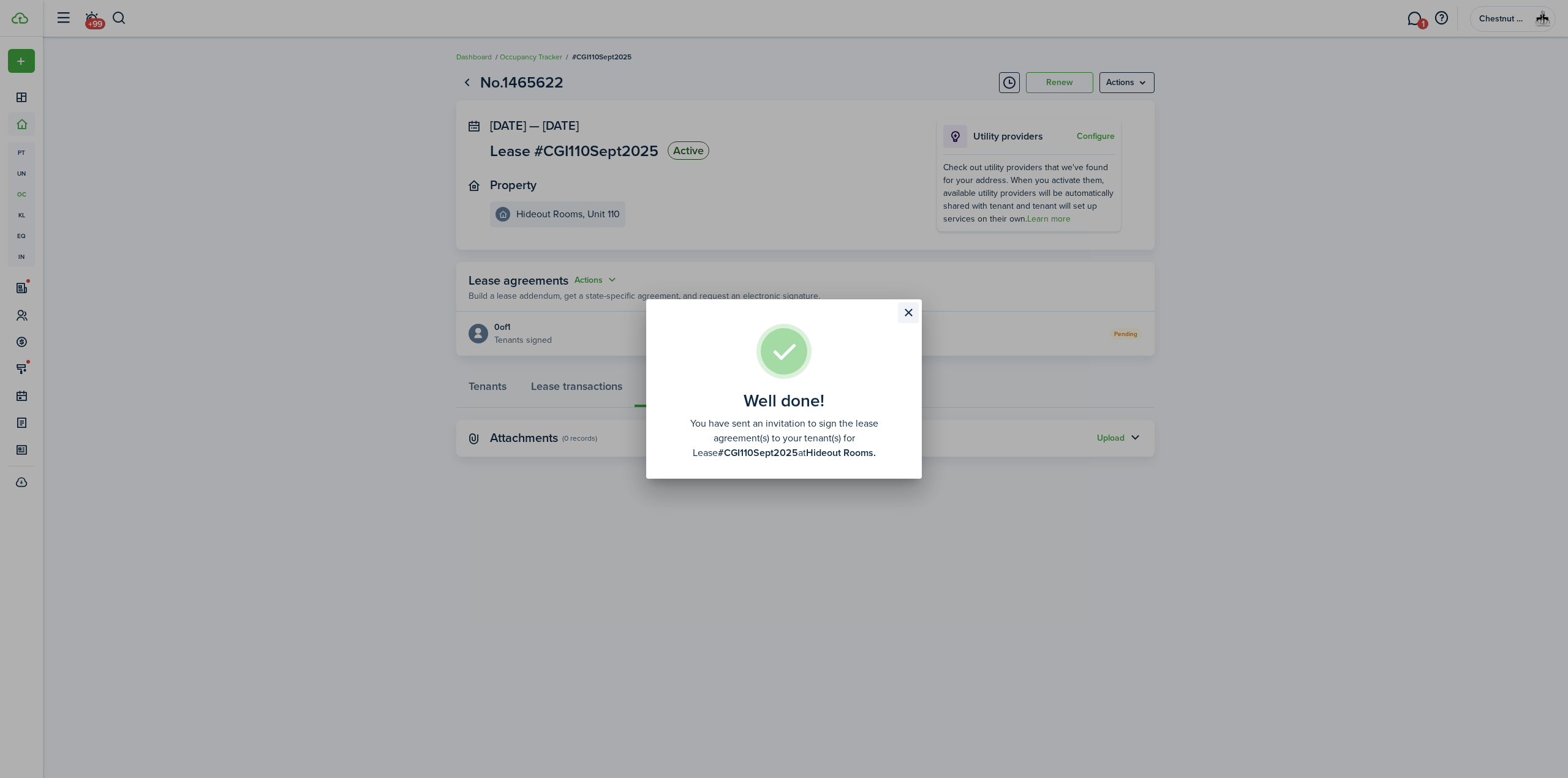
click at [910, 314] on button "Close modal" at bounding box center [908, 313] width 21 height 21
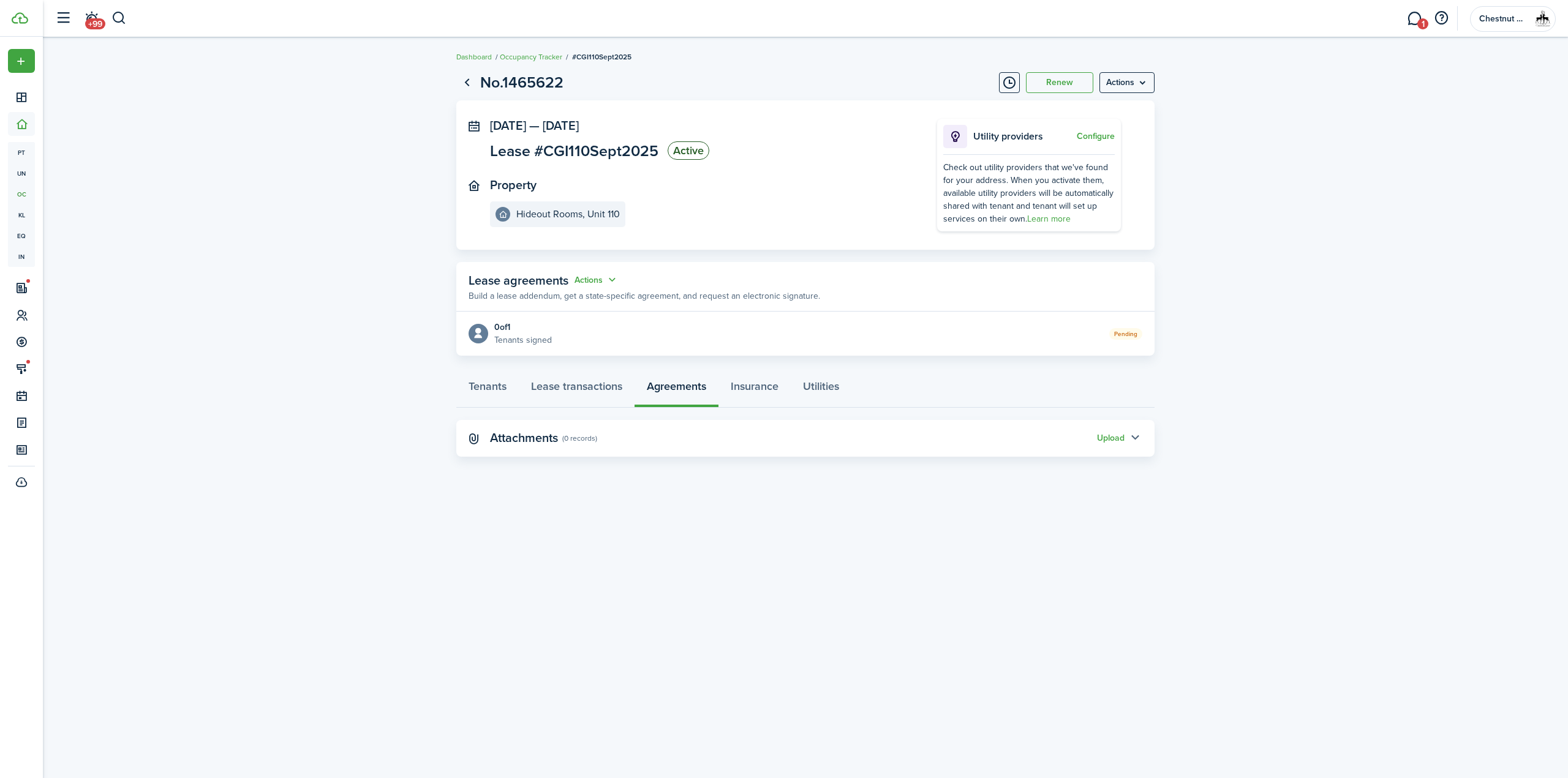
click at [1137, 434] on button "button" at bounding box center [1135, 438] width 21 height 21
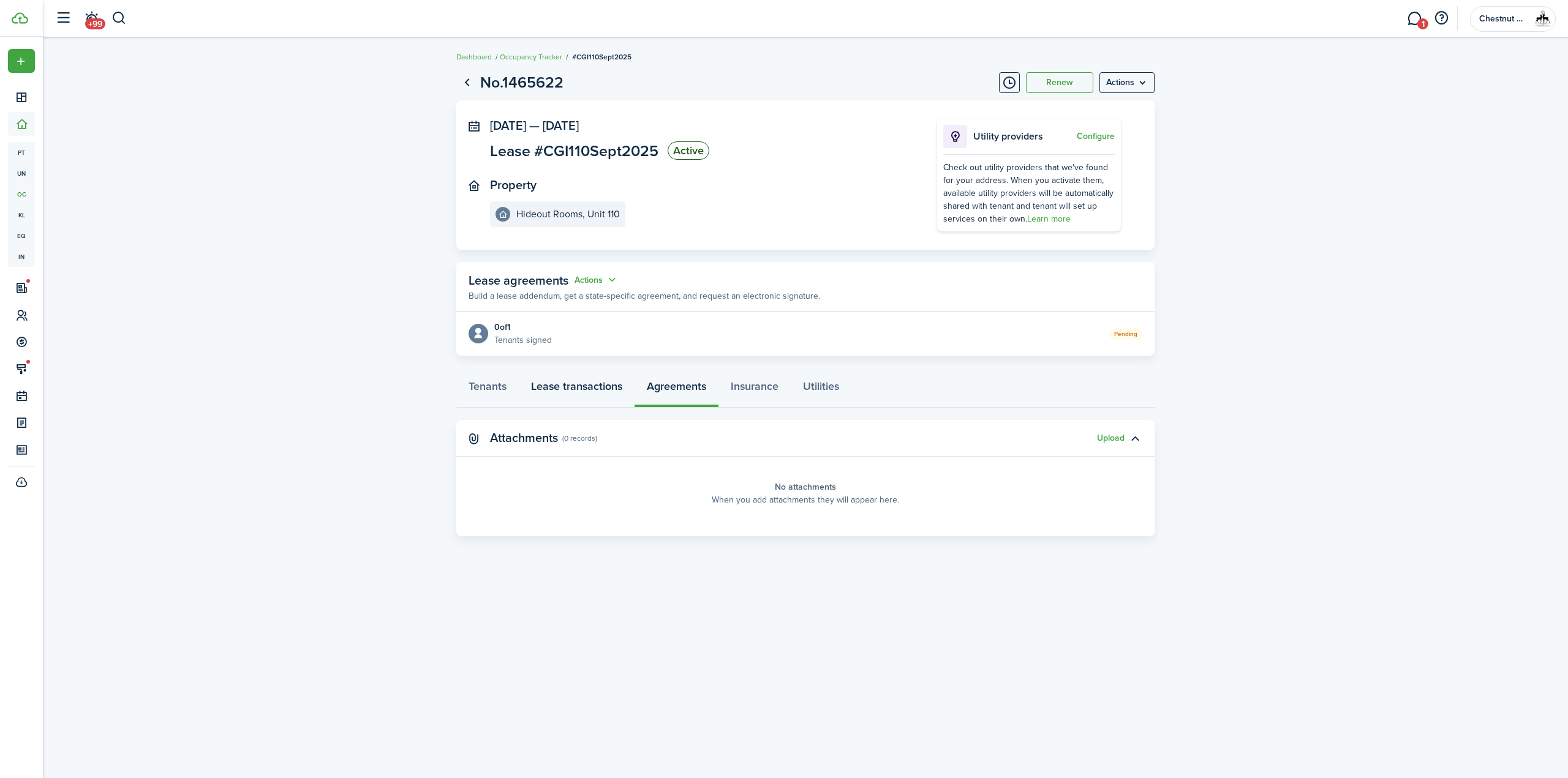
click at [565, 381] on link "Lease transactions" at bounding box center [577, 389] width 115 height 37
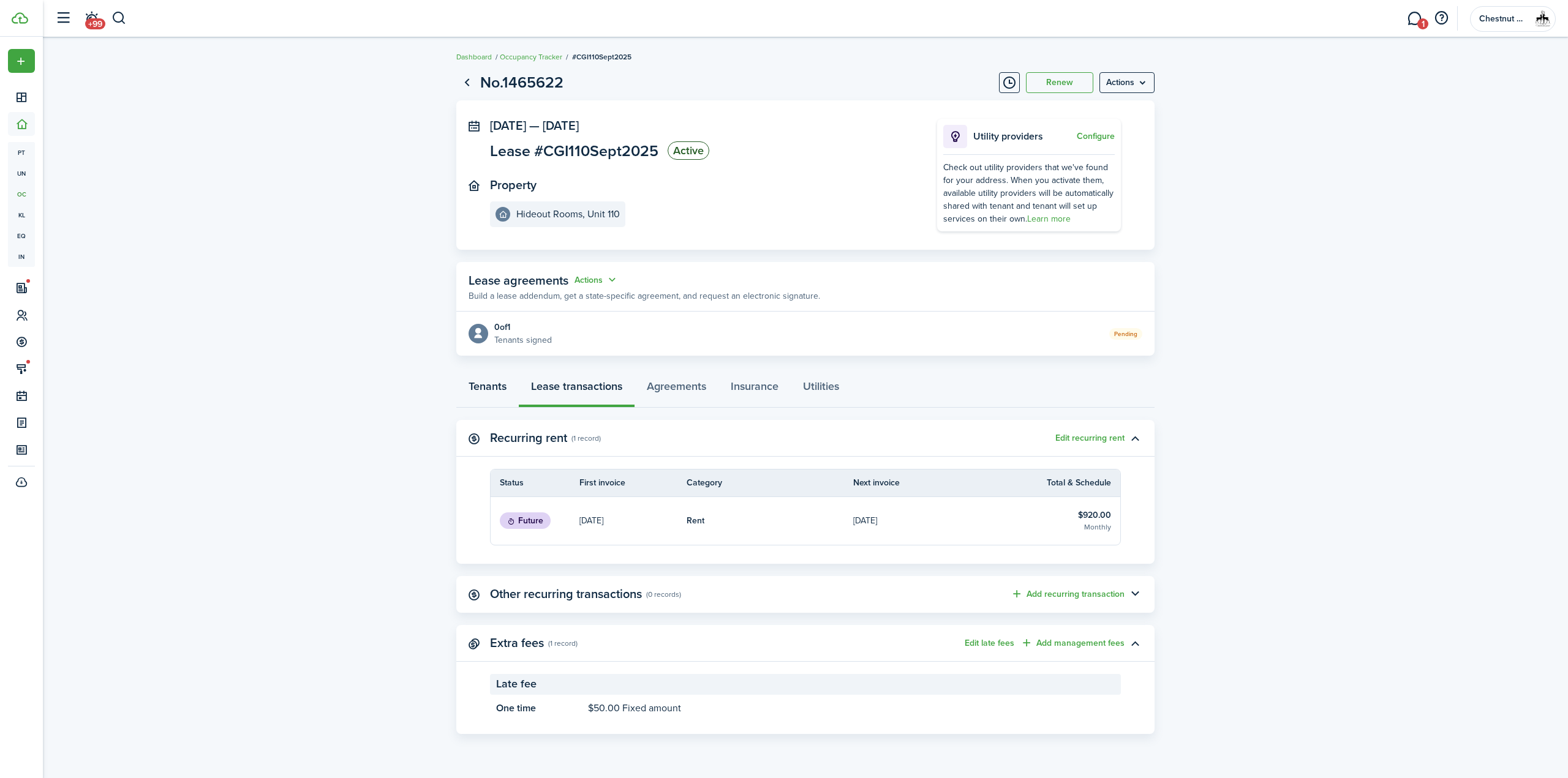
click at [481, 381] on link "Tenants" at bounding box center [487, 389] width 62 height 37
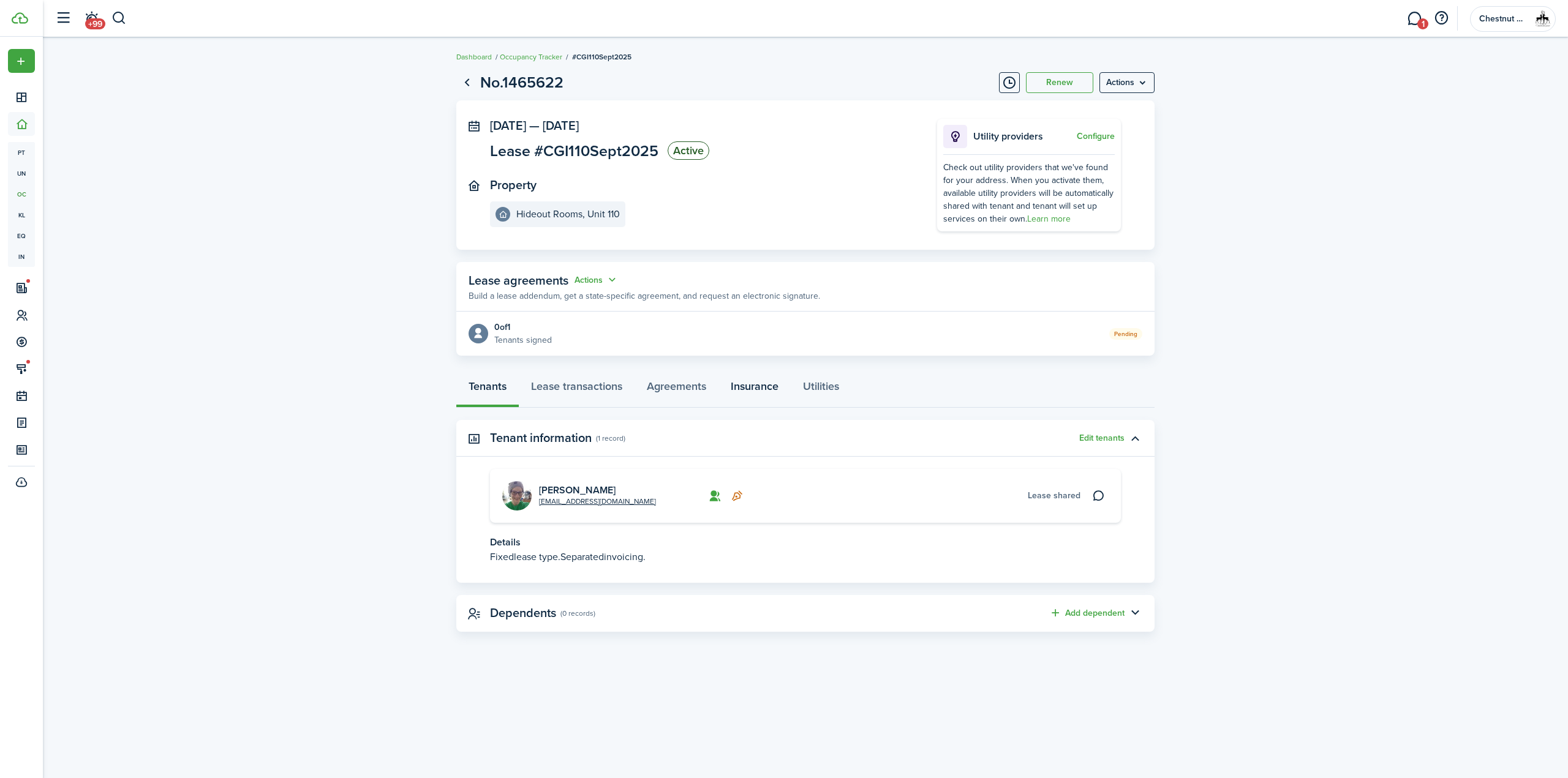
click at [752, 381] on link "Insurance" at bounding box center [754, 389] width 72 height 37
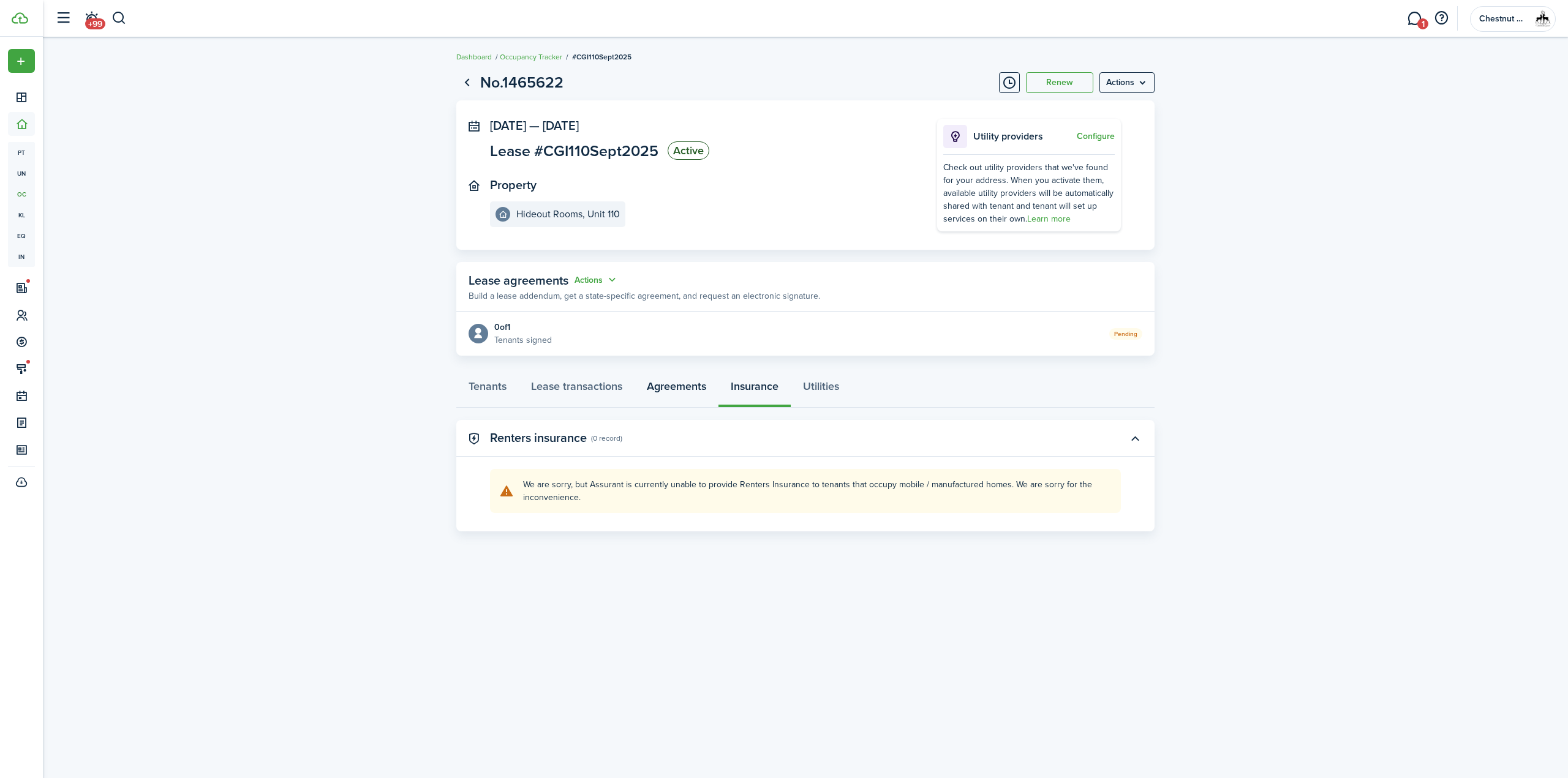
click at [684, 388] on link "Agreements" at bounding box center [676, 389] width 84 height 37
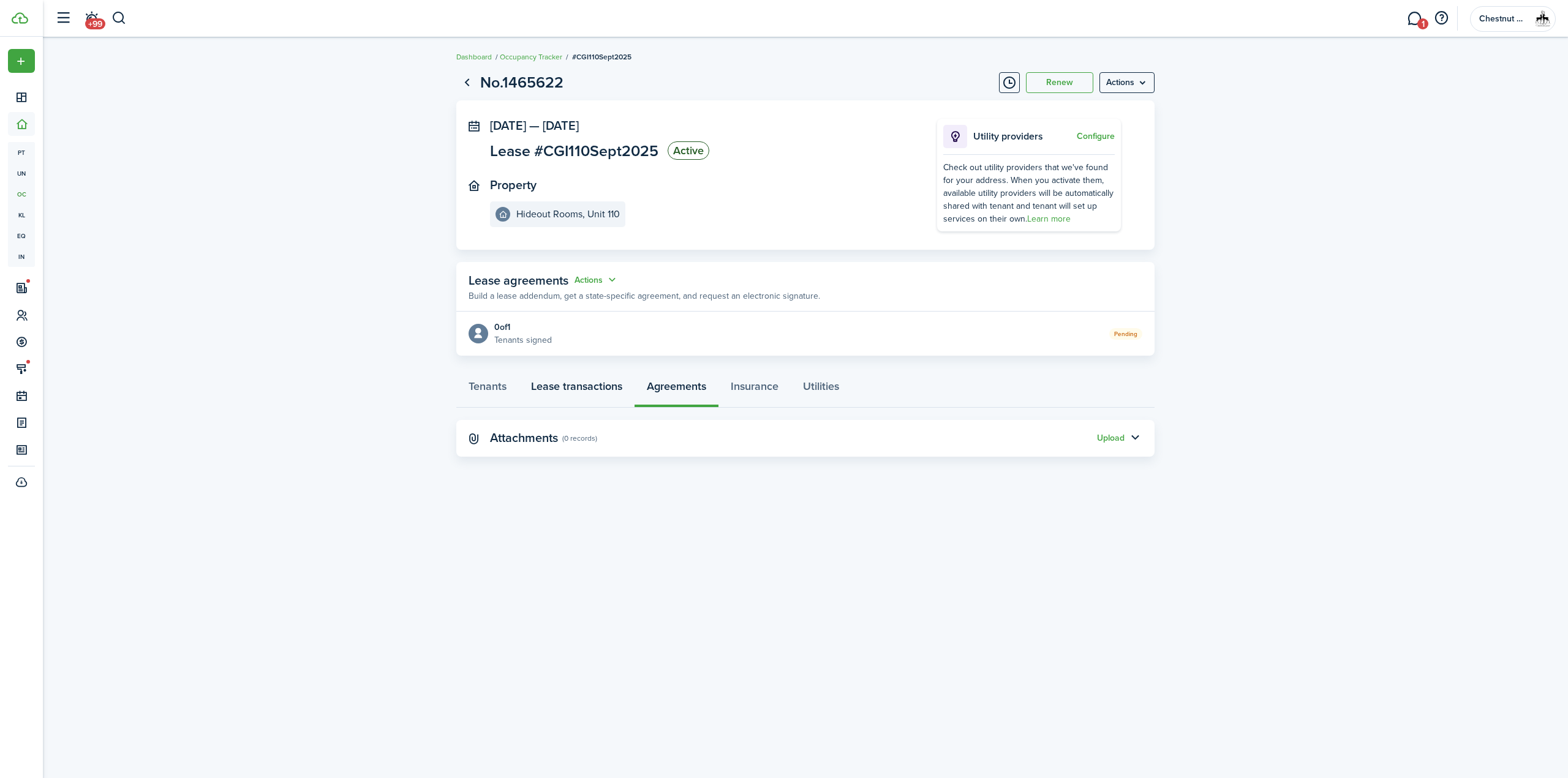
click at [592, 381] on link "Lease transactions" at bounding box center [577, 389] width 115 height 37
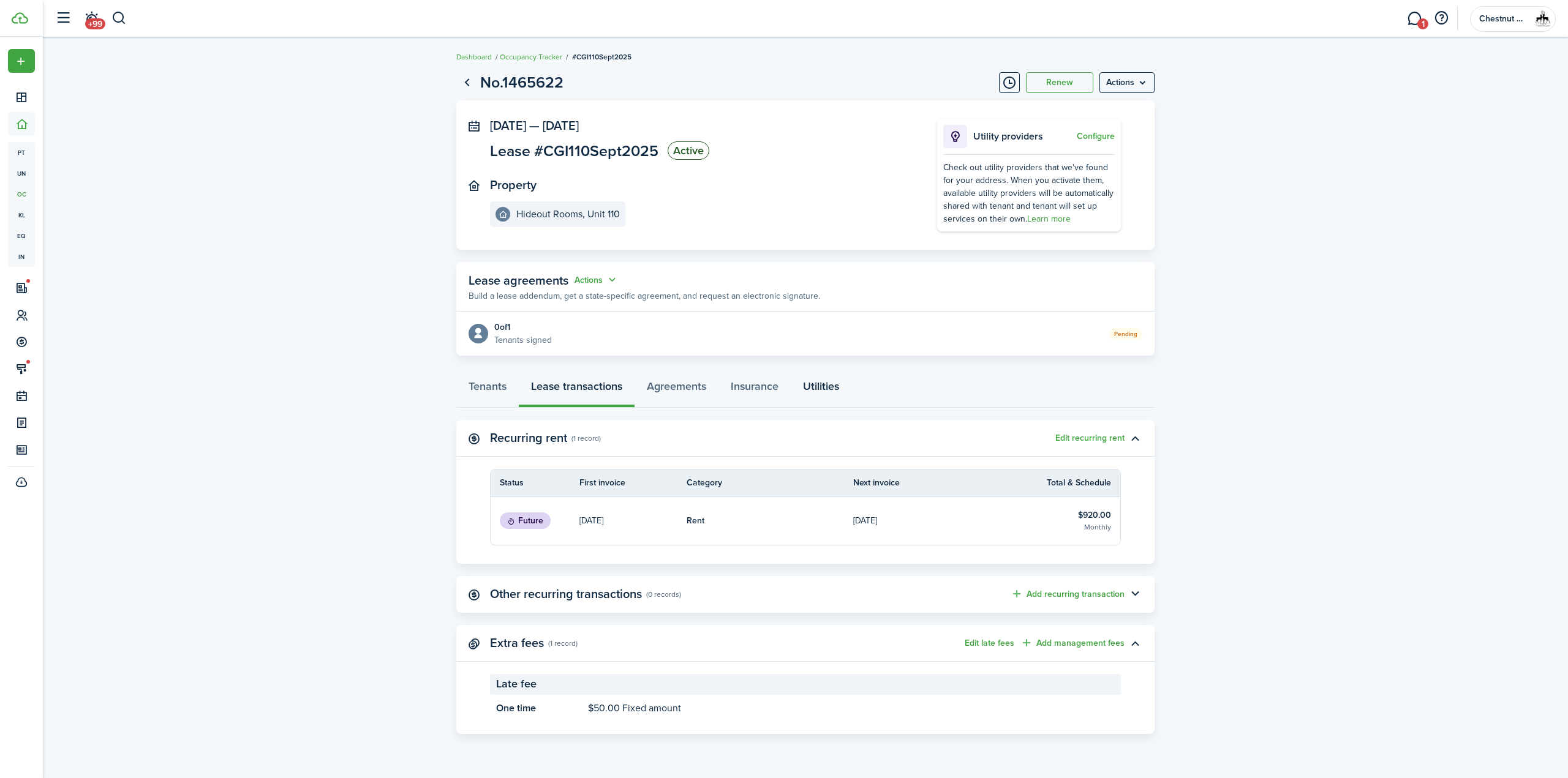
click at [835, 382] on link "Utilities" at bounding box center [821, 389] width 61 height 37
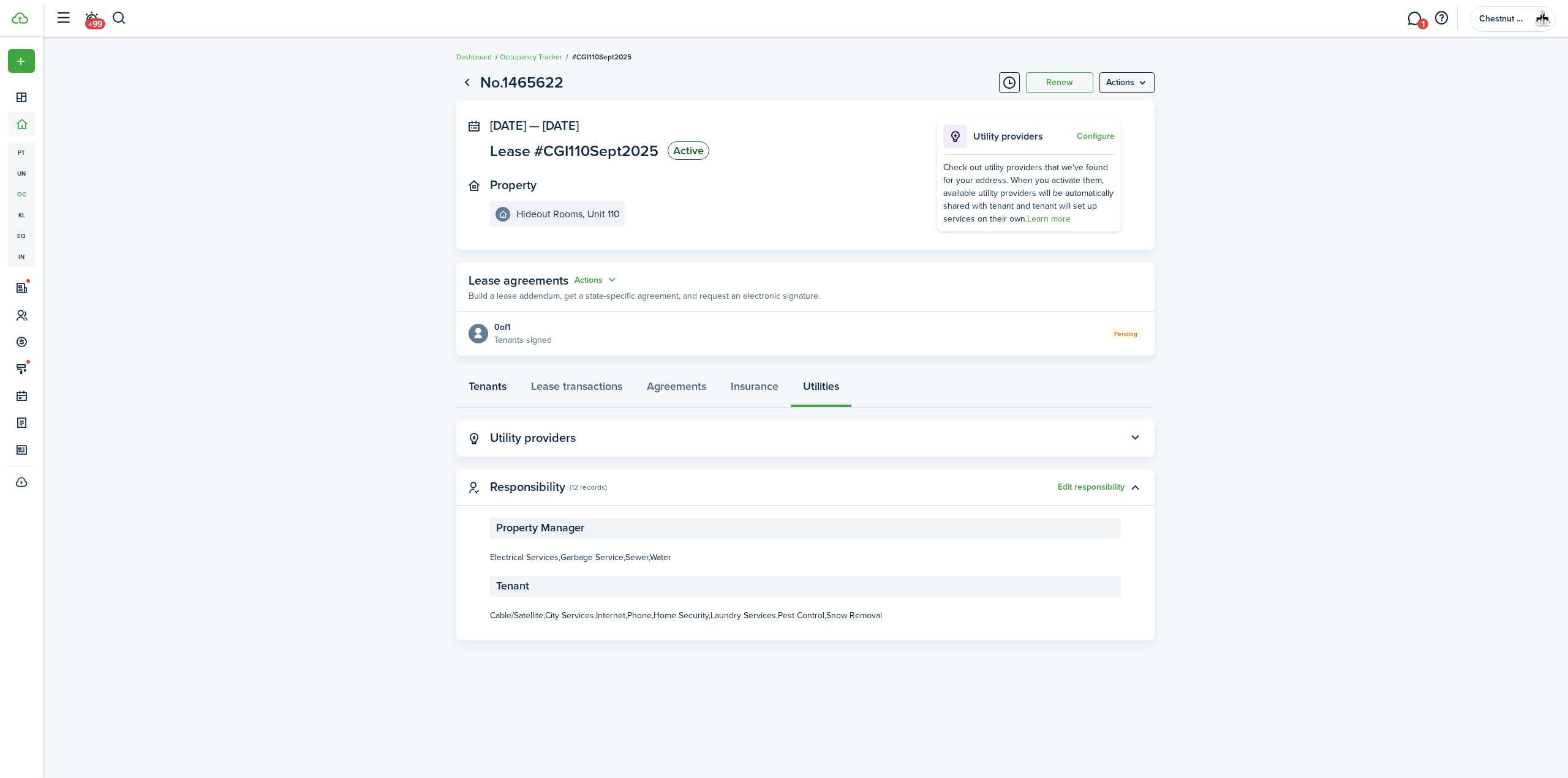
click at [484, 385] on link "Tenants" at bounding box center [487, 389] width 62 height 37
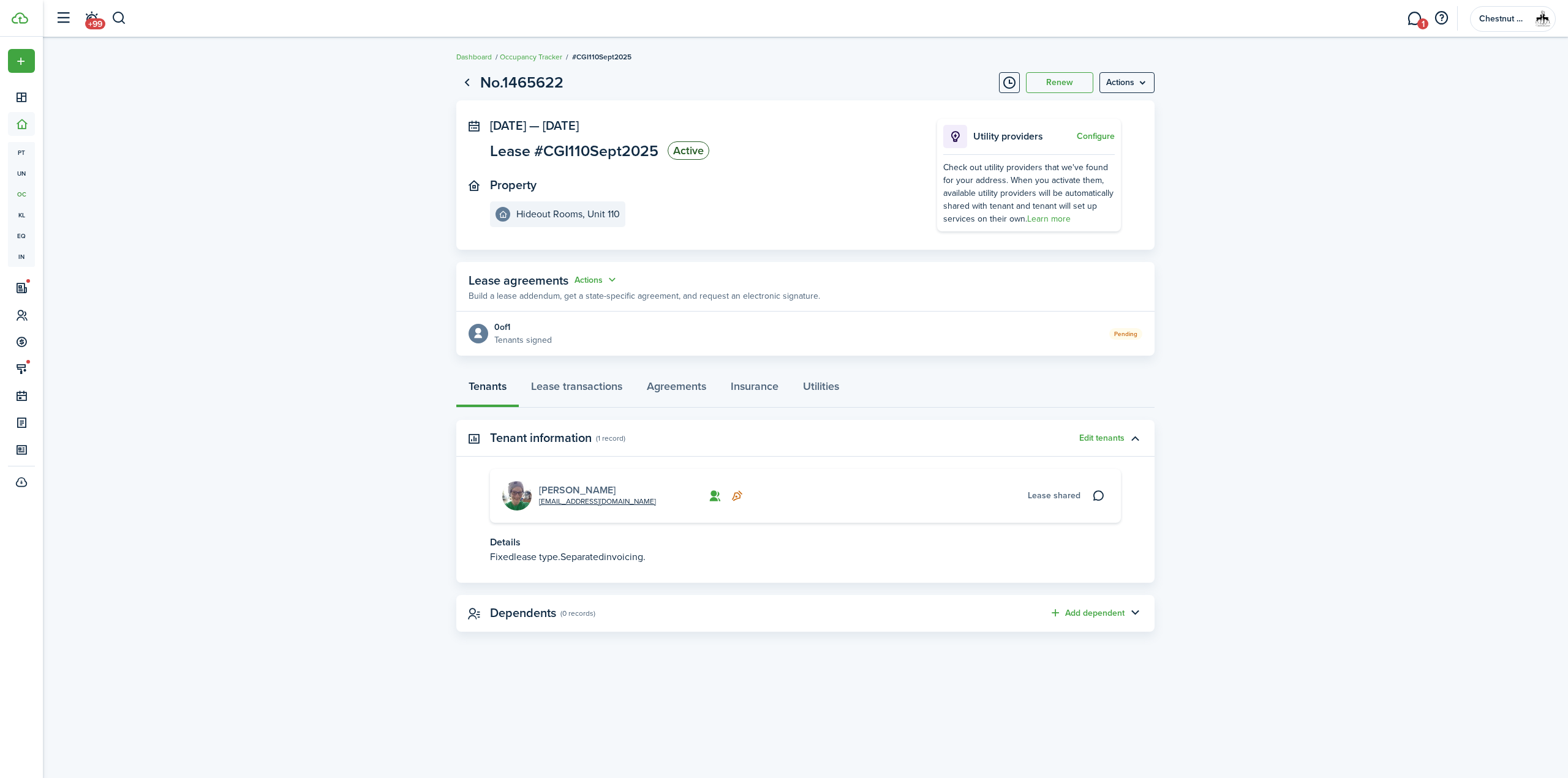
click at [568, 491] on link "[PERSON_NAME]" at bounding box center [577, 490] width 77 height 14
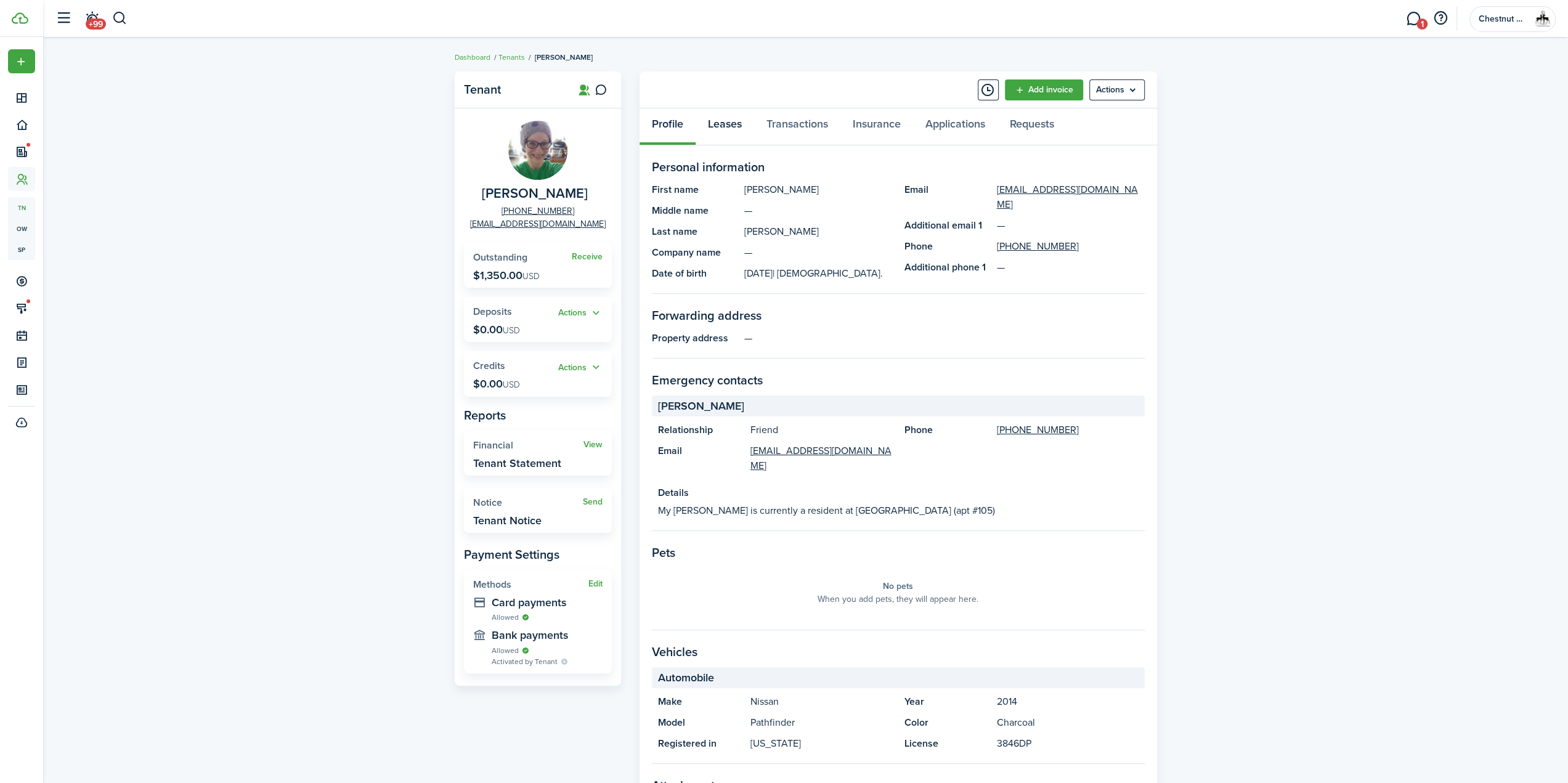
click at [721, 124] on link "Leases" at bounding box center [725, 127] width 59 height 37
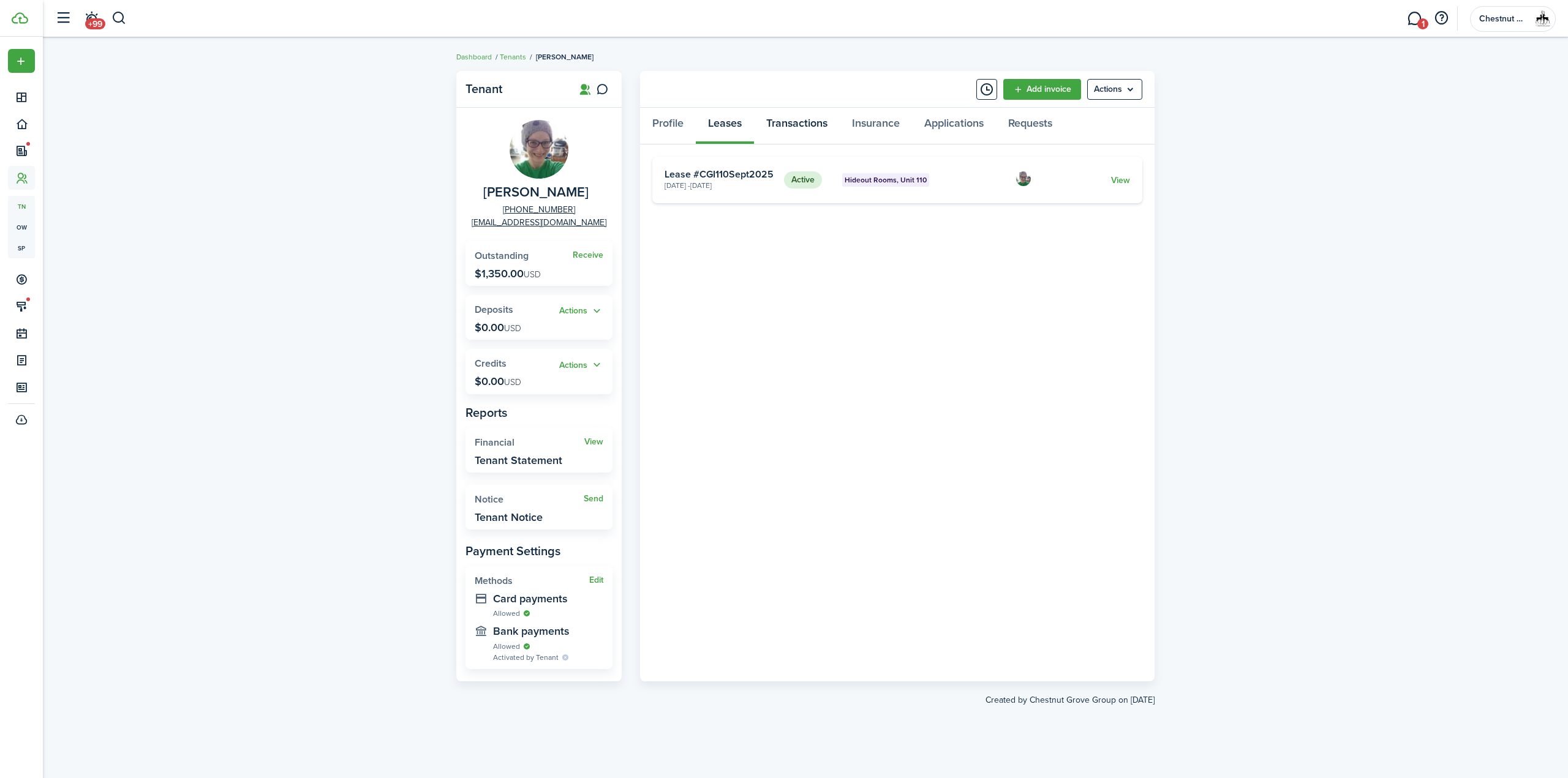
click at [803, 122] on link "Transactions" at bounding box center [796, 126] width 86 height 37
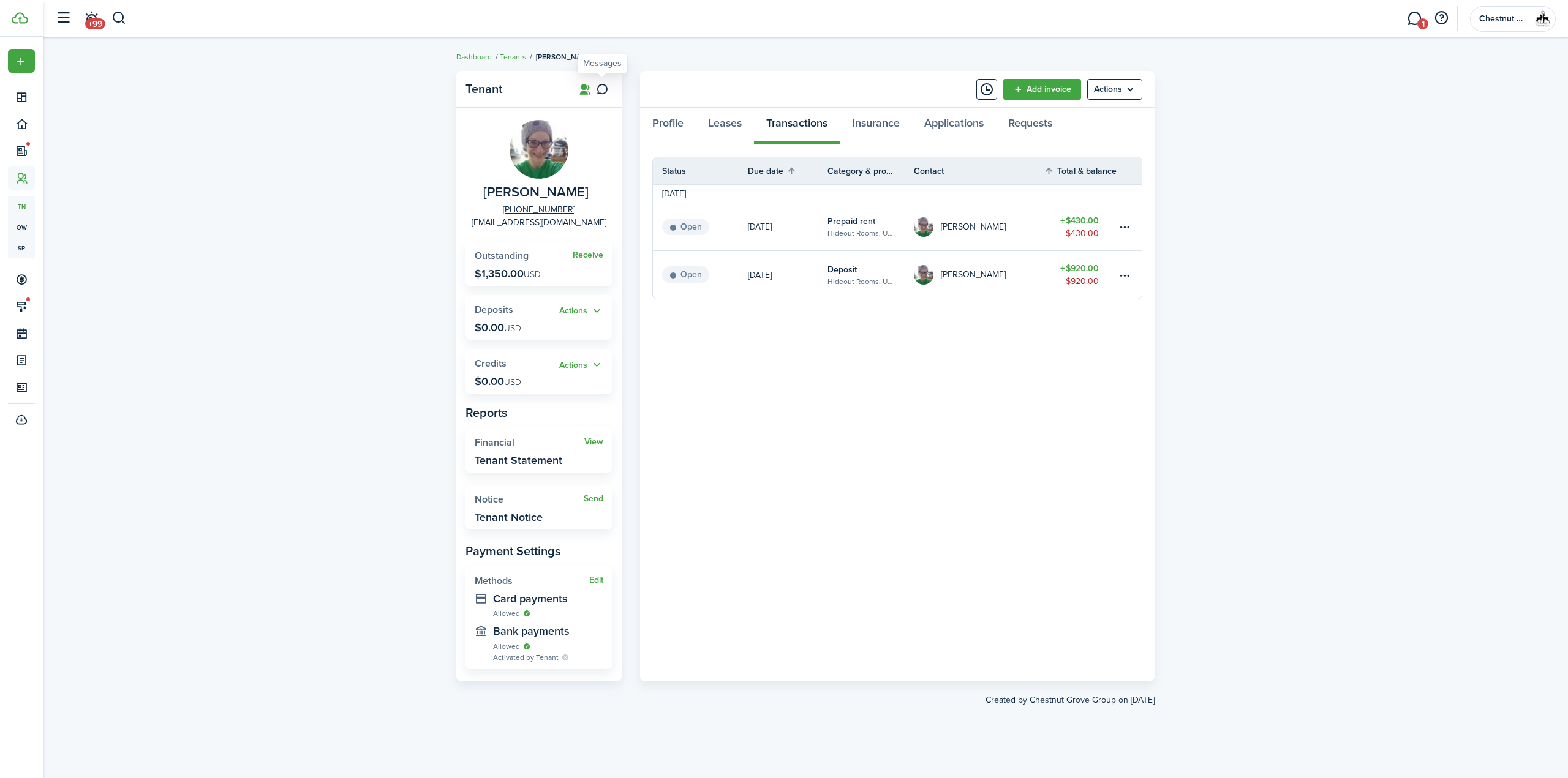
click at [602, 88] on icon at bounding box center [602, 89] width 13 height 12
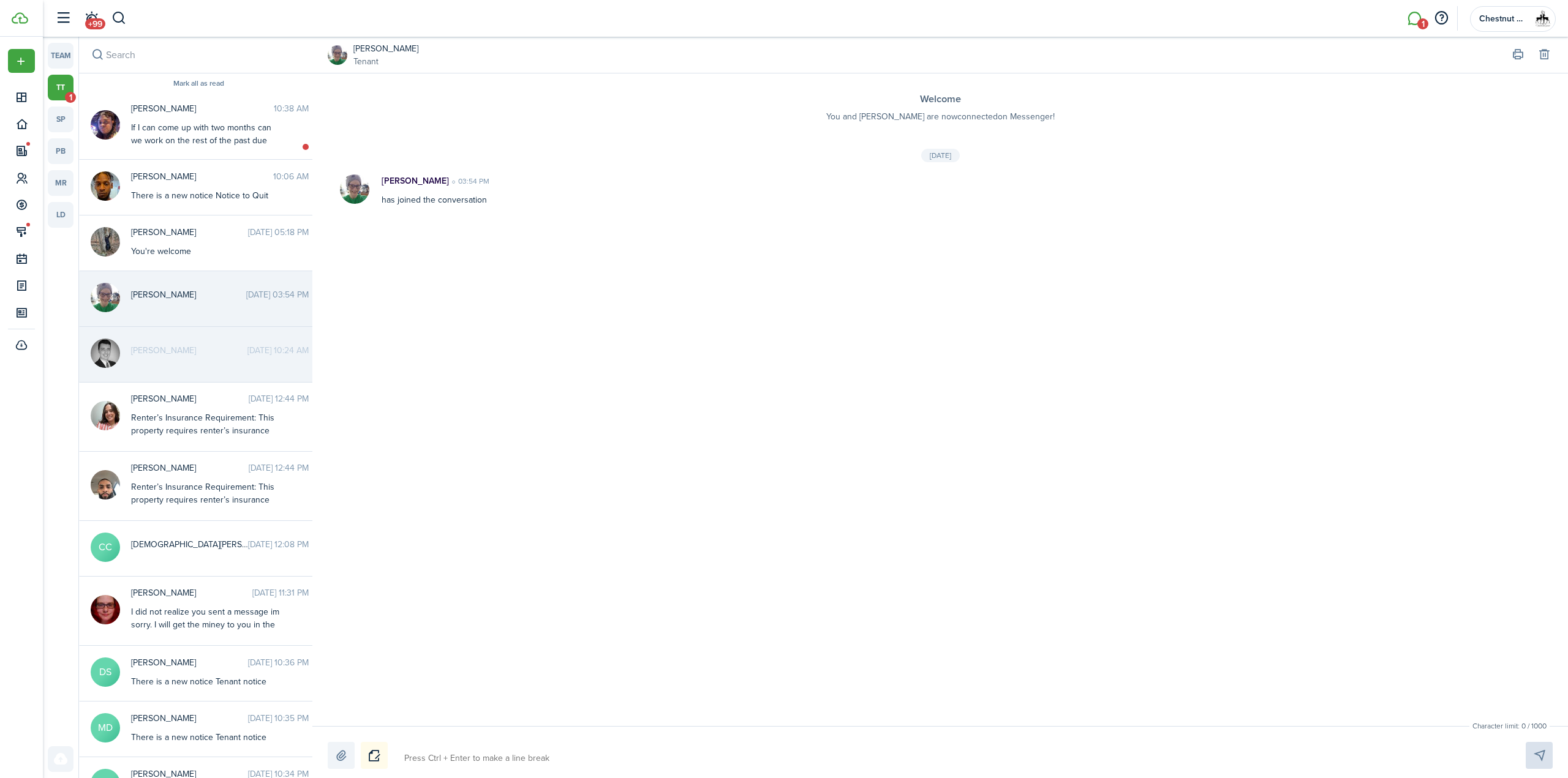
click at [488, 767] on textarea at bounding box center [950, 758] width 1101 height 21
paste textarea "Hi, office just sent out the lease, please see the following lease signing note…"
type textarea "Hi, office just sent out the lease, please see the following lease signing note…"
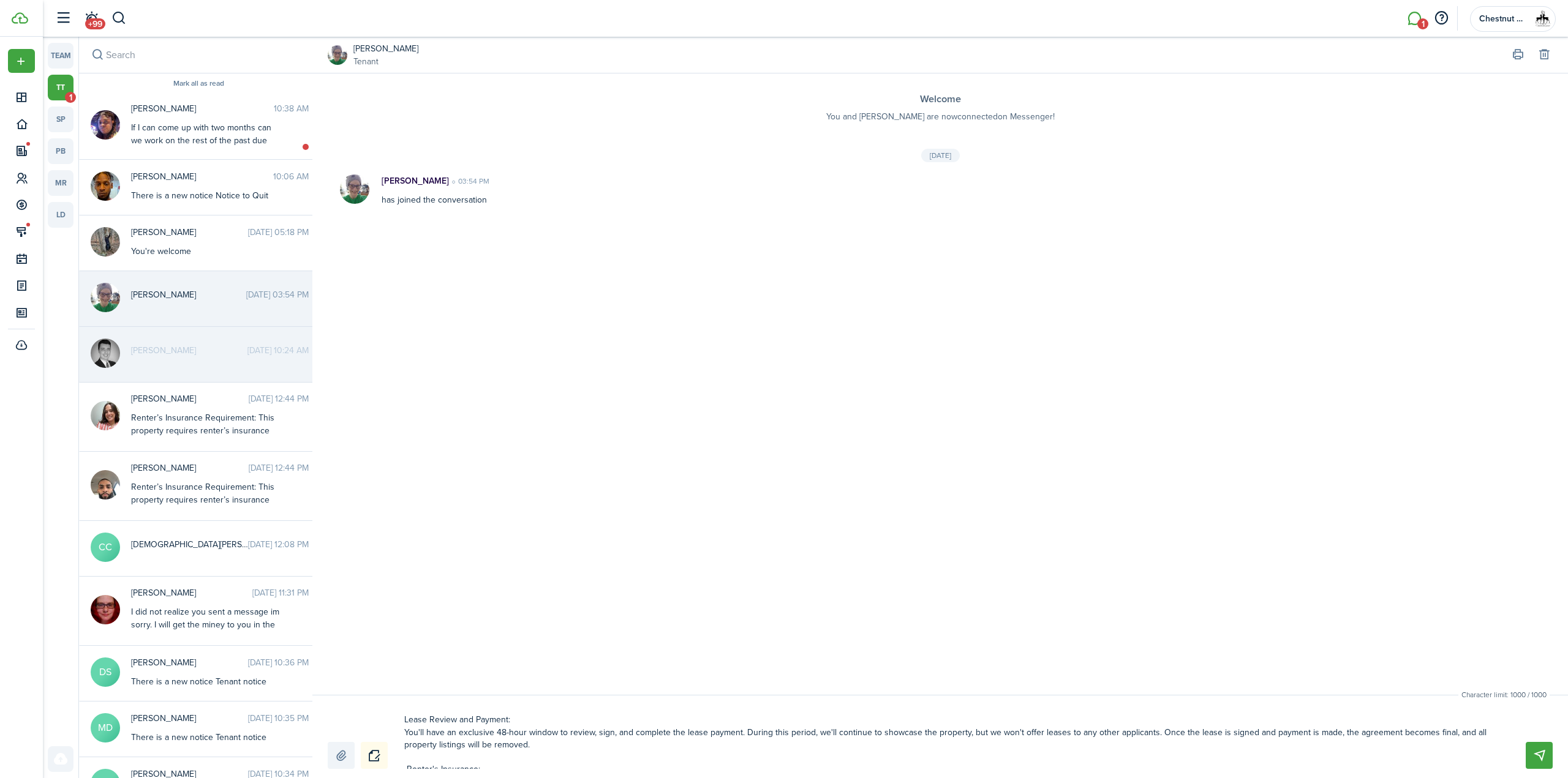
scroll to position [99, 0]
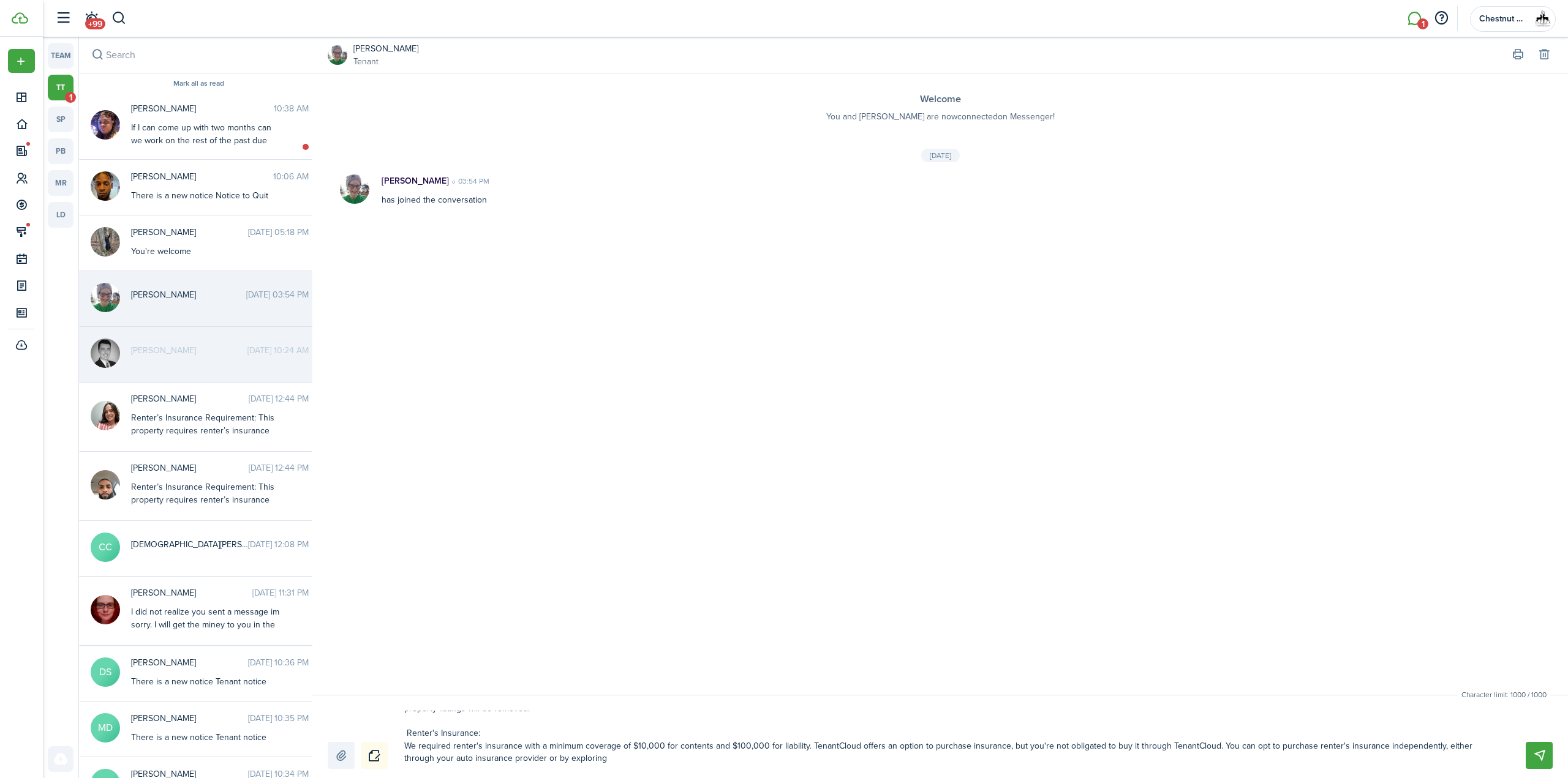
drag, startPoint x: 412, startPoint y: 728, endPoint x: 610, endPoint y: 775, distance: 203.5
click at [610, 775] on div "Character limit: 1000 / 1000 Drop your file here" at bounding box center [939, 736] width 1255 height 83
type textarea "Hi, office just sent out the lease, please see the following lease signing note…"
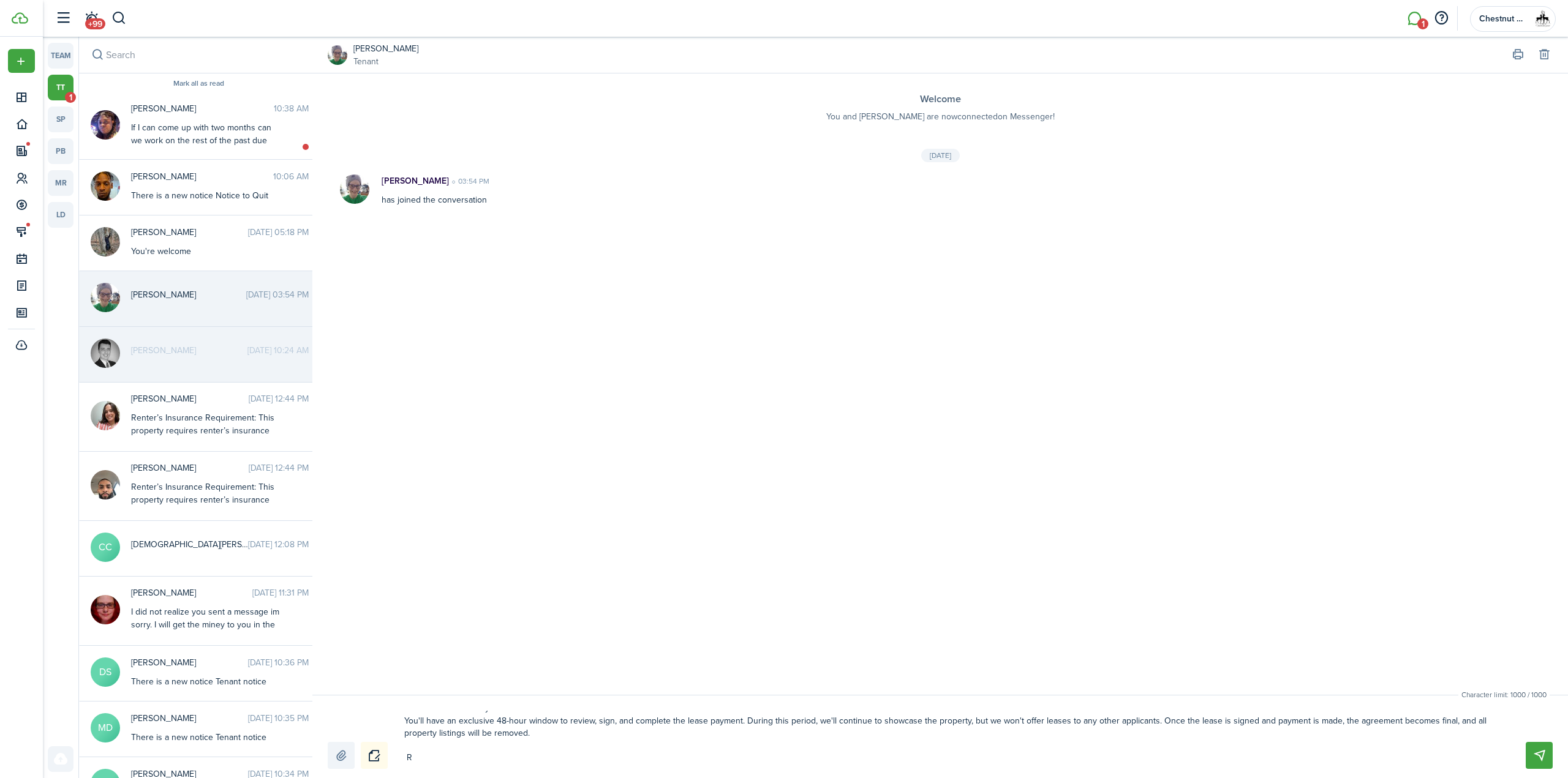
scroll to position [74, 0]
type textarea "Hi, office just sent out the lease, please see the following lease signing note…"
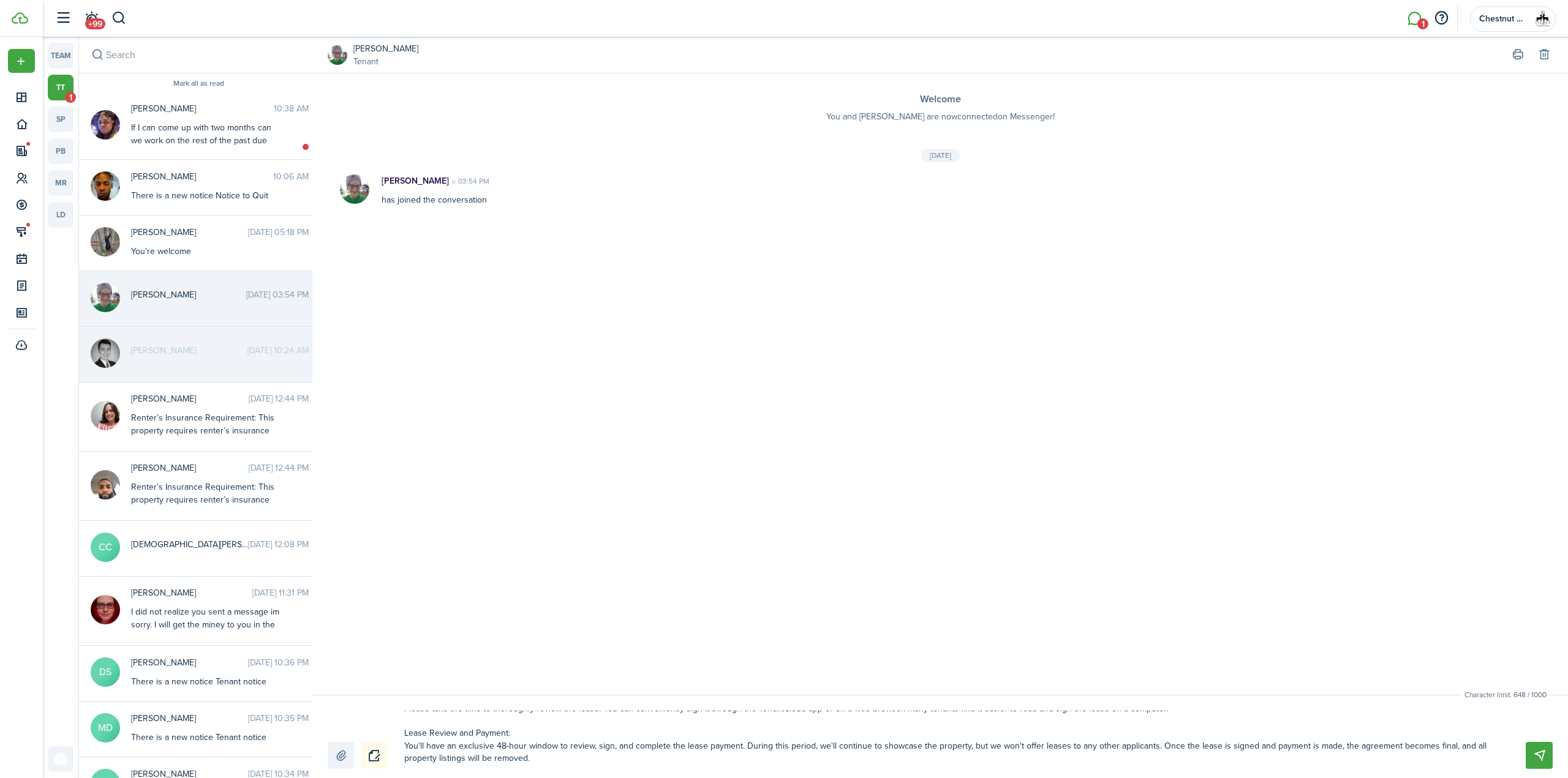
type textarea "Hi, office just sent out the lease, please see the following lease signing note…"
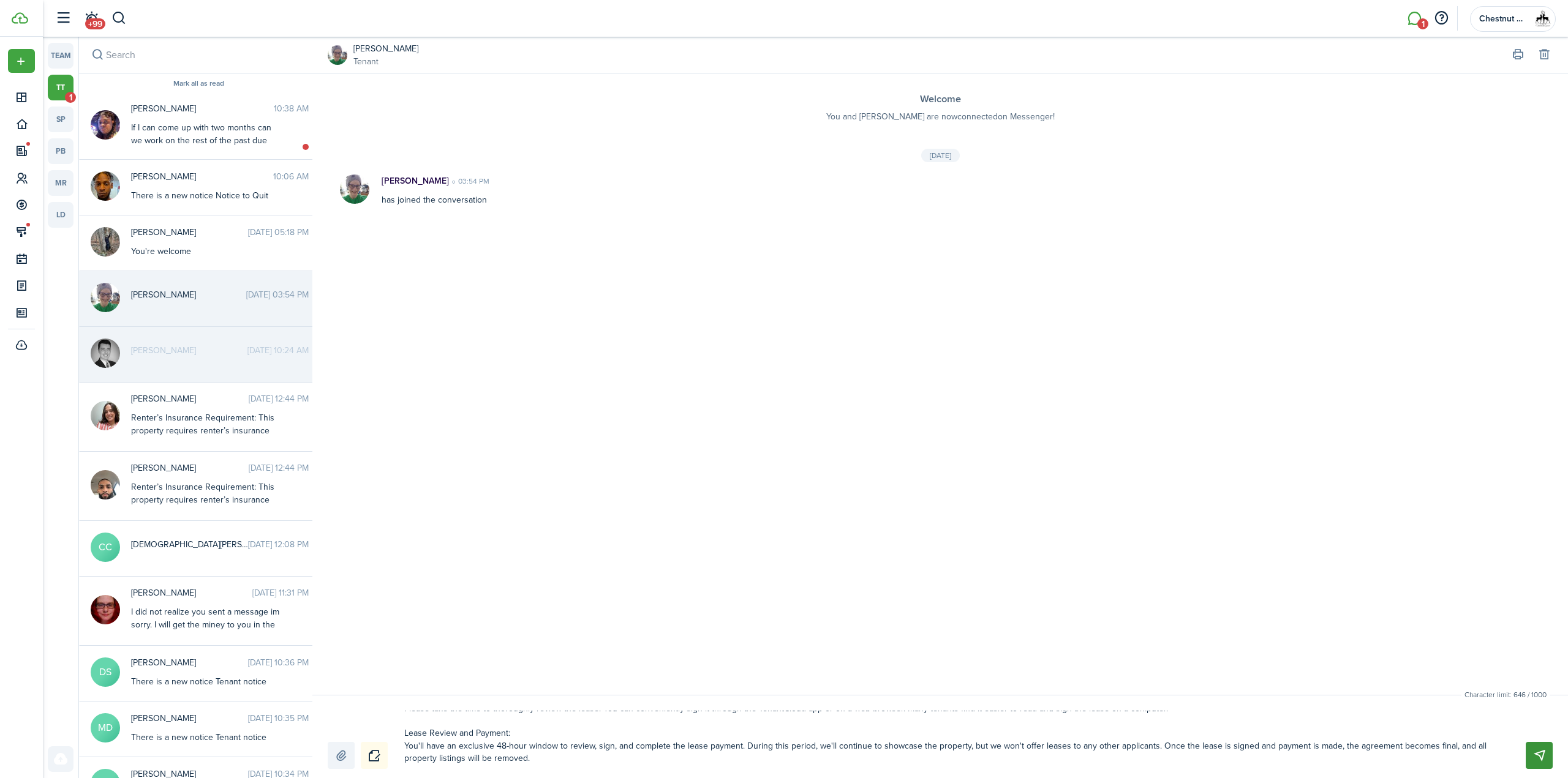
type textarea "Hi, office just sent out the lease, please see the following lease signing note…"
click at [1534, 757] on button "Send" at bounding box center [1539, 755] width 27 height 27
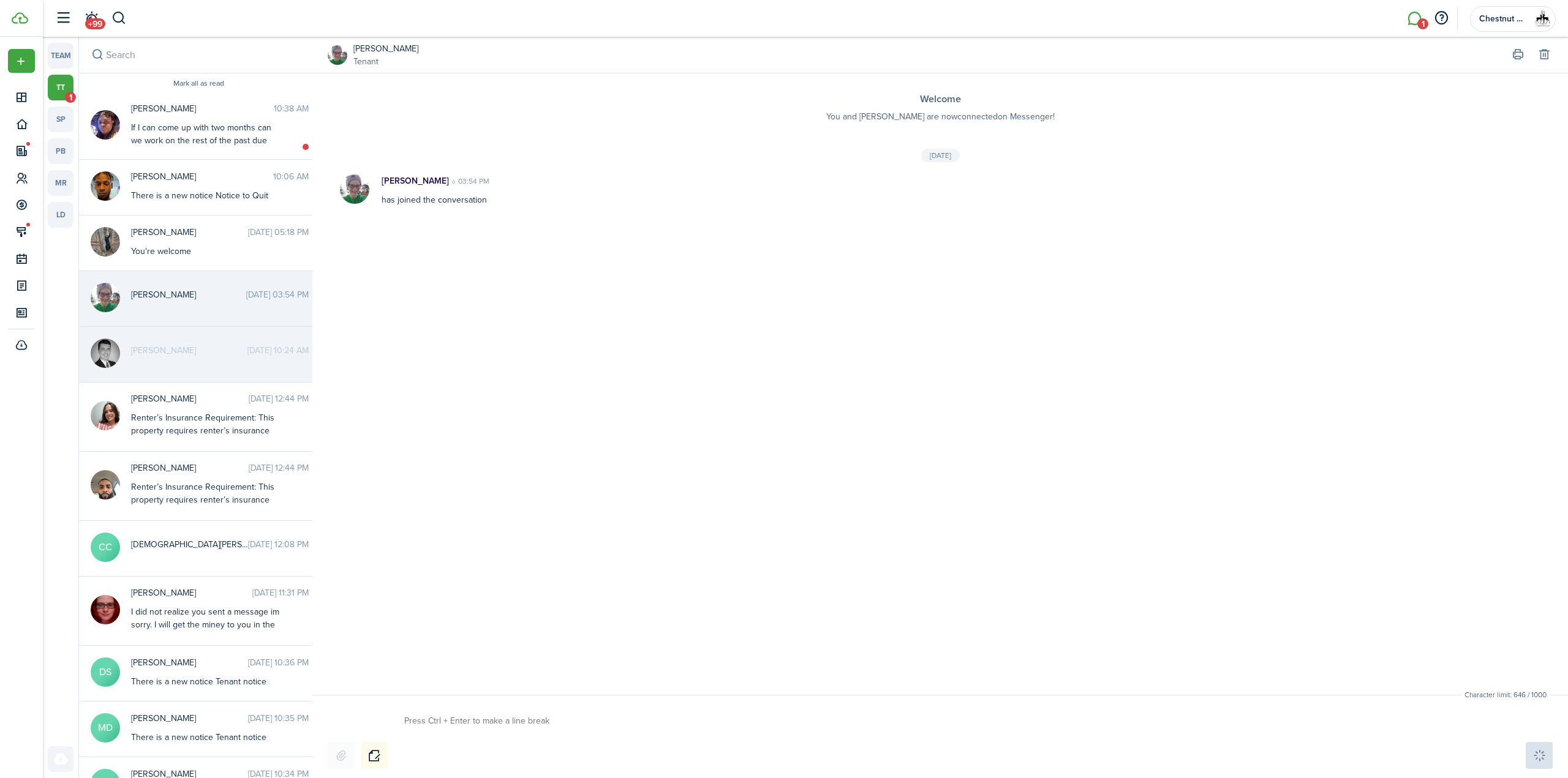
scroll to position [0, 0]
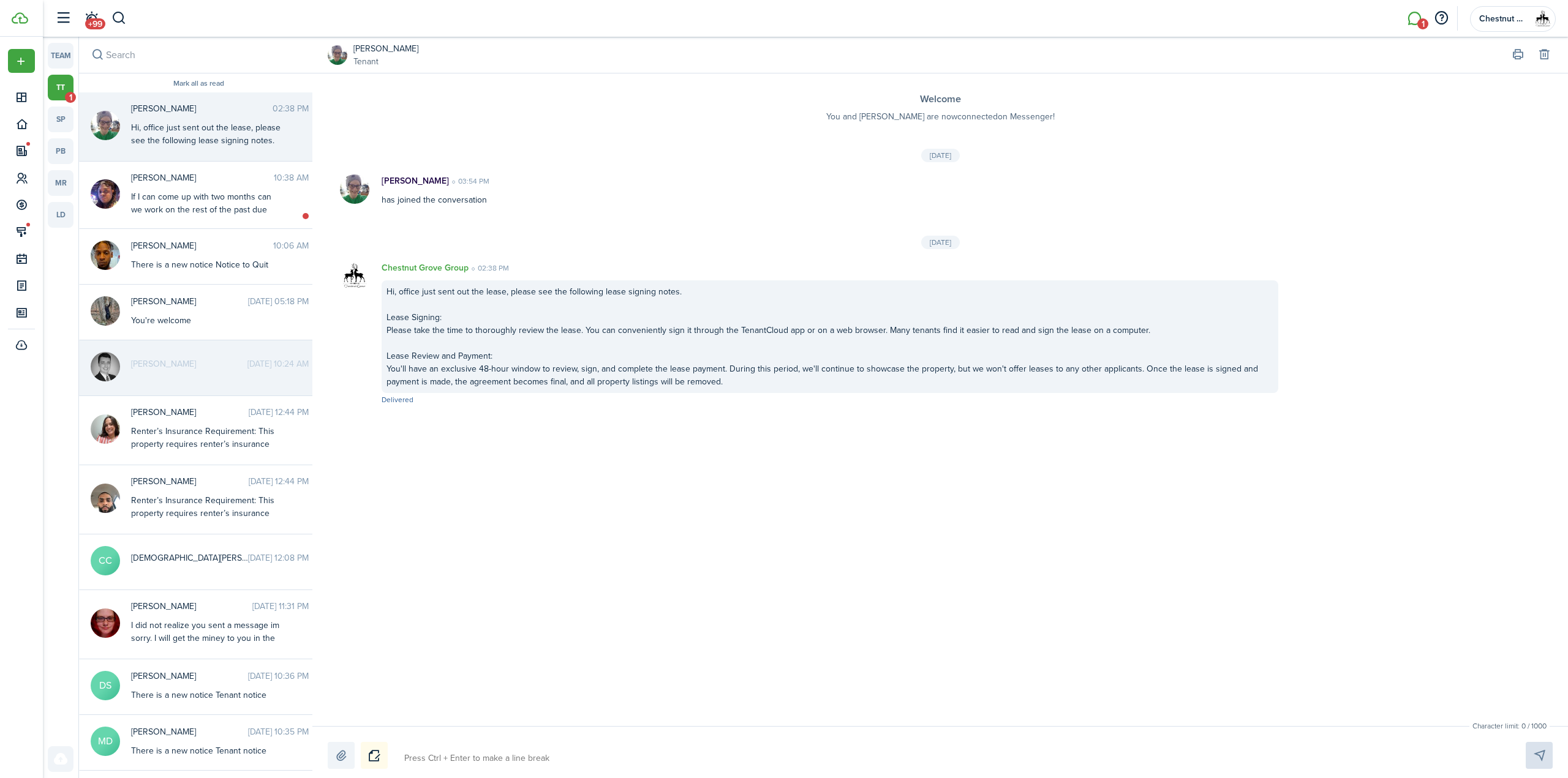
click at [426, 749] on textarea at bounding box center [950, 758] width 1101 height 21
paste textarea "Renter's Insurance: We required renter's insurance with a minimum coverage of $…"
type textarea "Renter's Insurance: We required renter's insurance with a minimum coverage of $…"
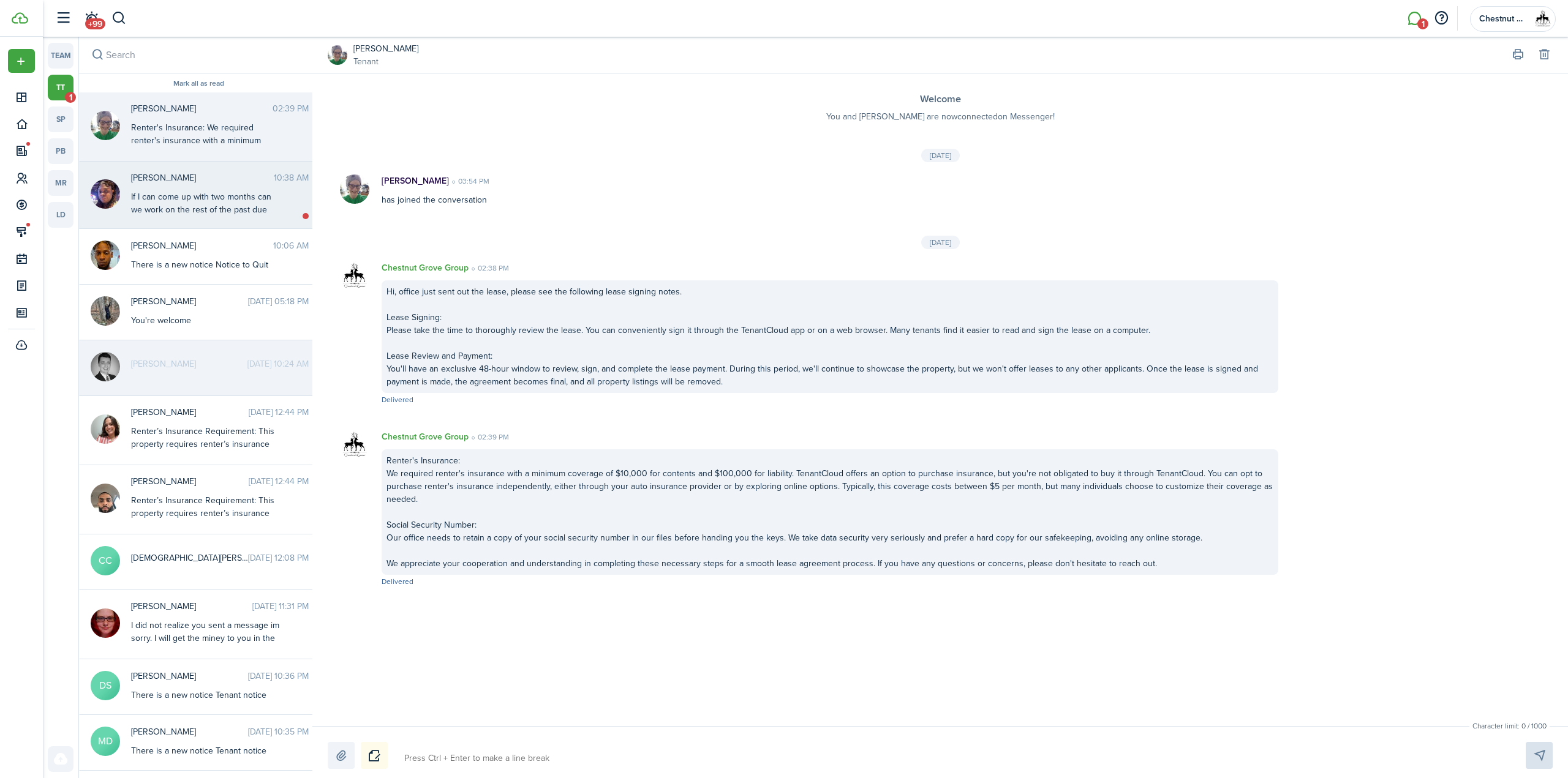
click at [267, 205] on div "If I can come up with two months can we work on the rest of the past due" at bounding box center [207, 203] width 153 height 26
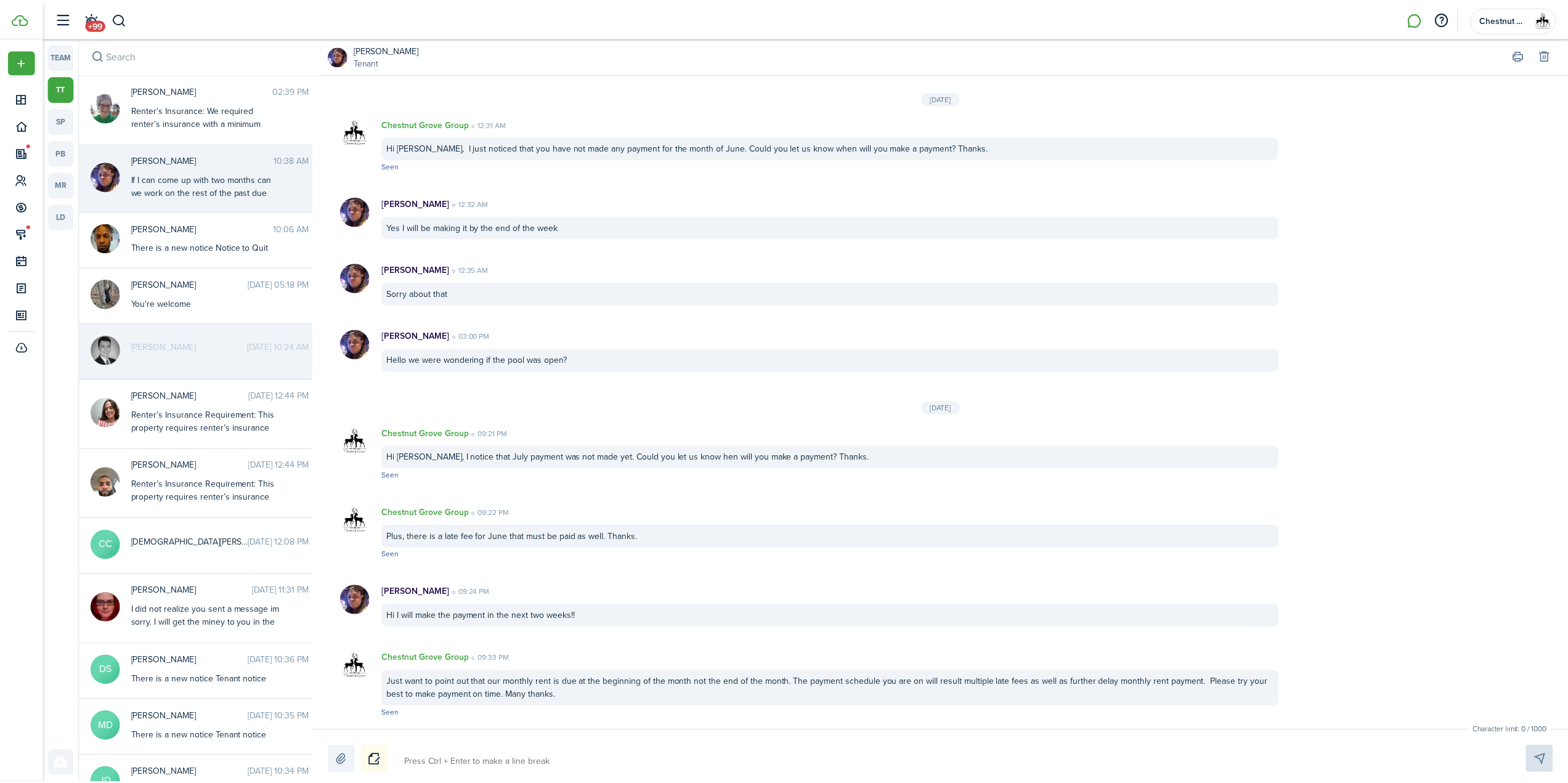
scroll to position [1063, 0]
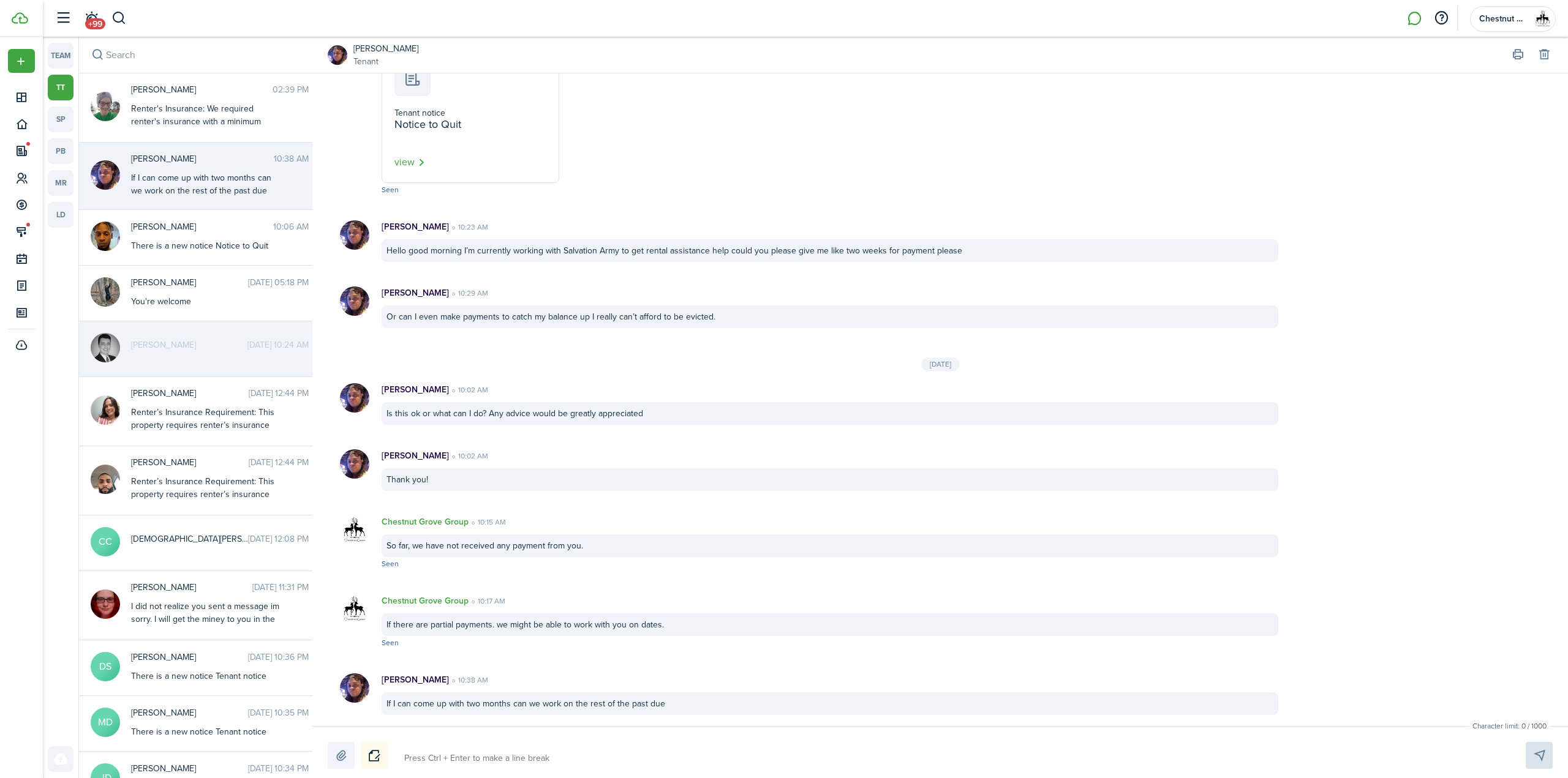
click at [424, 745] on div at bounding box center [940, 755] width 1225 height 27
click at [424, 753] on textarea at bounding box center [950, 758] width 1101 height 21
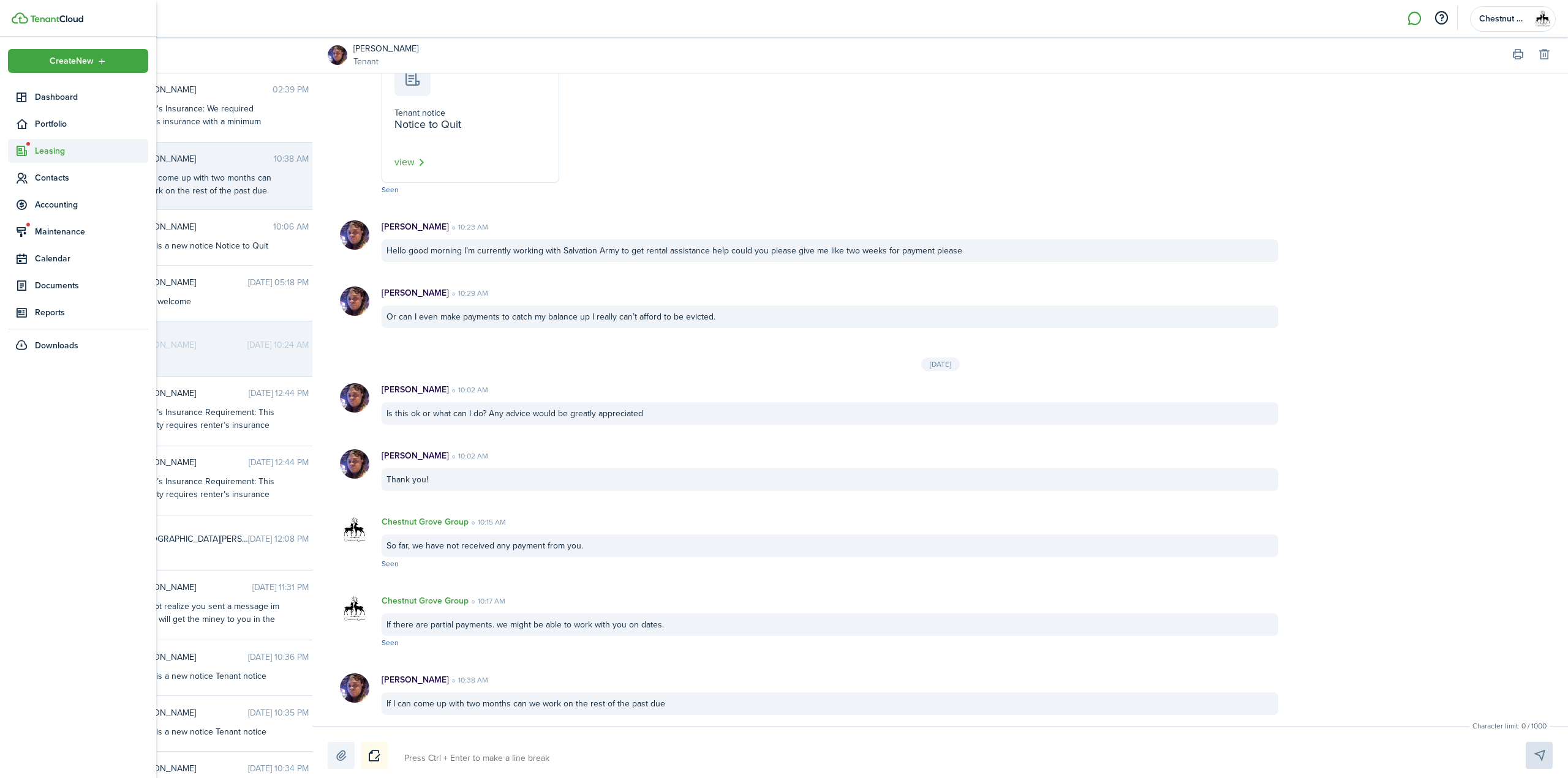
click at [46, 152] on span "Leasing" at bounding box center [91, 151] width 114 height 13
click at [37, 219] on span "Listings" at bounding box center [91, 221] width 114 height 13
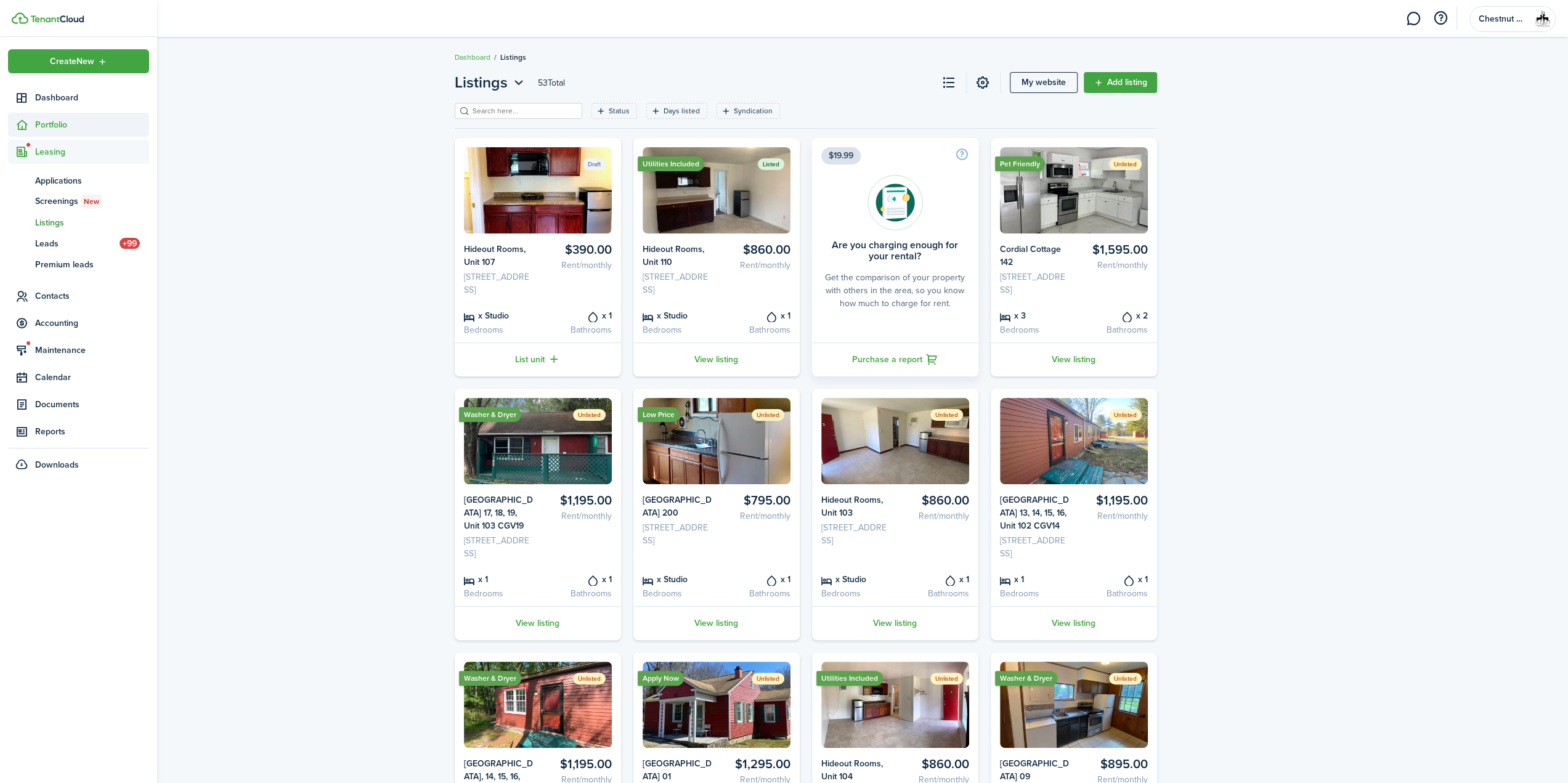
click at [52, 124] on span "Portfolio" at bounding box center [92, 124] width 114 height 13
click at [50, 154] on span "Properties" at bounding box center [92, 154] width 114 height 13
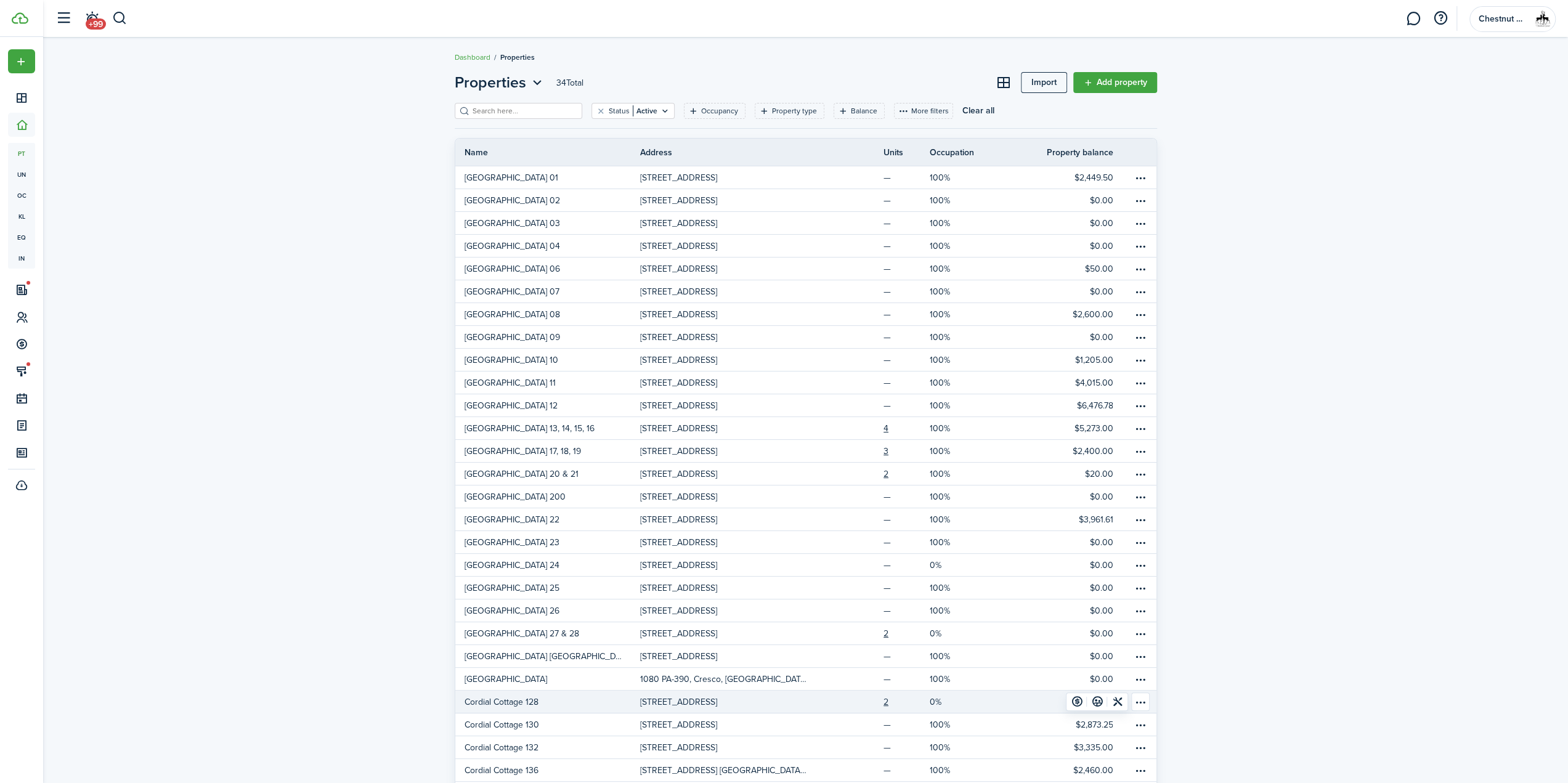
scroll to position [185, 0]
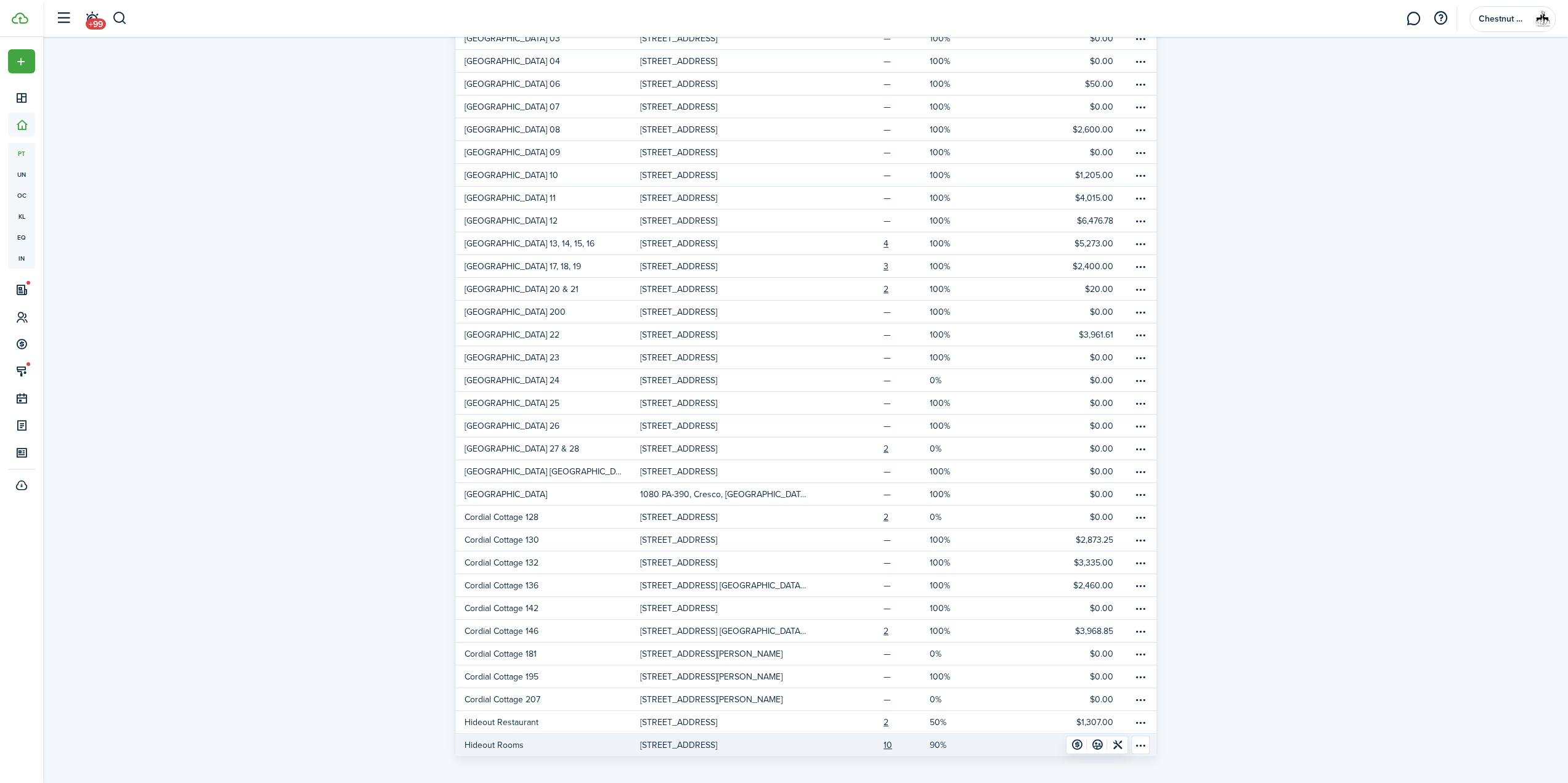
click at [676, 739] on p "[STREET_ADDRESS]" at bounding box center [678, 745] width 77 height 13
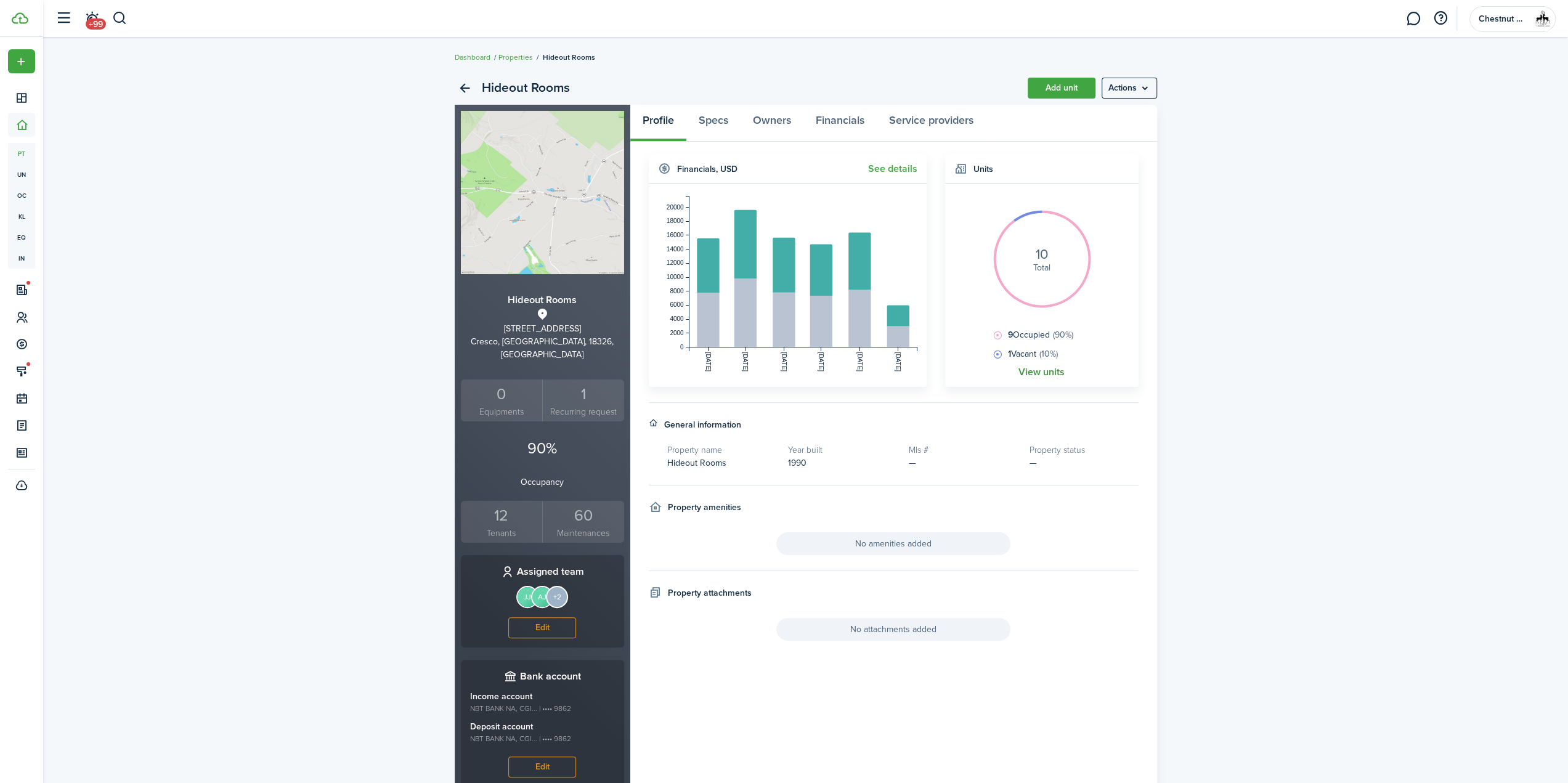
click at [1049, 373] on link "View units" at bounding box center [1042, 371] width 46 height 11
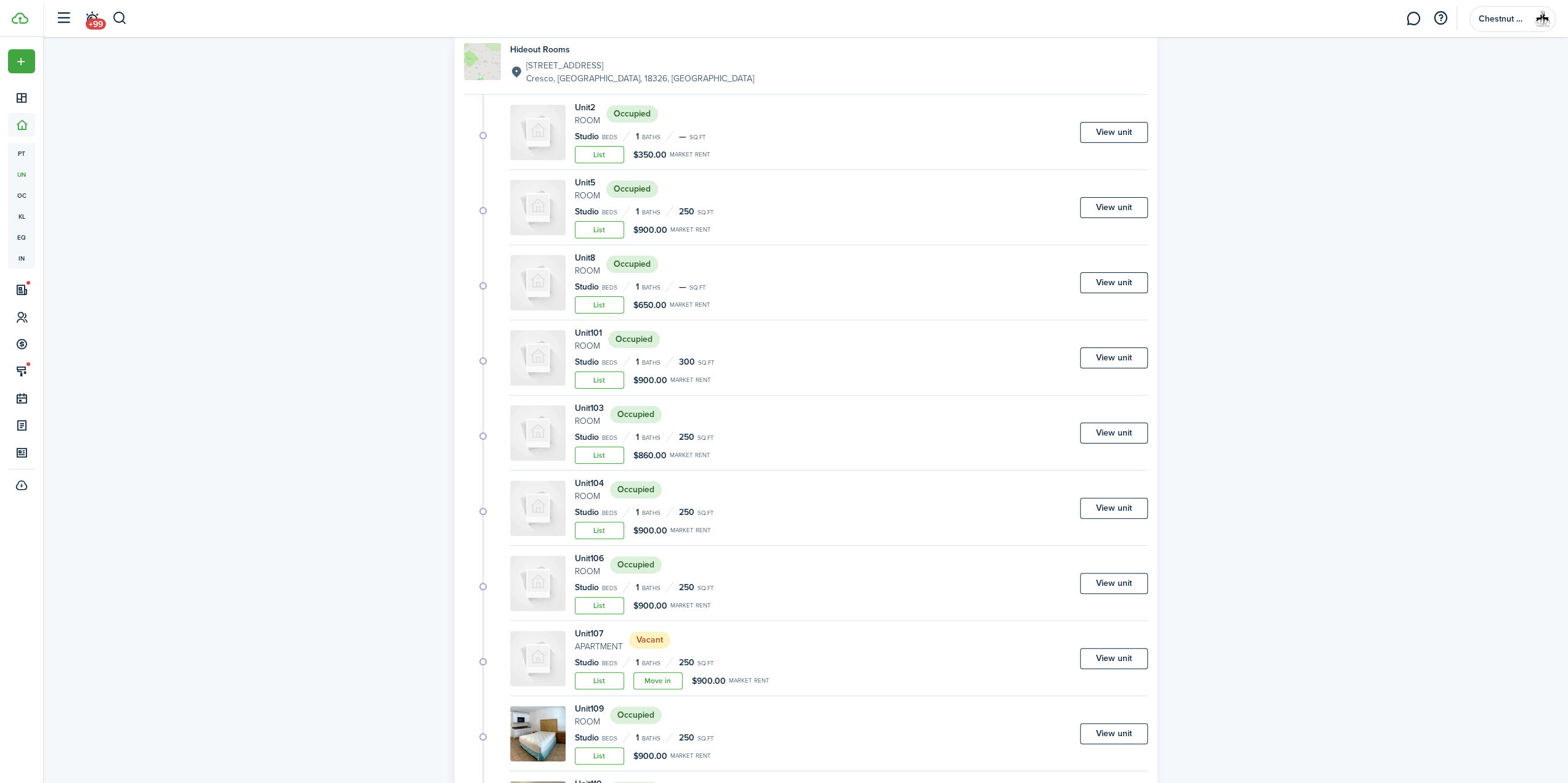
scroll to position [185, 0]
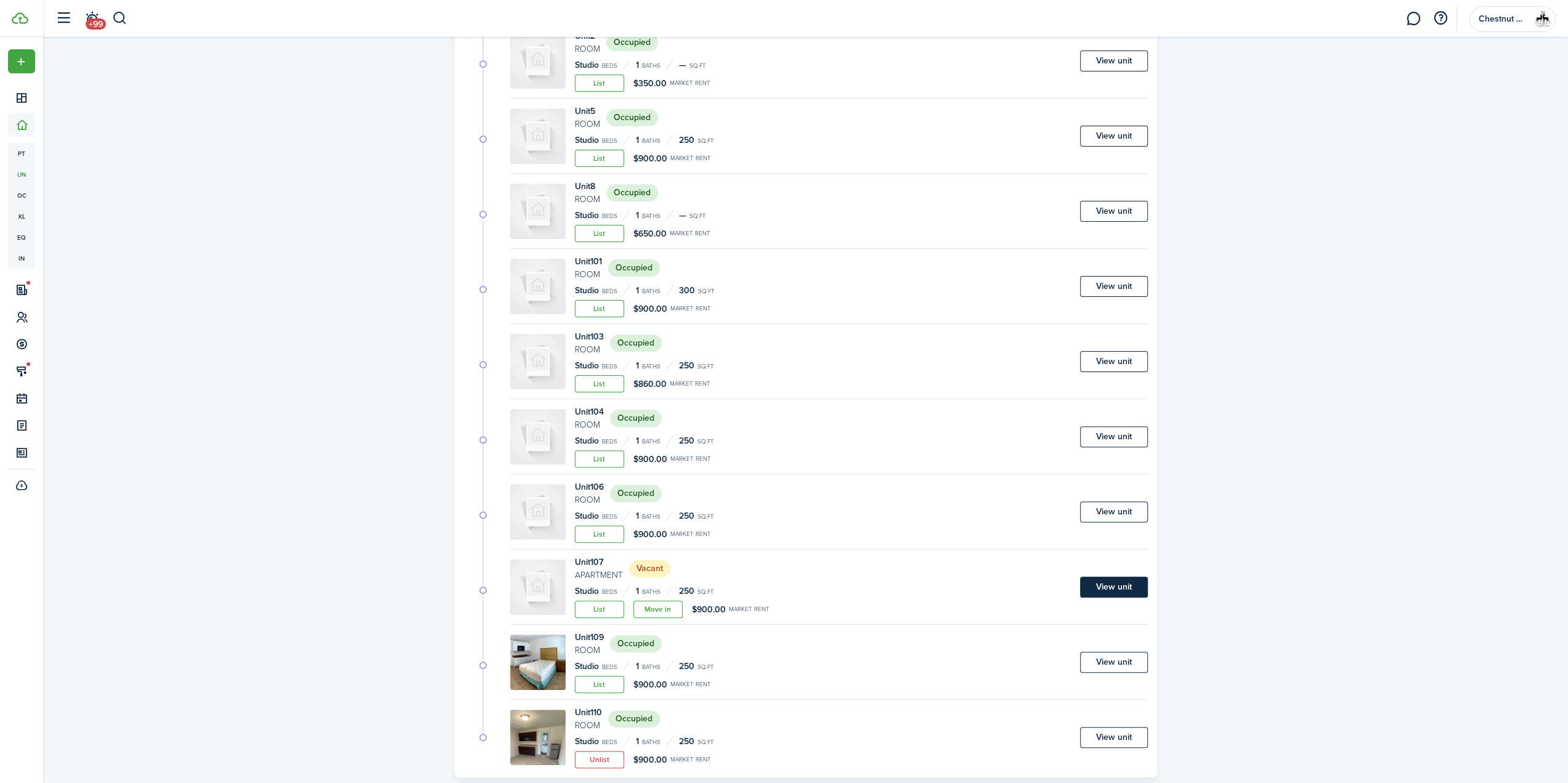
click at [1107, 588] on link "View unit" at bounding box center [1114, 587] width 68 height 21
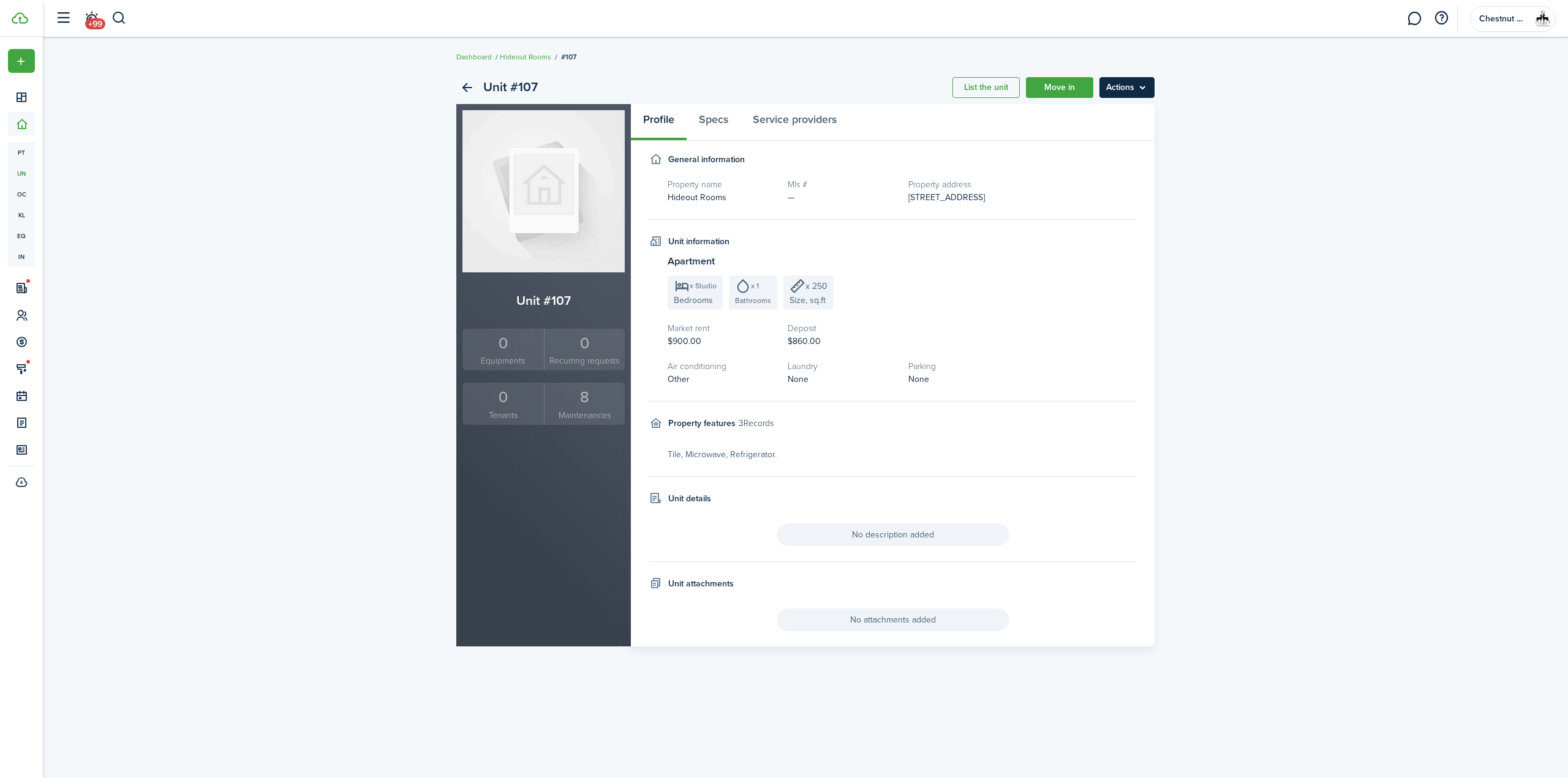
click at [1145, 96] on menu-btn "Actions" at bounding box center [1127, 88] width 55 height 21
click at [1127, 115] on link "Edit unit" at bounding box center [1101, 114] width 107 height 21
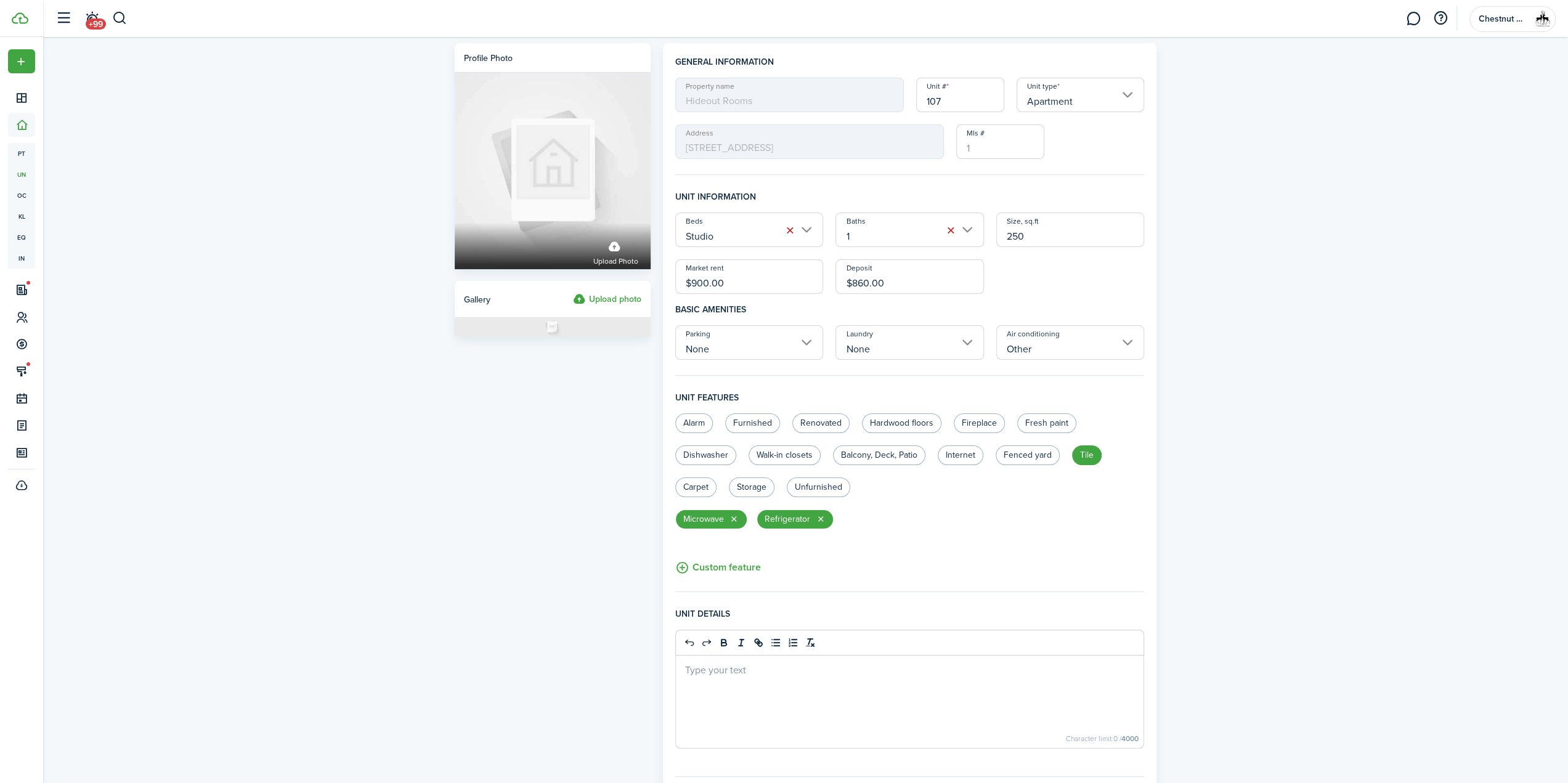
drag, startPoint x: 751, startPoint y: 283, endPoint x: 421, endPoint y: 287, distance: 330.0
click at [421, 287] on div "Profile photo Upload photo Gallery Upload photo General information Property na…" at bounding box center [805, 492] width 1525 height 910
type input "$920.00"
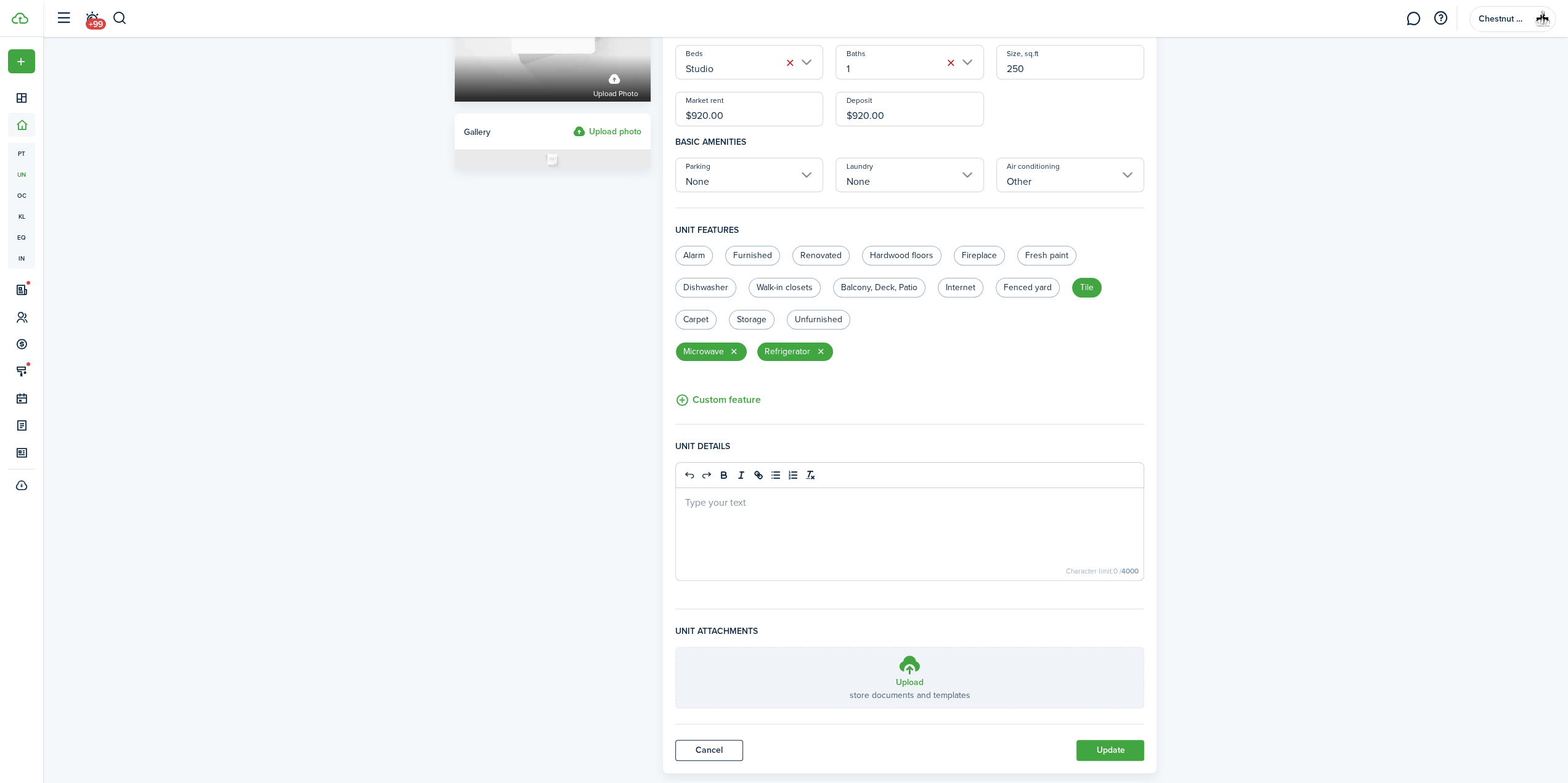
scroll to position [189, 0]
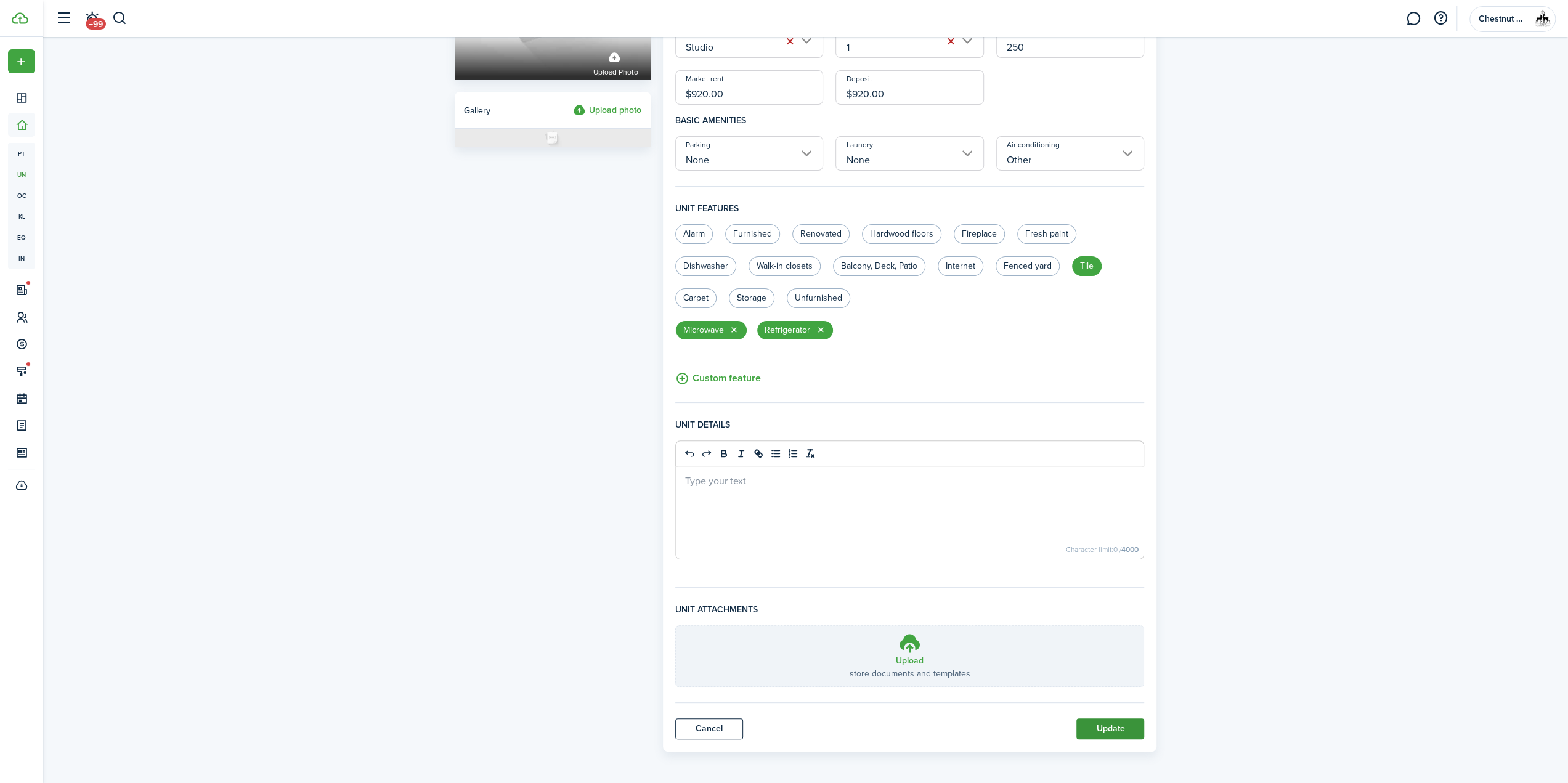
click at [1108, 722] on button "Update" at bounding box center [1110, 729] width 68 height 21
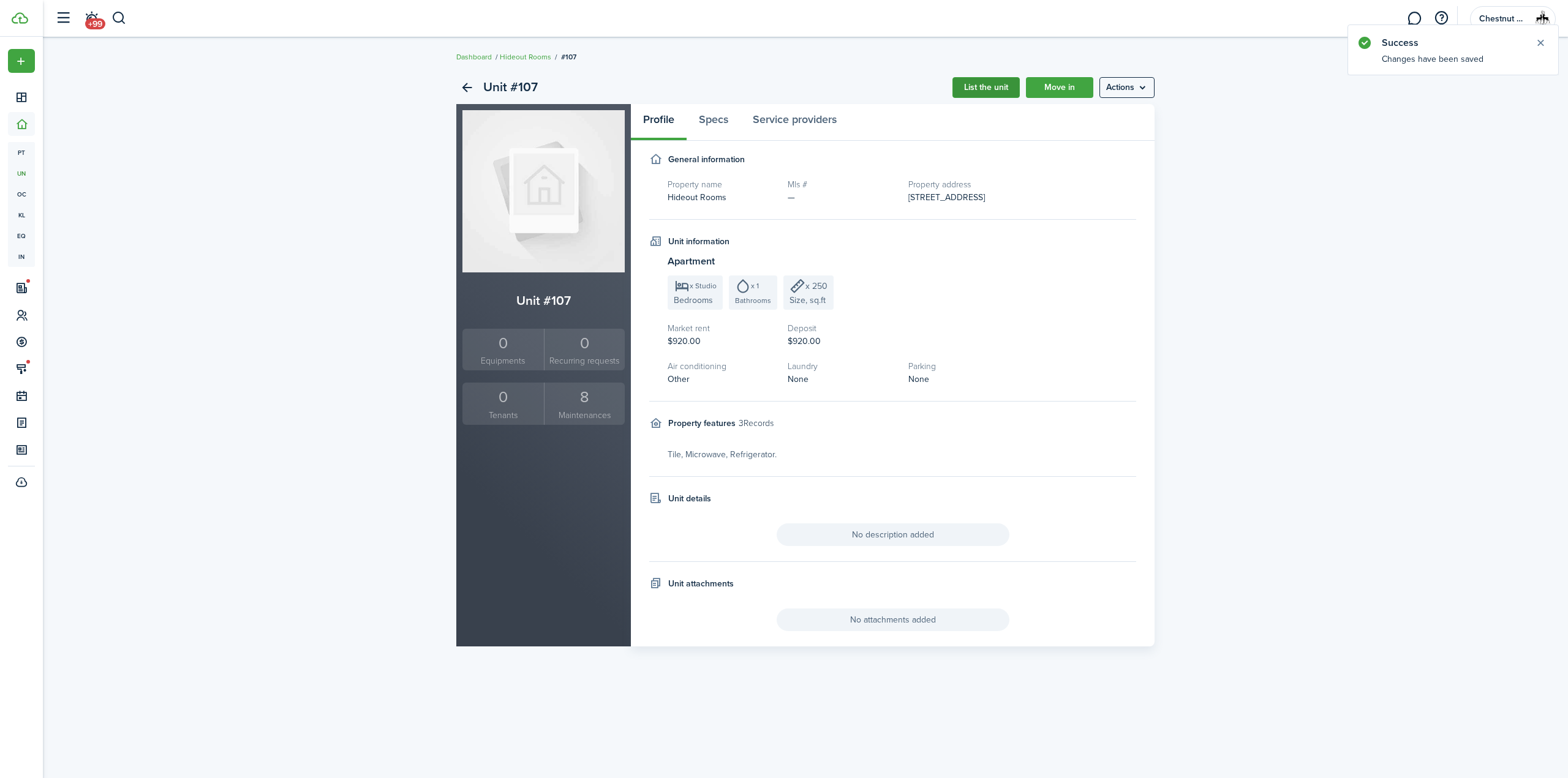
click at [989, 86] on link "List the unit" at bounding box center [986, 88] width 67 height 21
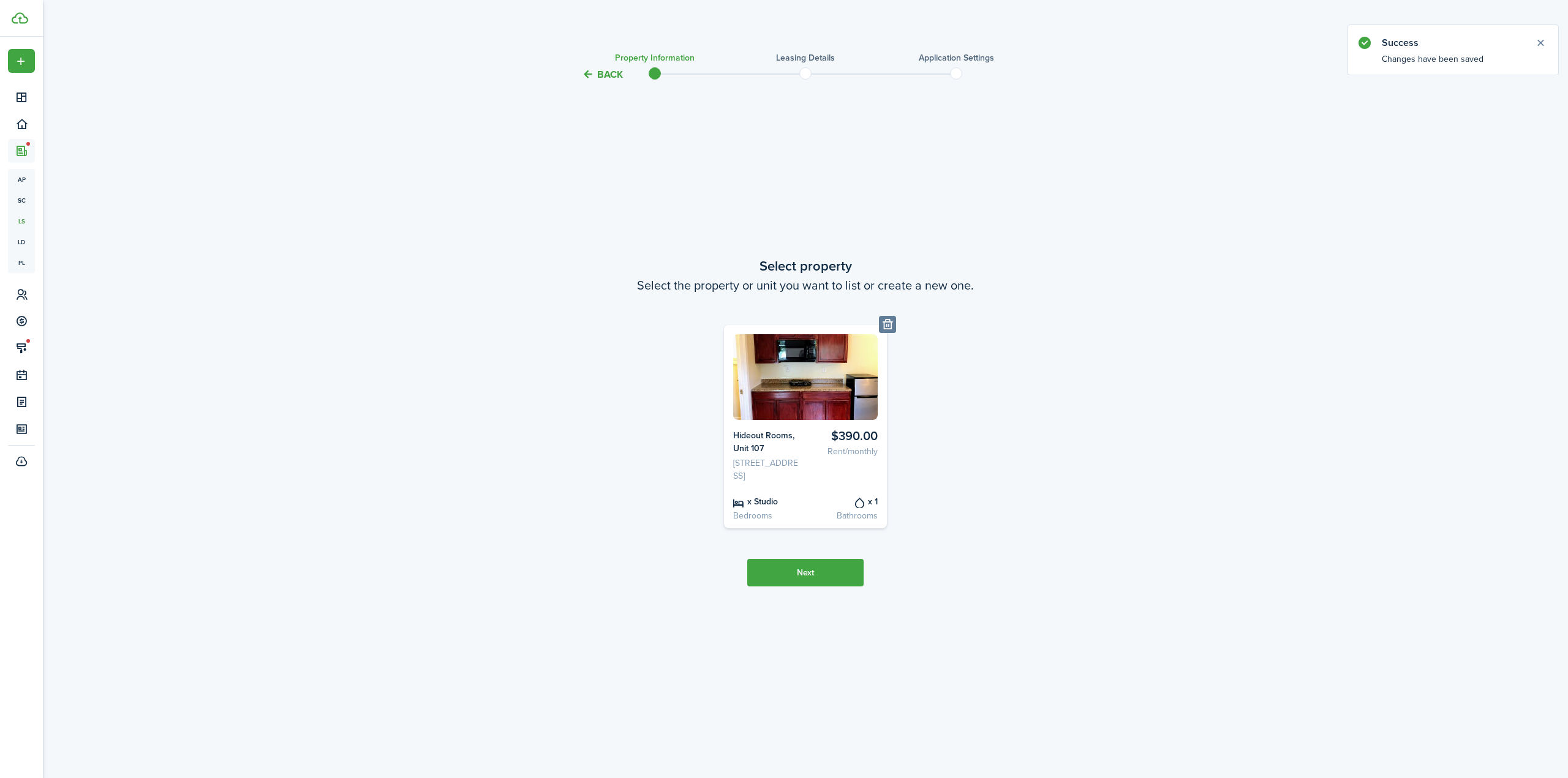
click at [806, 580] on button "Next" at bounding box center [805, 572] width 116 height 27
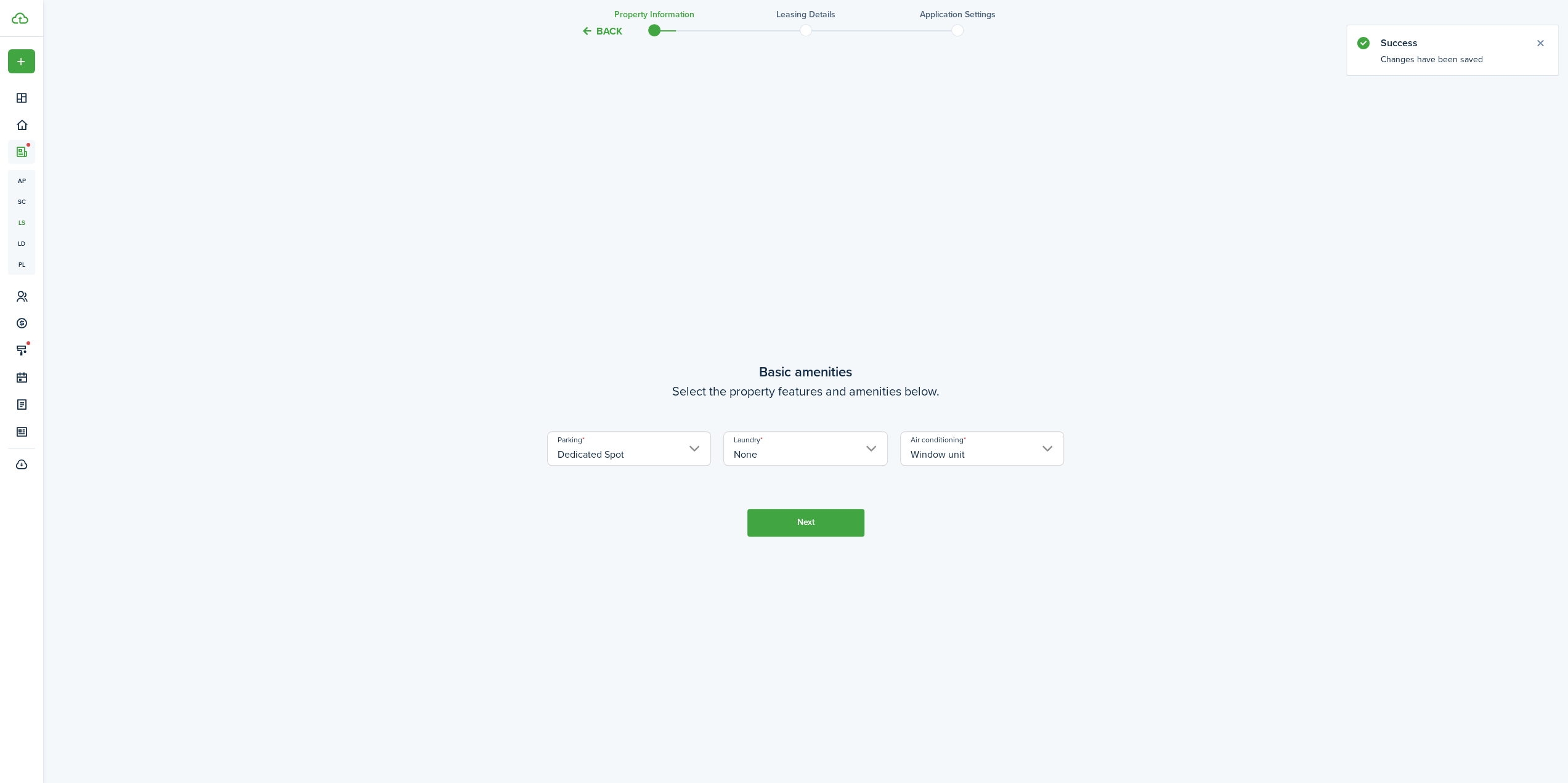
scroll to position [701, 0]
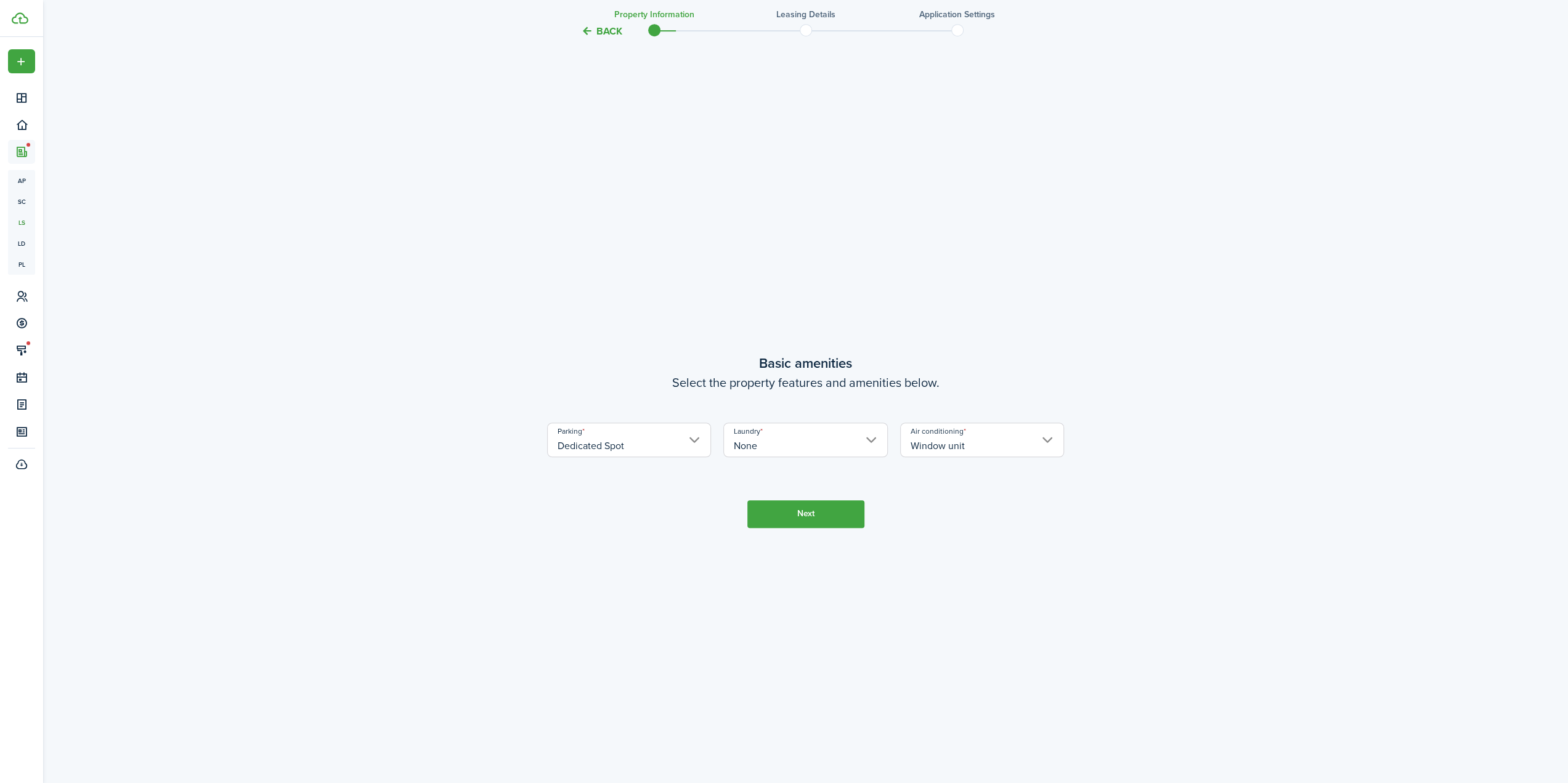
click at [852, 516] on button "Next" at bounding box center [805, 514] width 117 height 27
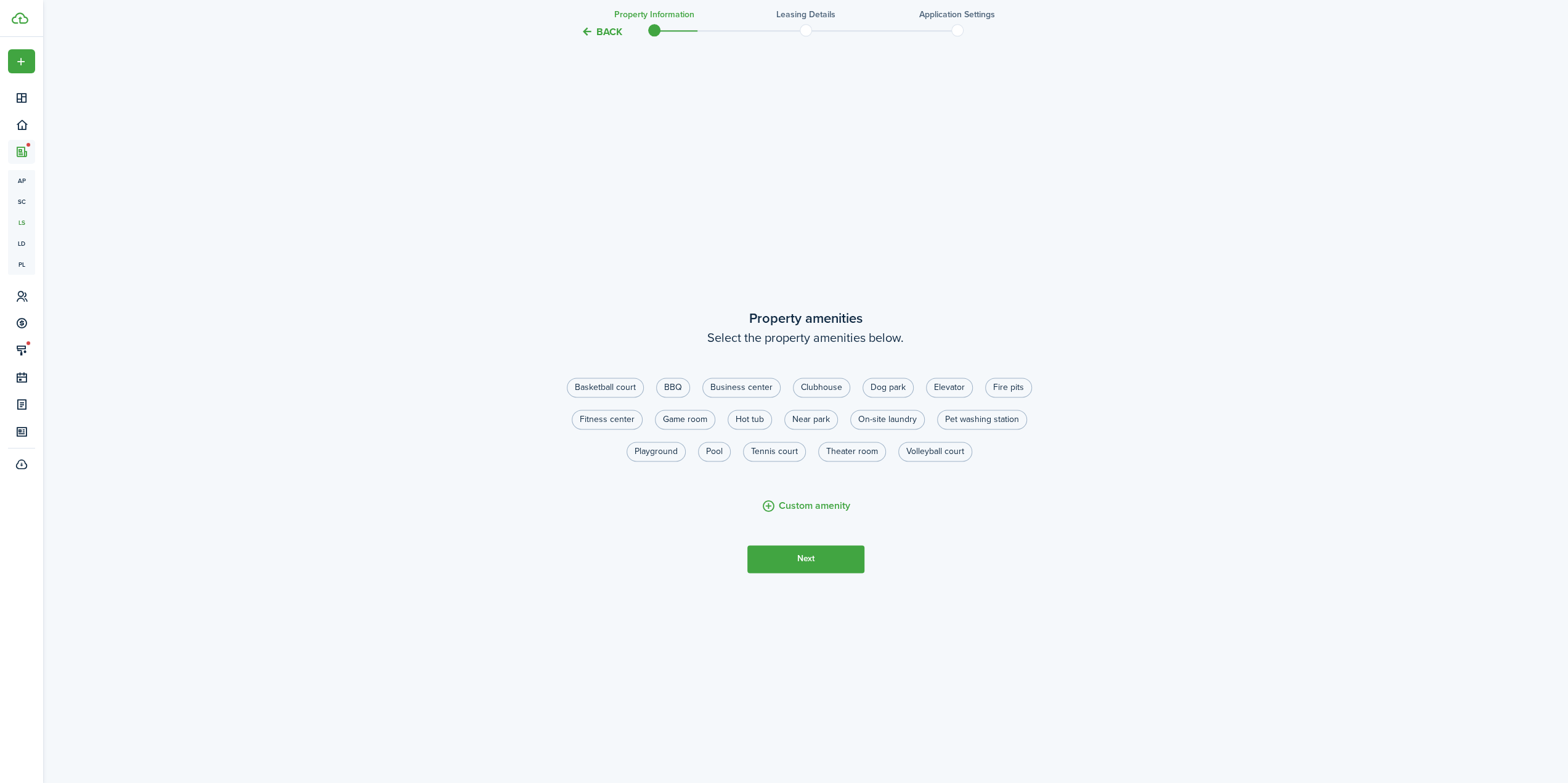
scroll to position [1484, 0]
click at [811, 562] on button "Next" at bounding box center [805, 558] width 117 height 27
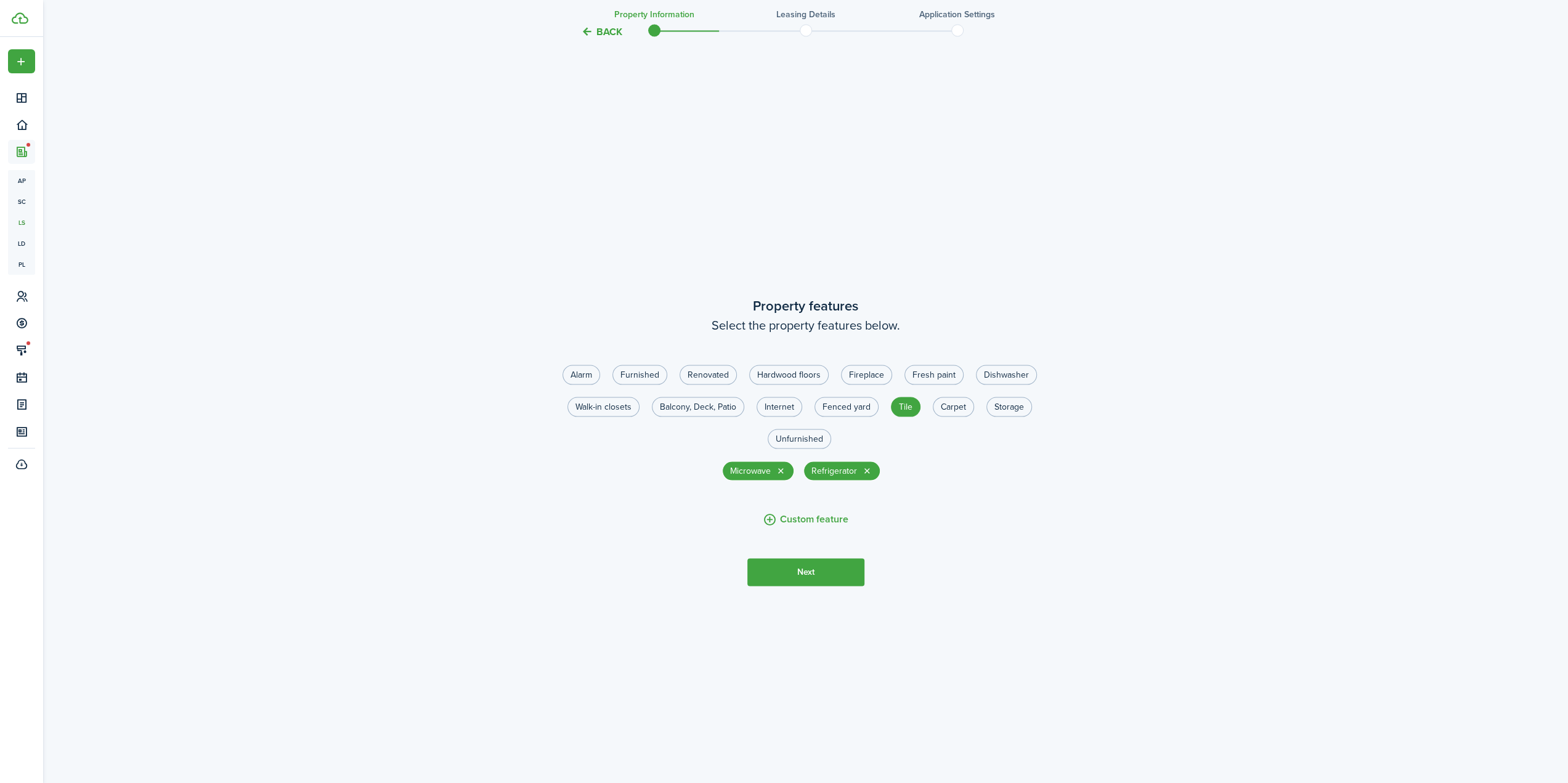
scroll to position [2267, 0]
click at [803, 440] on label "Unfurnished" at bounding box center [799, 438] width 63 height 20
radio input "true"
click at [802, 566] on button "Next" at bounding box center [805, 571] width 117 height 27
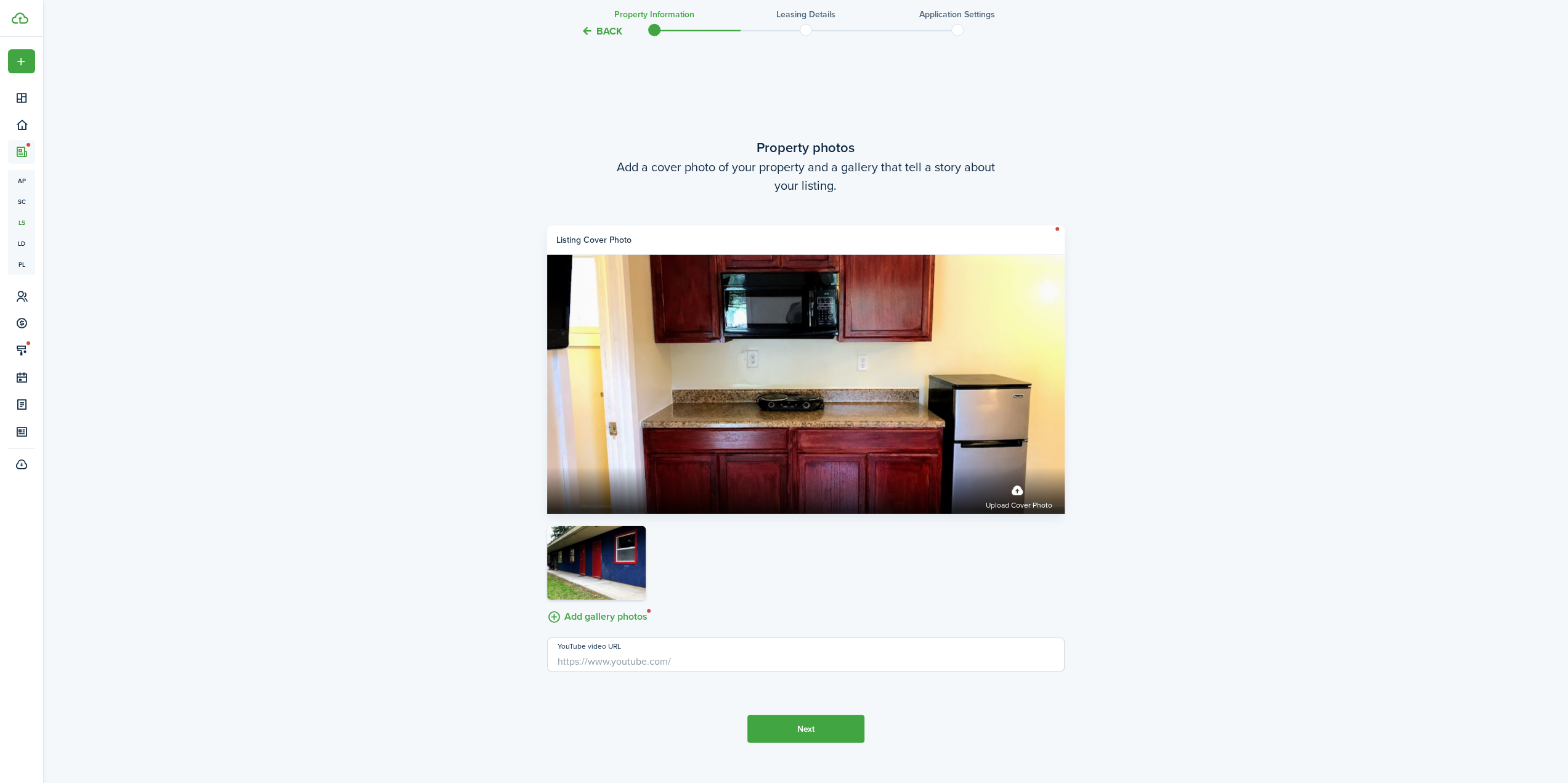
scroll to position [3050, 0]
click at [651, 660] on input "YouTube video URL" at bounding box center [805, 654] width 518 height 34
paste input "[URL][DOMAIN_NAME]"
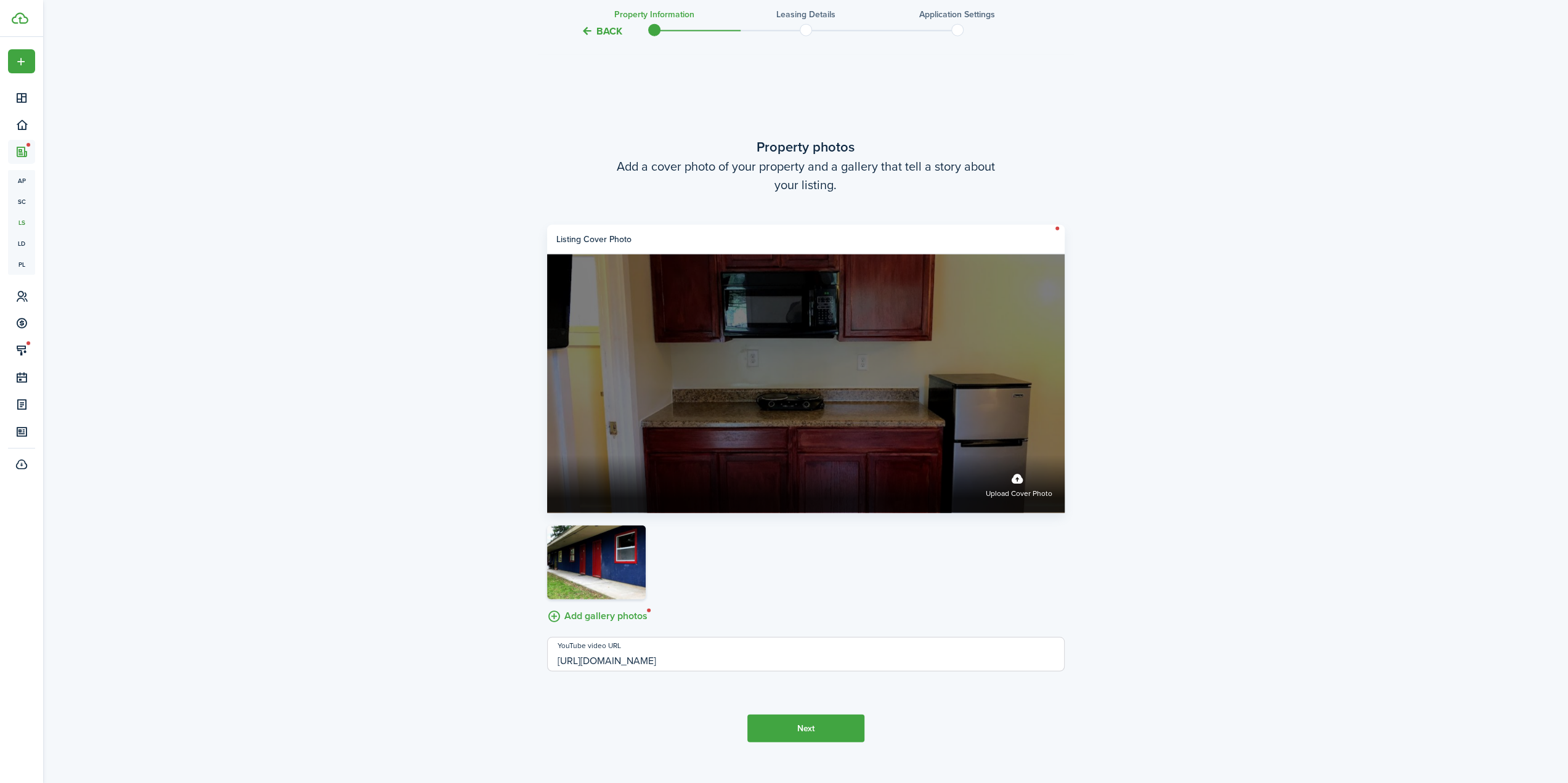
type input "[URL][DOMAIN_NAME]"
click at [1007, 488] on label "Upload cover photo" at bounding box center [1019, 484] width 66 height 33
click at [547, 455] on input "Upload cover photo" at bounding box center [547, 455] width 0 height 0
click at [970, 444] on label "Upload cover photo" at bounding box center [805, 384] width 518 height 258
click at [547, 455] on input "Upload cover photo" at bounding box center [547, 455] width 0 height 0
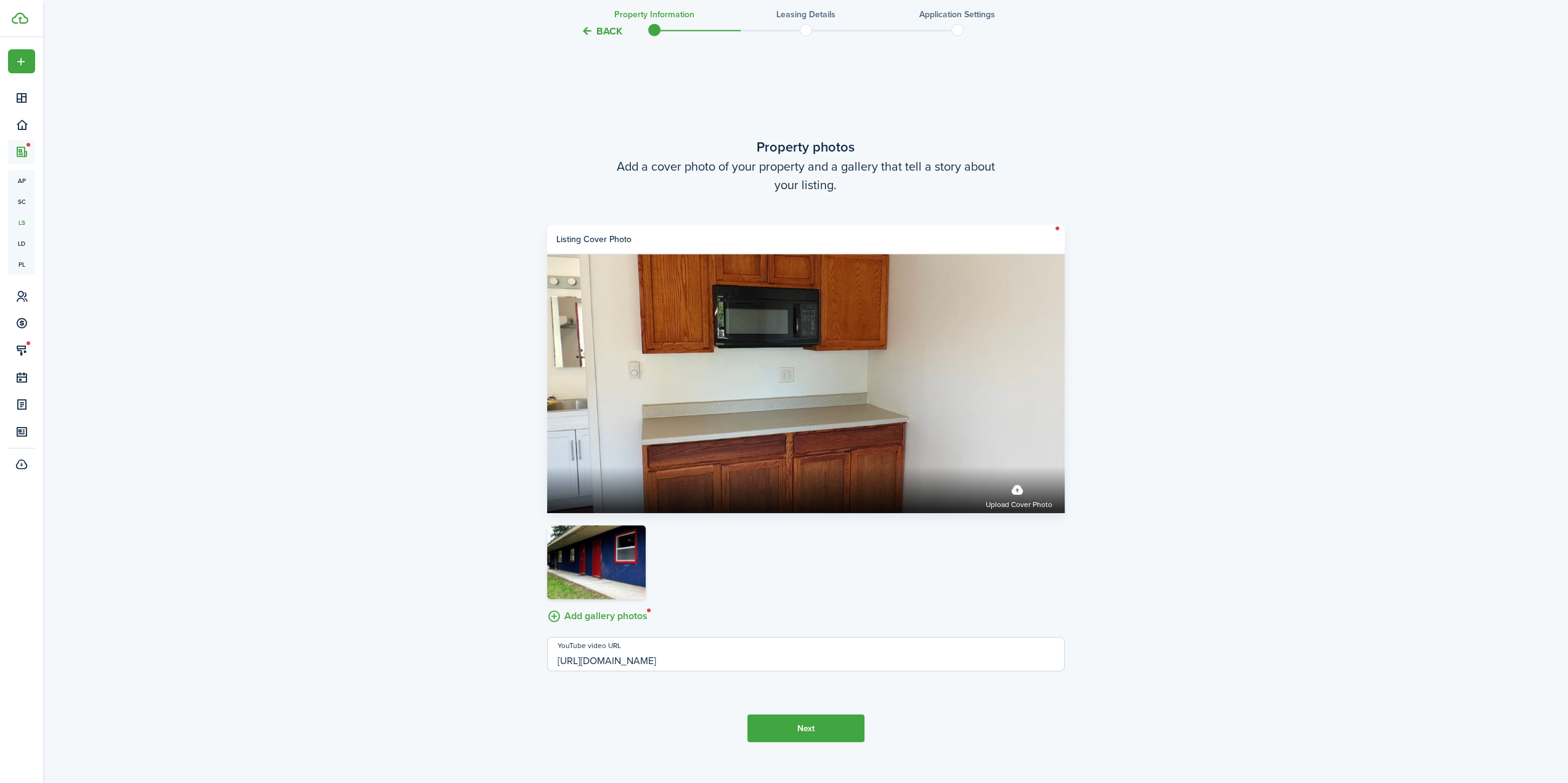
click at [562, 615] on label "Add gallery photos" at bounding box center [597, 615] width 100 height 19
click at [547, 606] on input "Add gallery photos" at bounding box center [547, 606] width 0 height 0
click at [602, 615] on label "Add gallery photos" at bounding box center [597, 615] width 100 height 19
click at [547, 606] on input "Add gallery photos" at bounding box center [547, 606] width 0 height 0
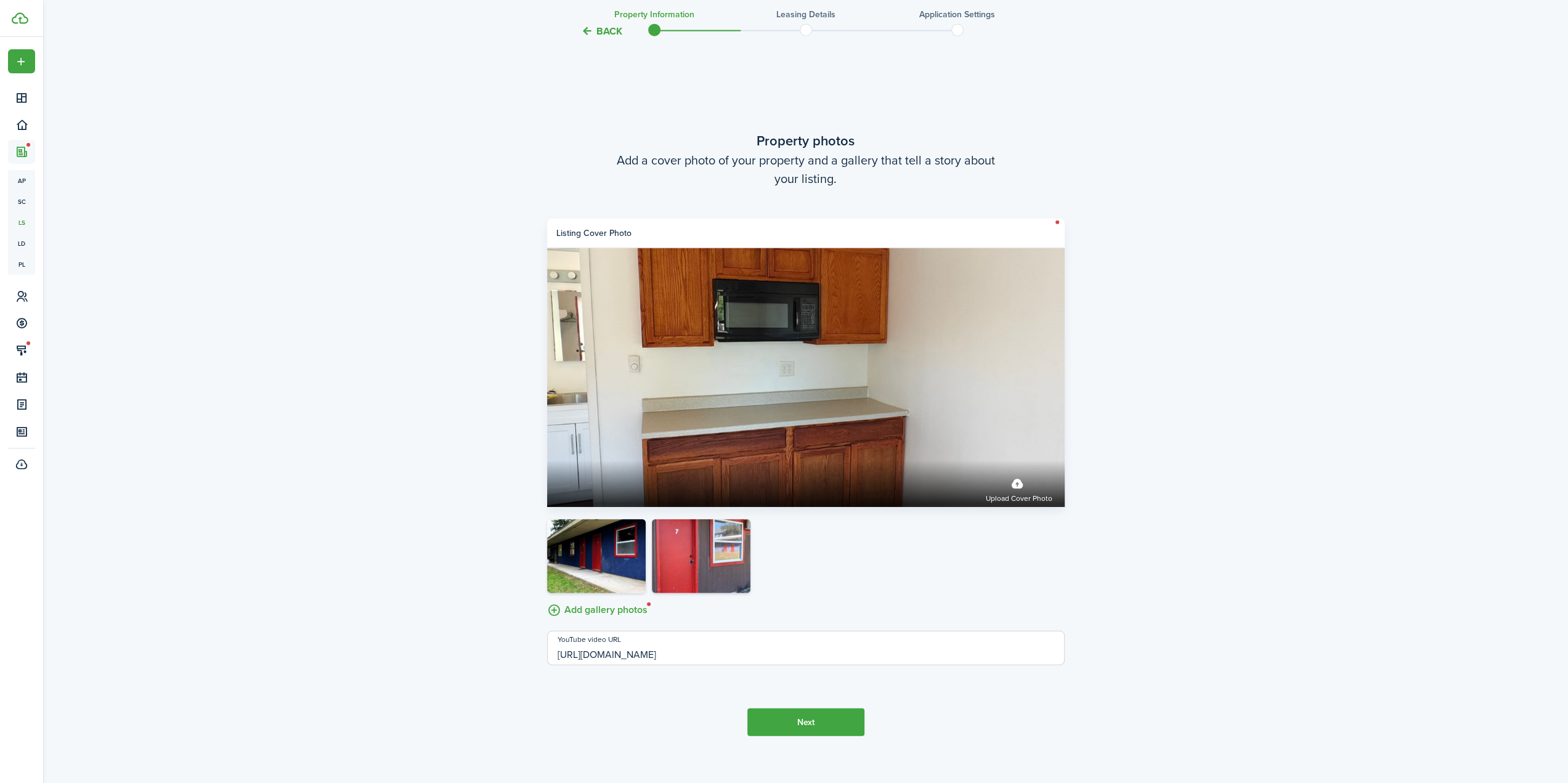
scroll to position [3133, 0]
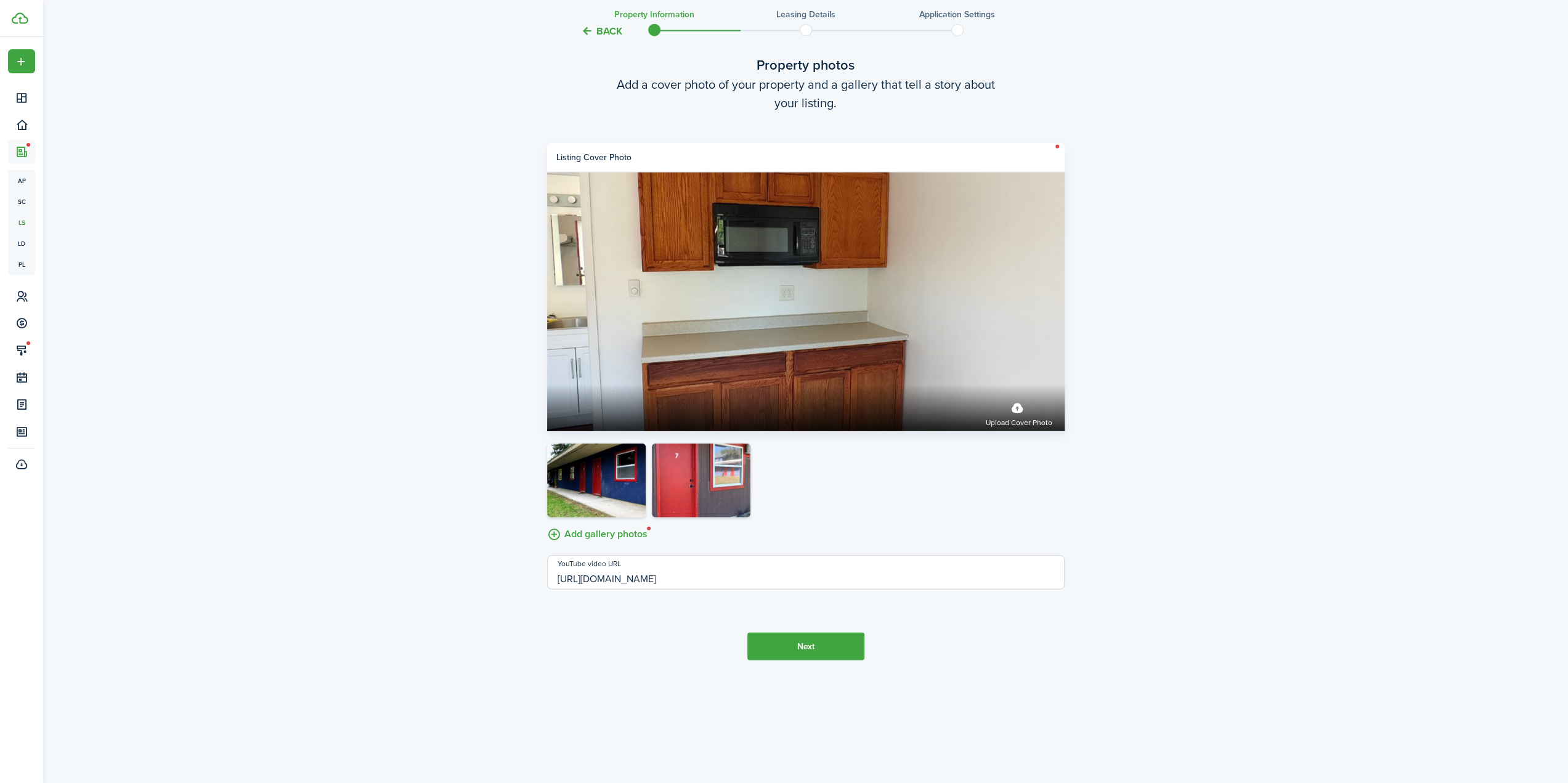
click at [627, 533] on label "Add gallery photos" at bounding box center [597, 533] width 100 height 19
click at [547, 524] on input "Add gallery photos" at bounding box center [547, 524] width 0 height 0
click at [620, 537] on label "Add gallery photos" at bounding box center [597, 533] width 100 height 19
click at [547, 524] on input "Add gallery photos" at bounding box center [547, 524] width 0 height 0
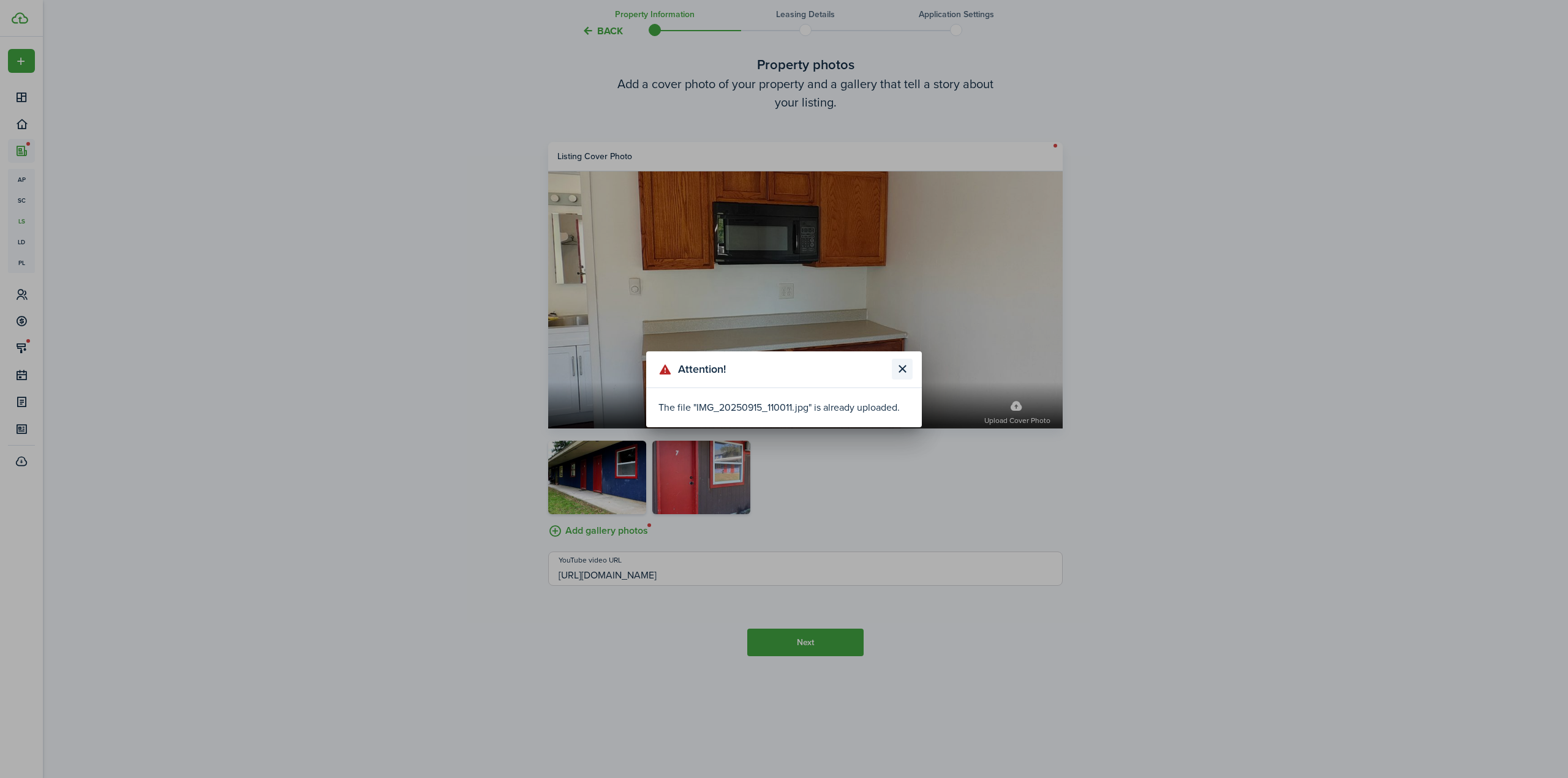
click at [907, 363] on button "Close modal" at bounding box center [902, 369] width 21 height 21
